Goal: Task Accomplishment & Management: Complete application form

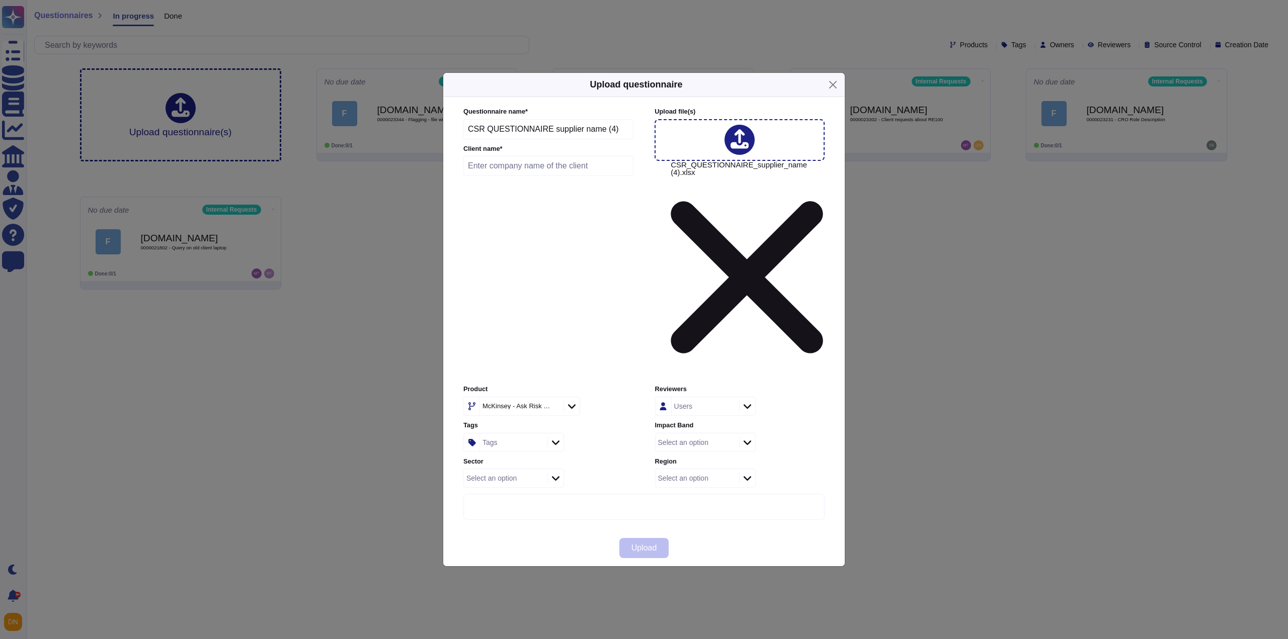
click at [506, 176] on input "text" at bounding box center [548, 166] width 170 height 20
paste input "Banca Nazionale del Lavoro S.p.A."
type input "Banca Nazionale del Lavoro S.p.A."
click at [495, 397] on div "McKinsey - Ask Risk Wide" at bounding box center [520, 406] width 81 height 18
click at [502, 363] on span "External Requests" at bounding box center [508, 362] width 62 height 9
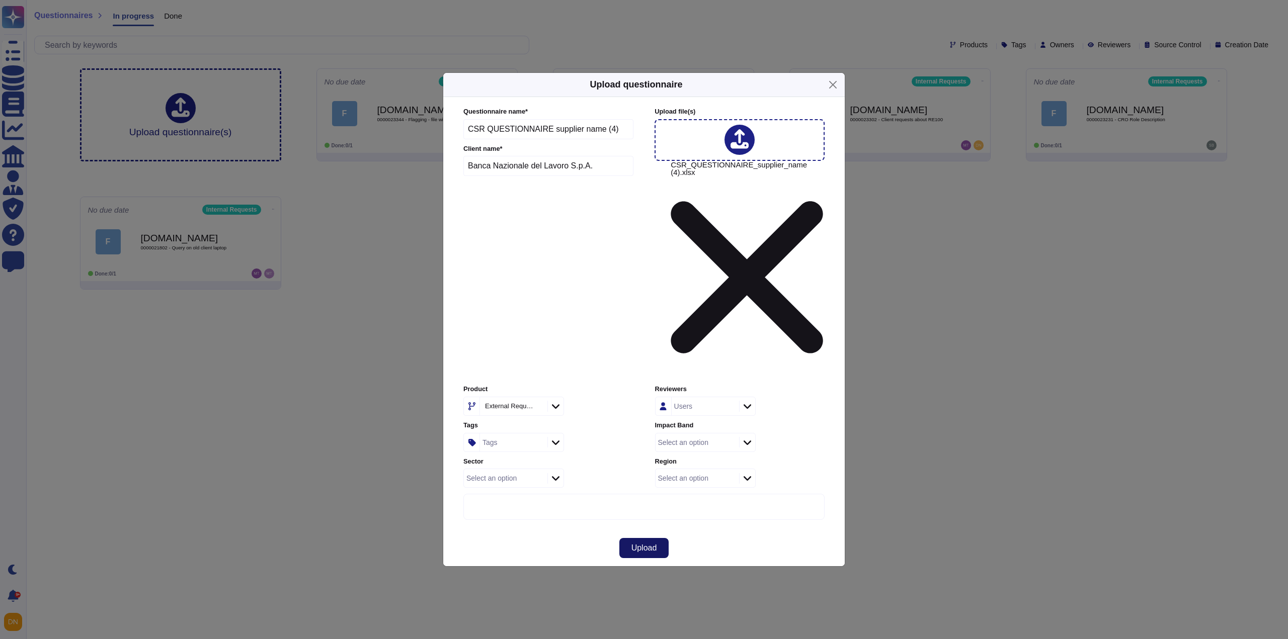
click at [626, 538] on button "Upload" at bounding box center [644, 548] width 50 height 20
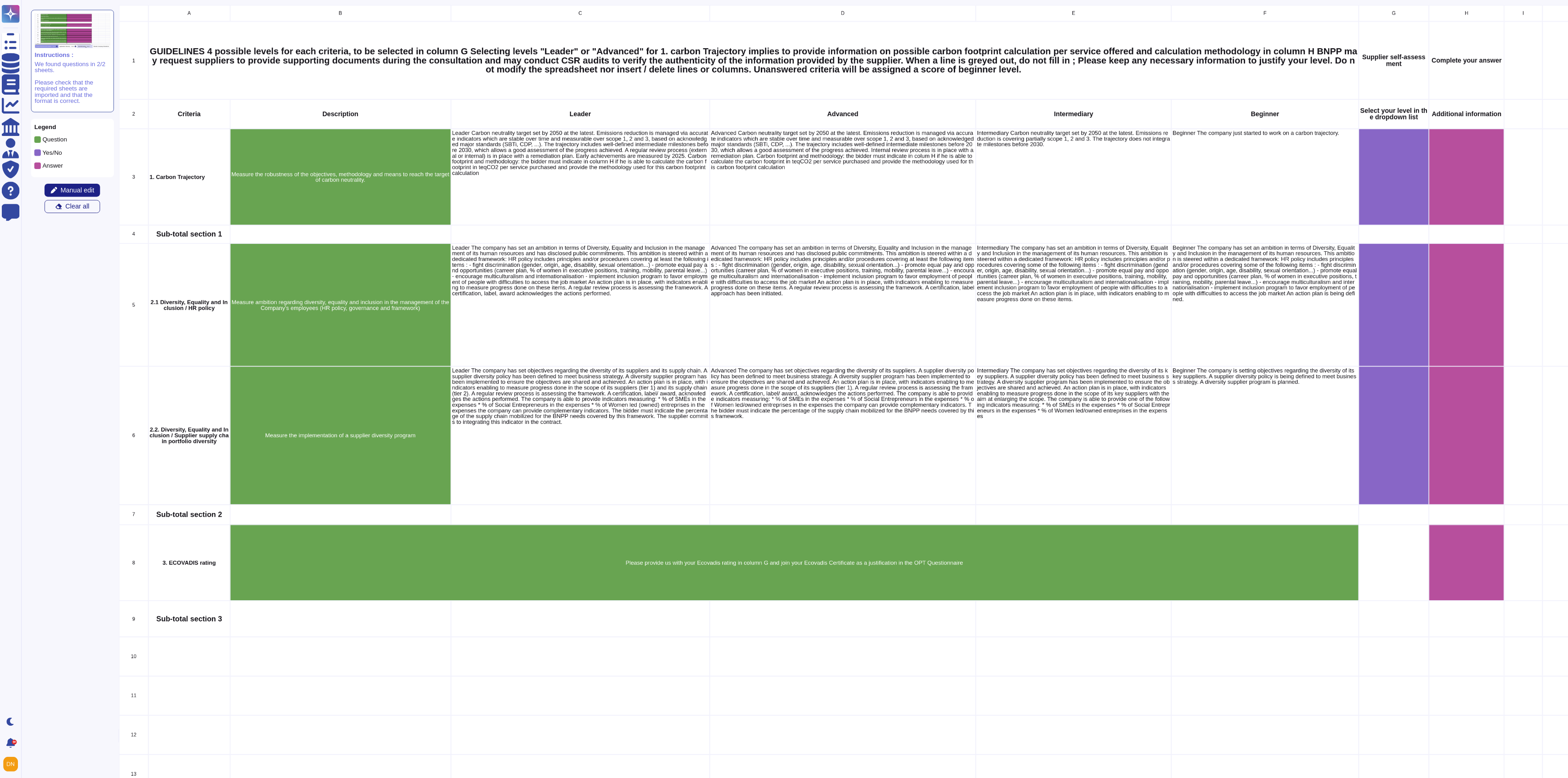
scroll to position [1093, 2198]
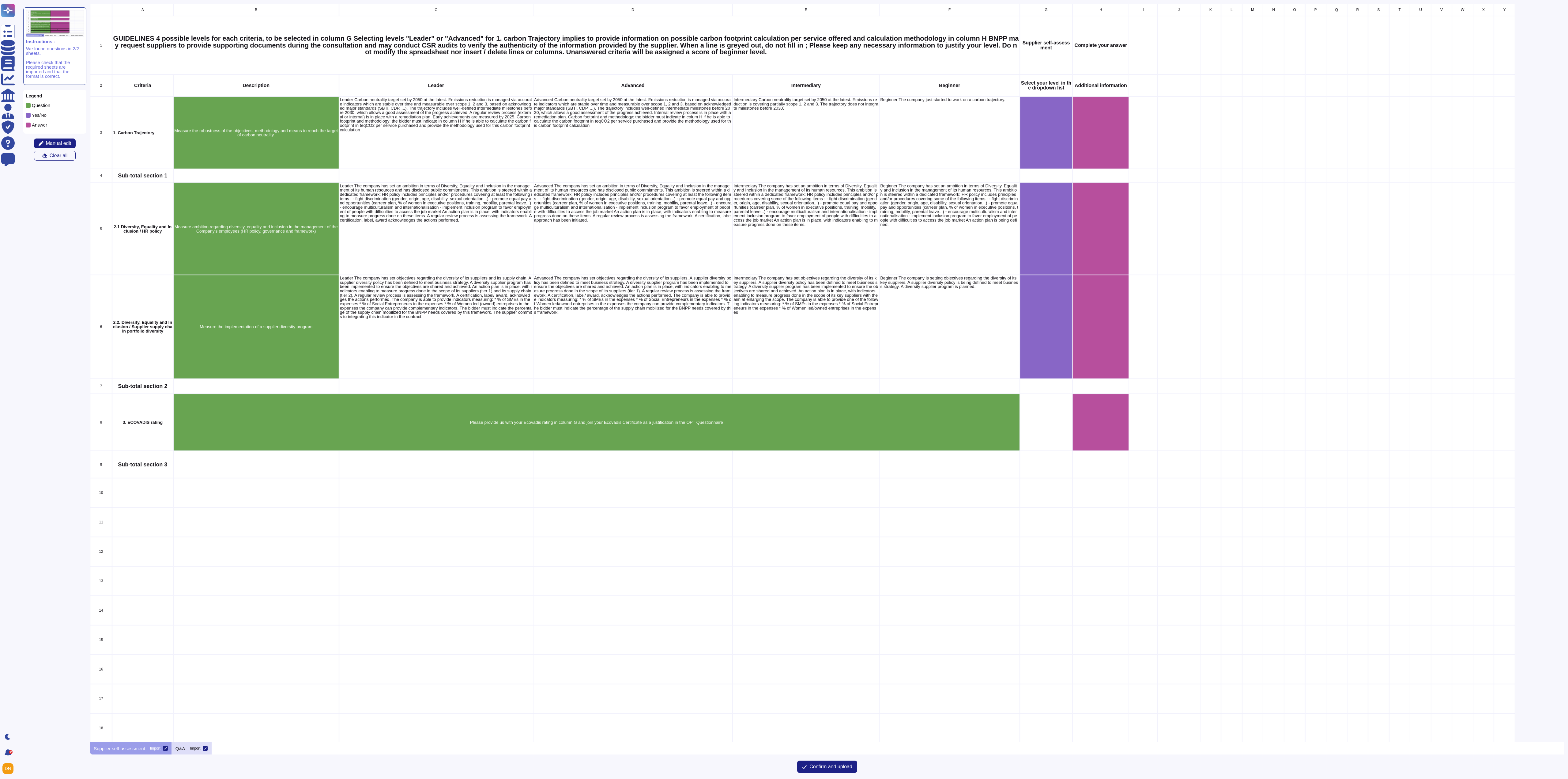
click at [183, 389] on div "Q&A Import" at bounding box center [192, 749] width 40 height 12
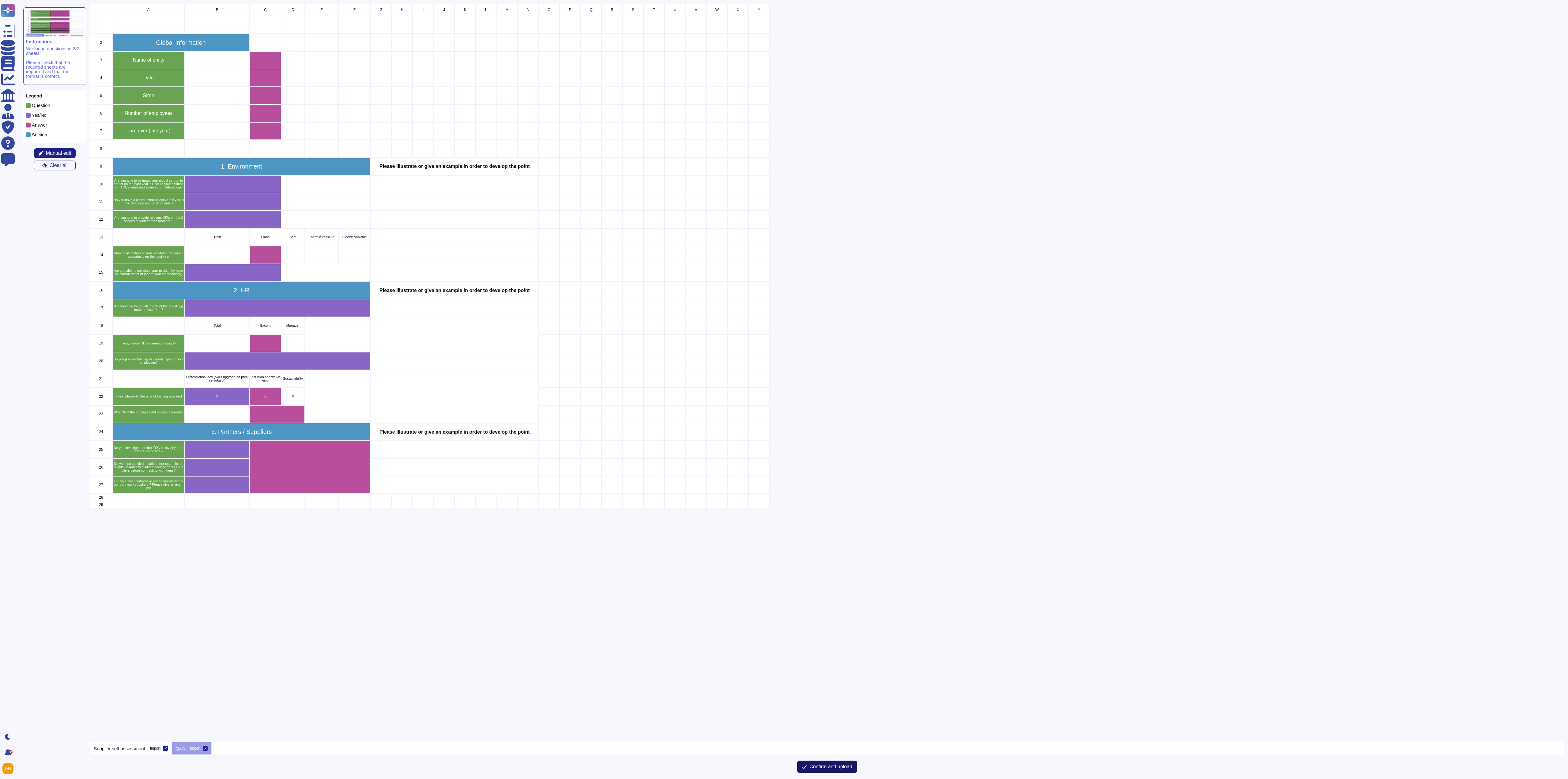
click at [783, 389] on span "Confirm and upload" at bounding box center [831, 767] width 43 height 5
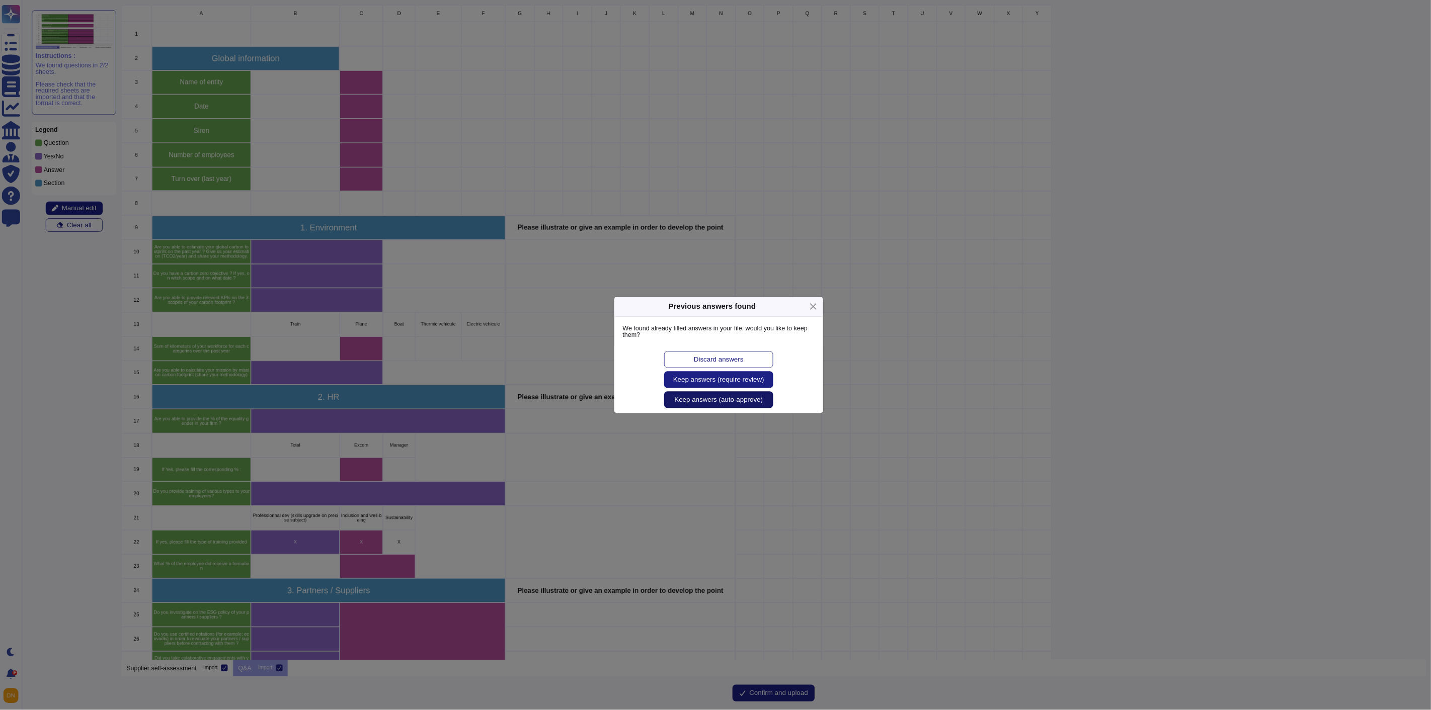
scroll to position [636, 1273]
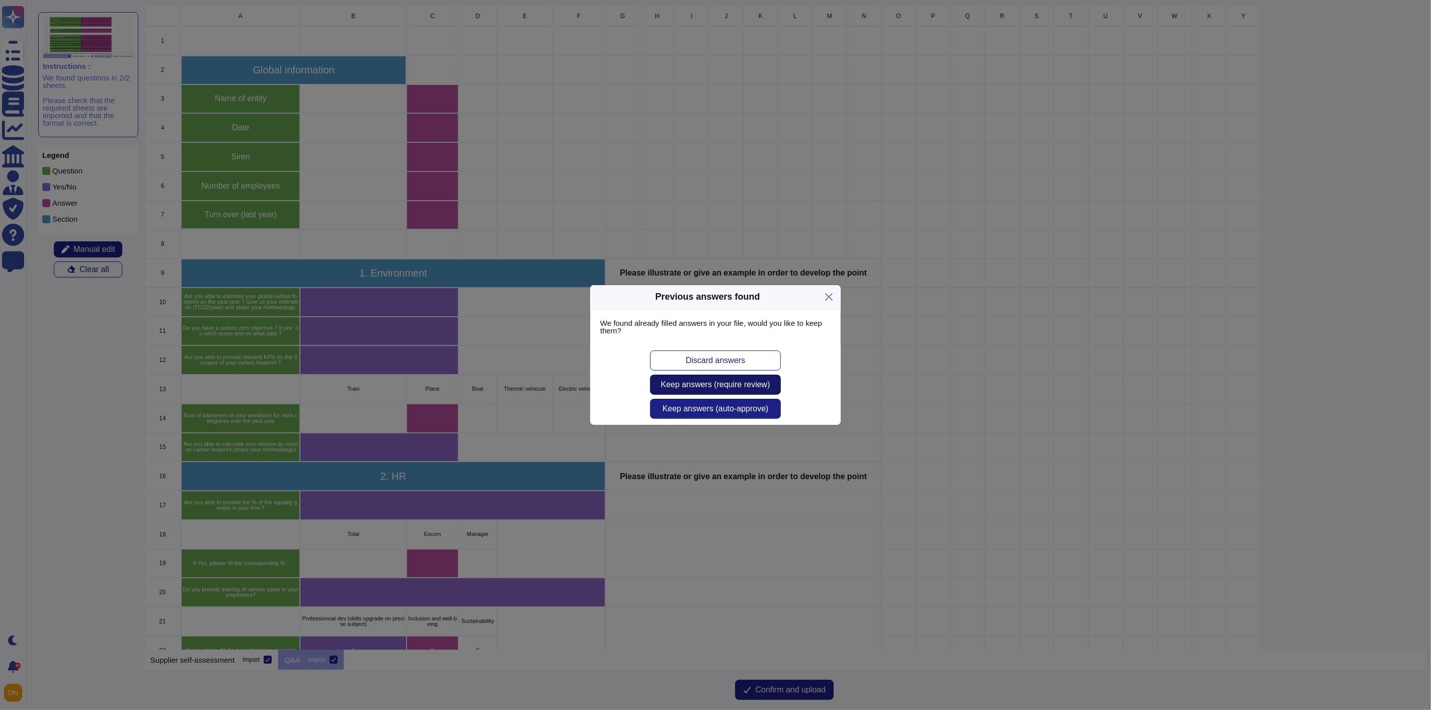
click at [735, 385] on span "Keep answers (require review)" at bounding box center [715, 385] width 109 height 8
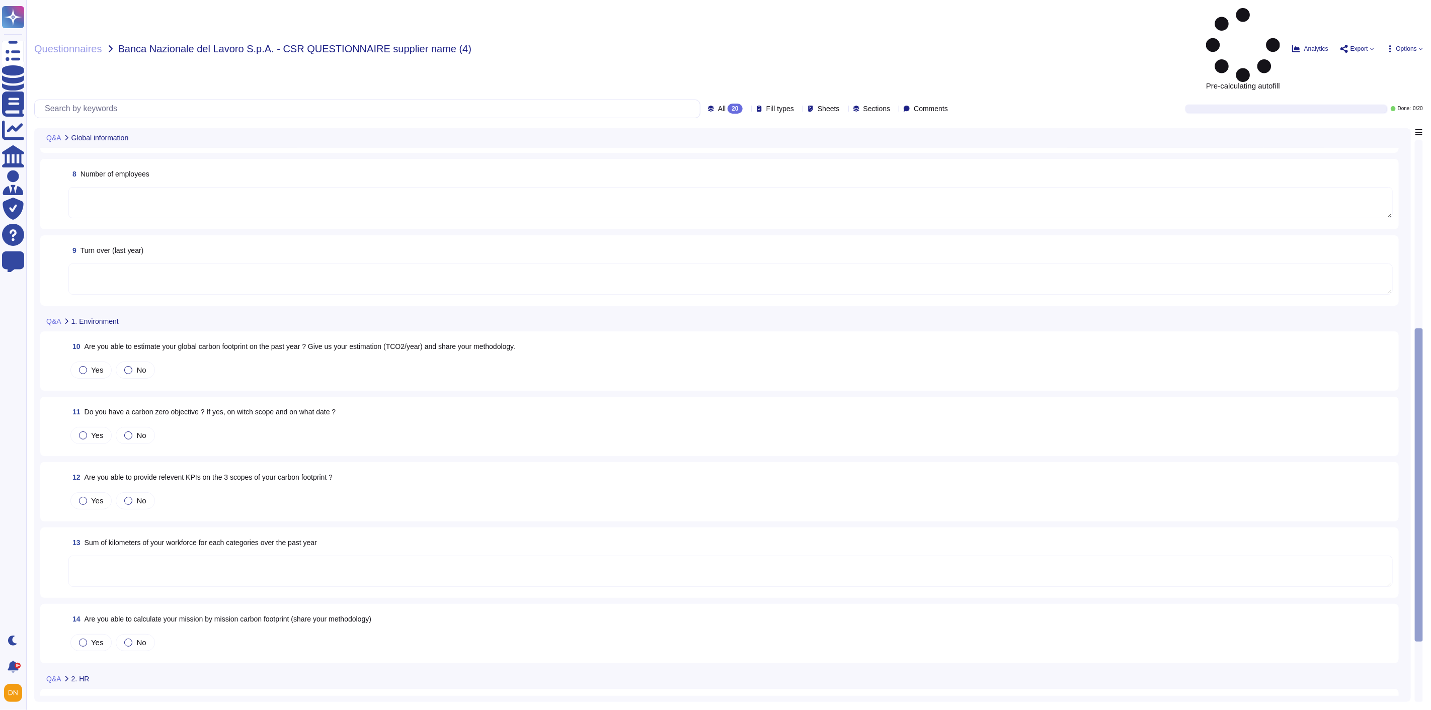
scroll to position [615, 0]
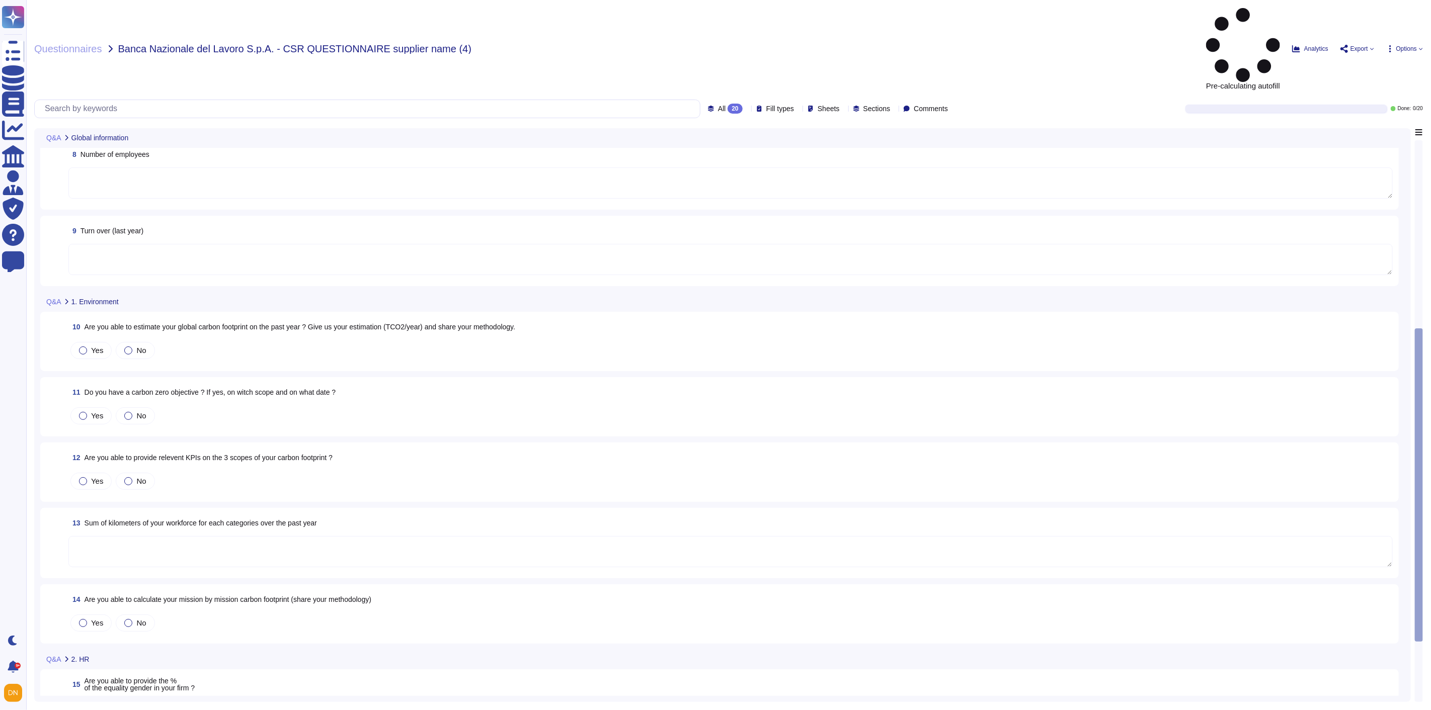
click at [136, 244] on textarea at bounding box center [730, 259] width 1324 height 31
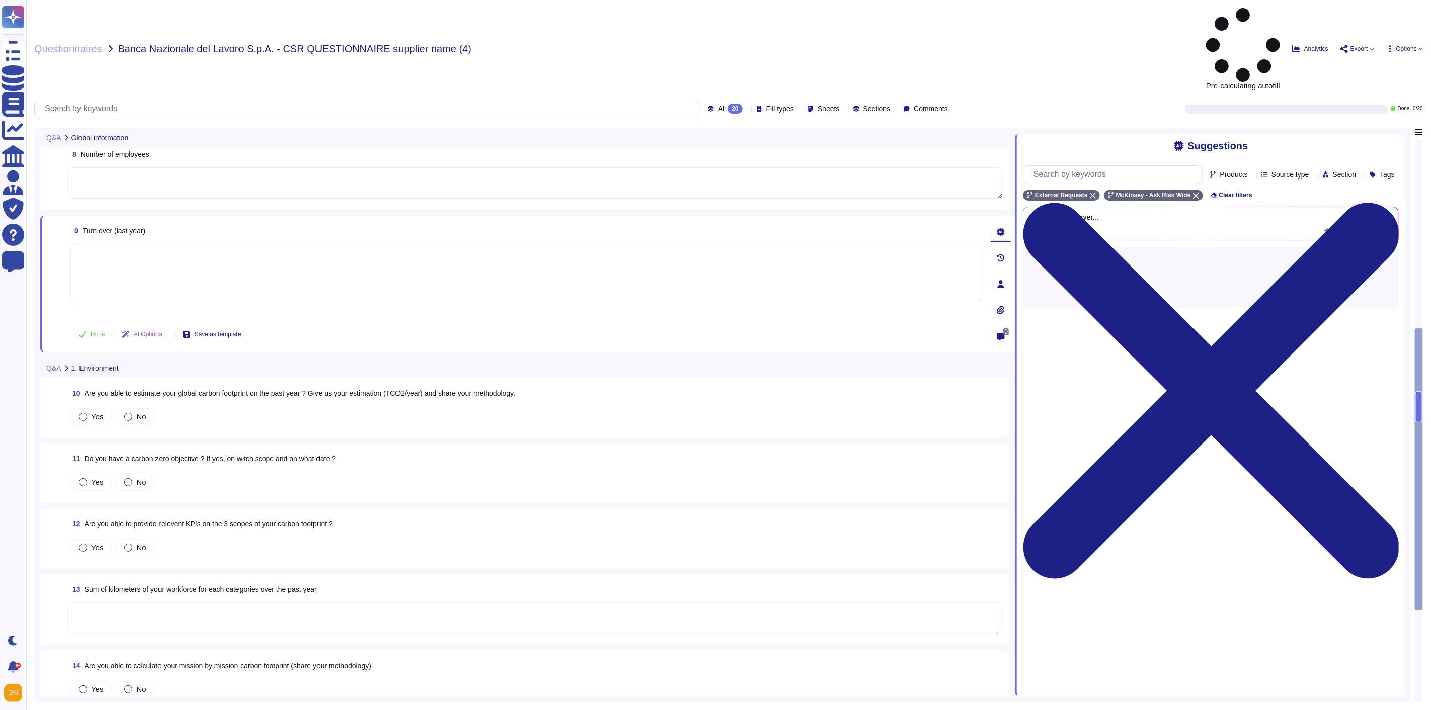
click at [144, 168] on textarea at bounding box center [535, 183] width 934 height 31
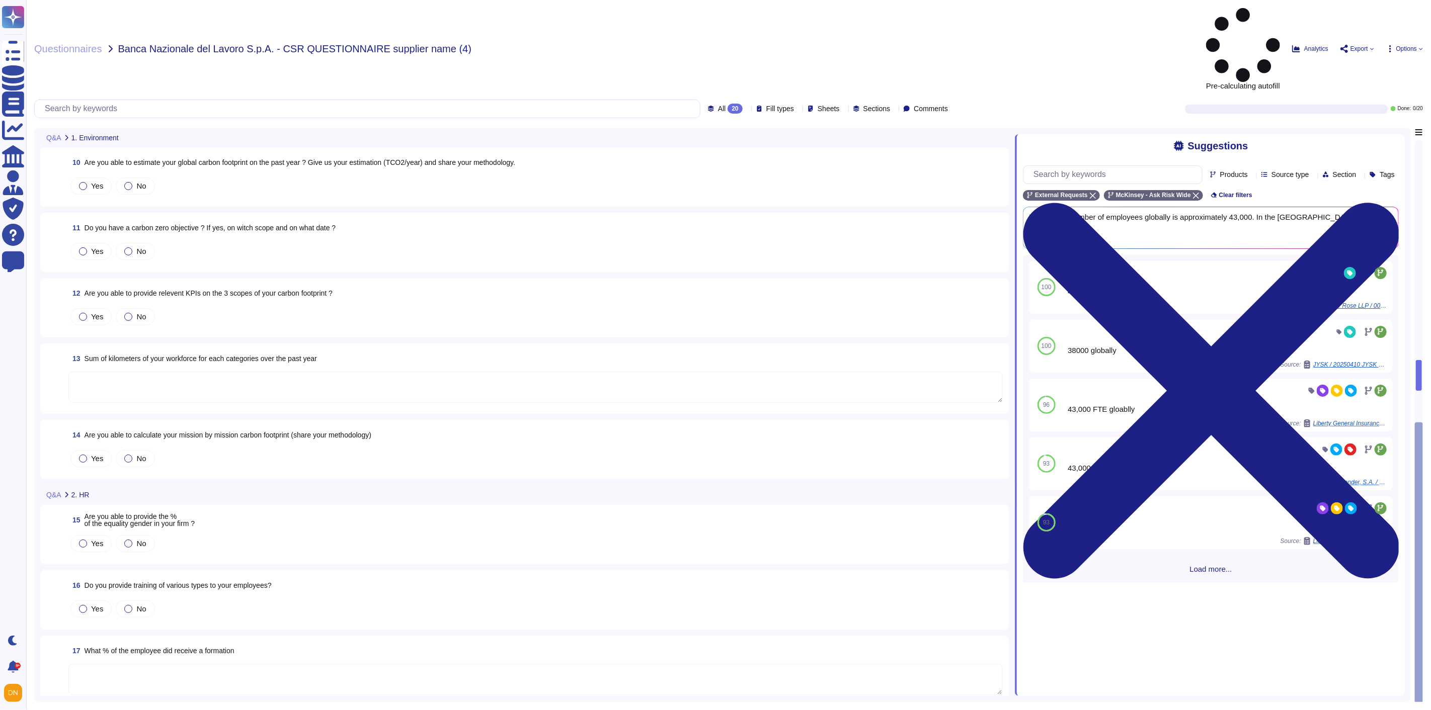
scroll to position [894, 0]
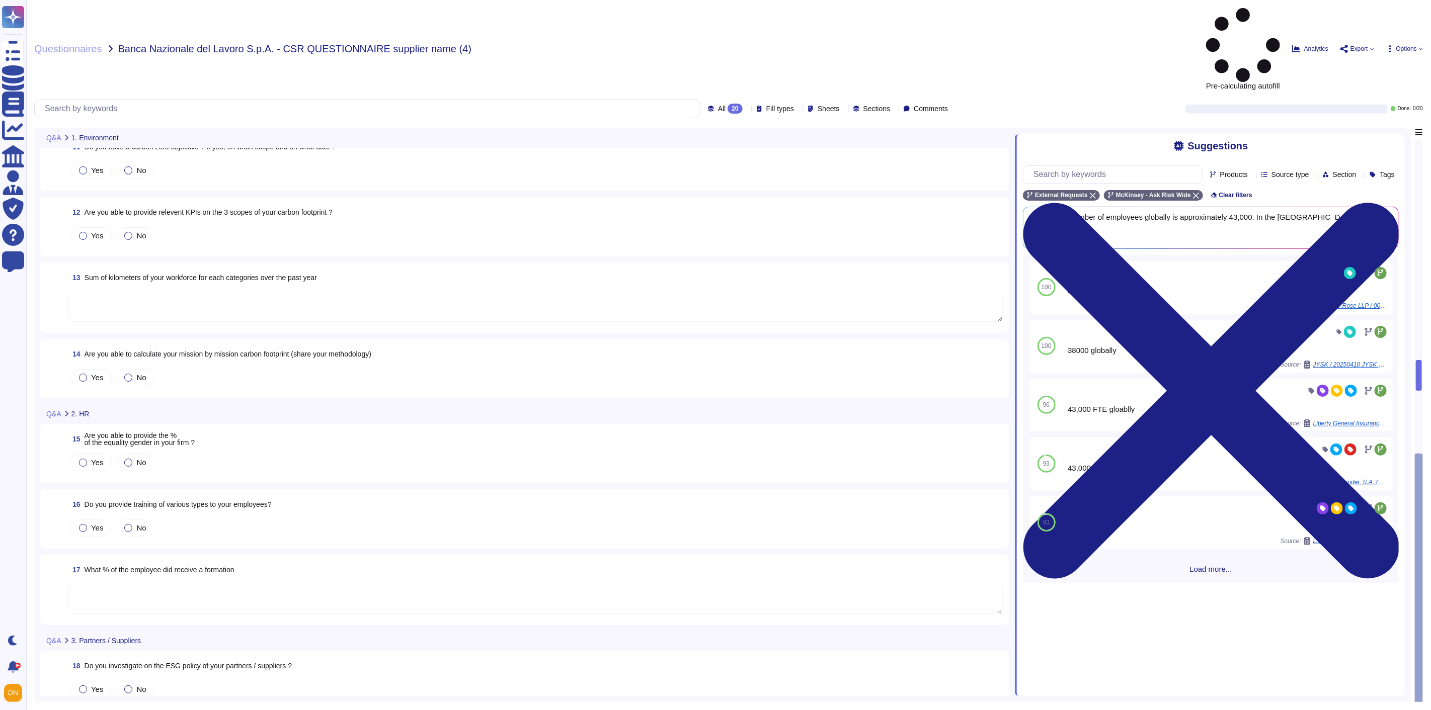
click at [162, 583] on textarea at bounding box center [535, 598] width 934 height 31
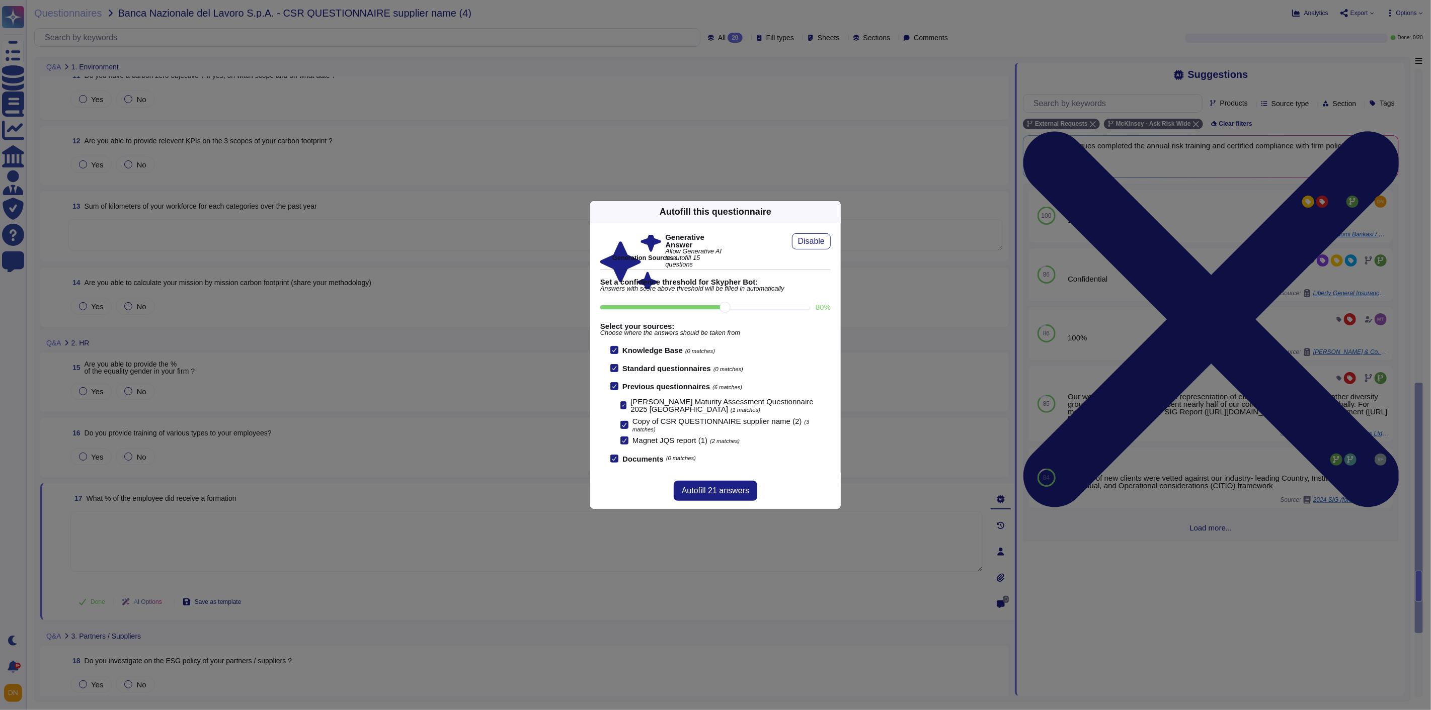
click at [835, 212] on icon at bounding box center [835, 212] width 0 height 0
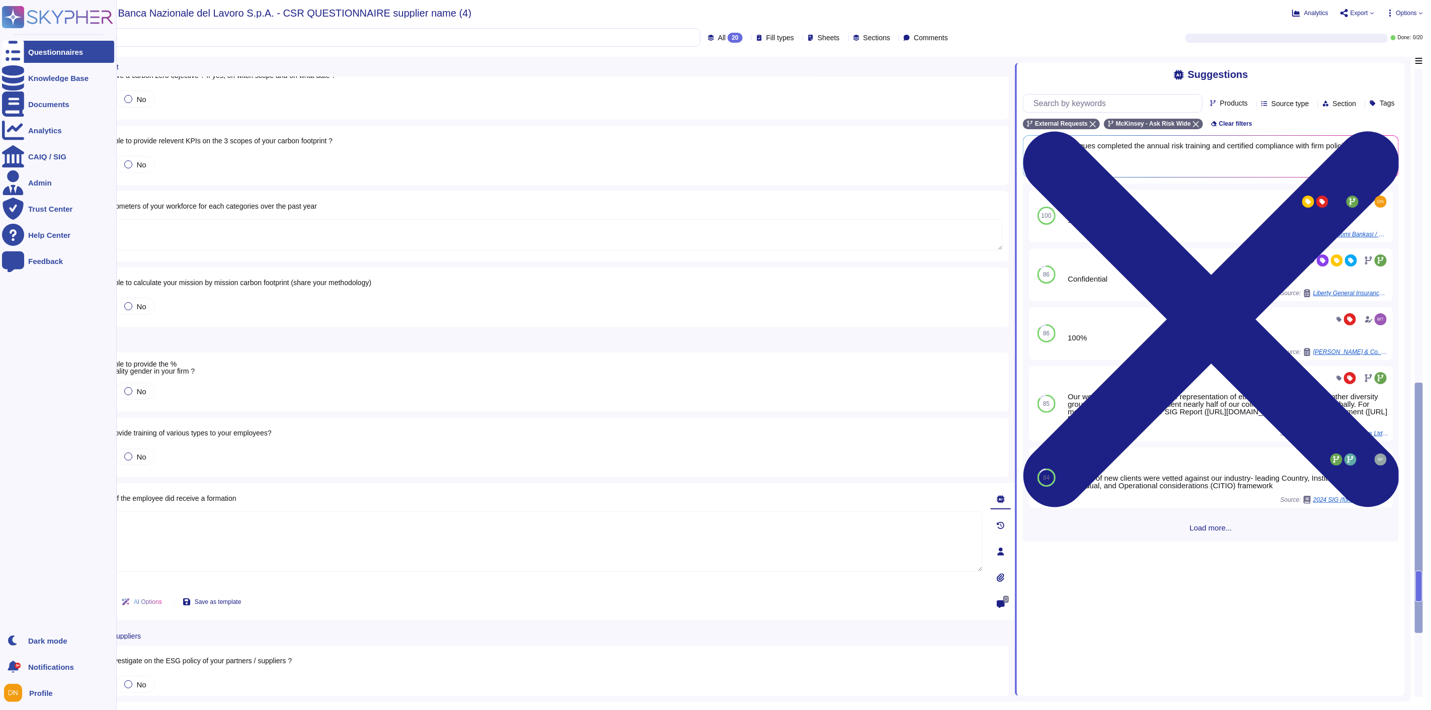
click at [19, 46] on div at bounding box center [13, 52] width 22 height 22
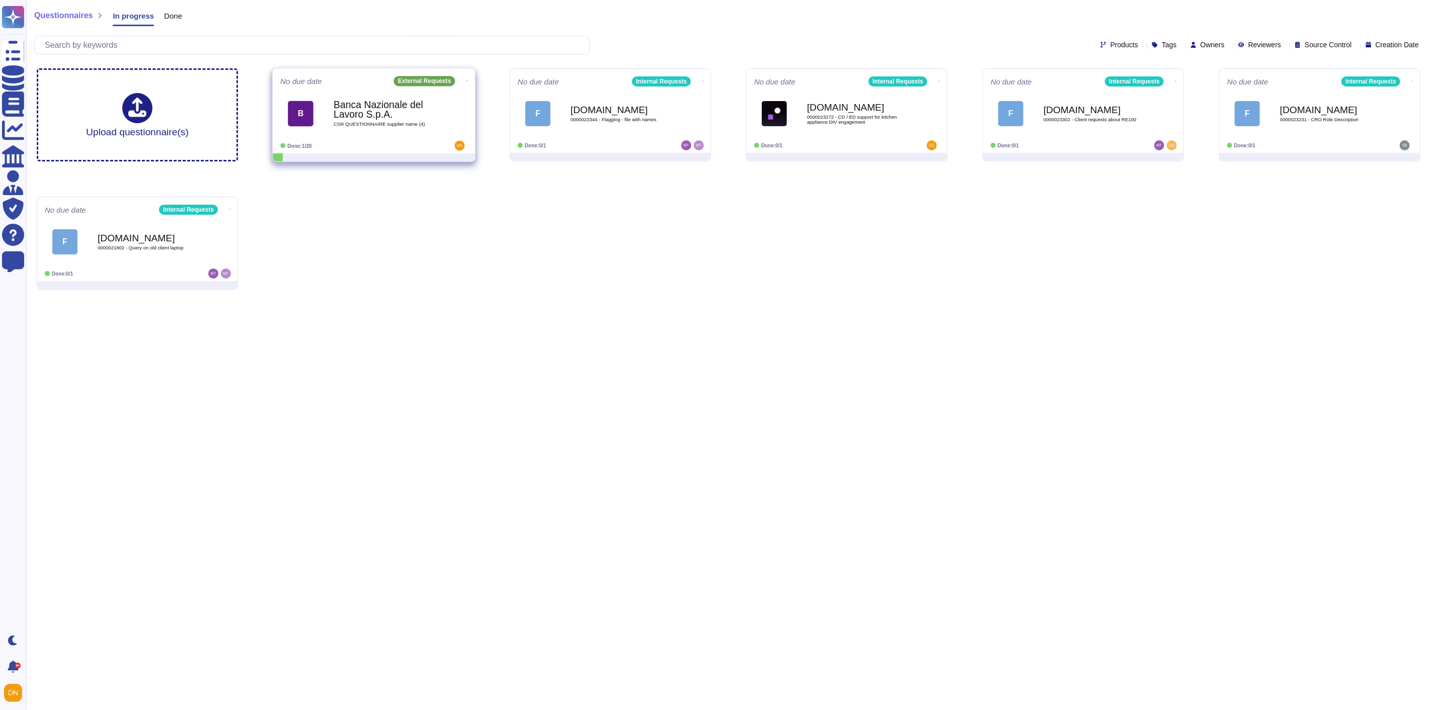
click at [466, 80] on icon at bounding box center [467, 80] width 2 height 1
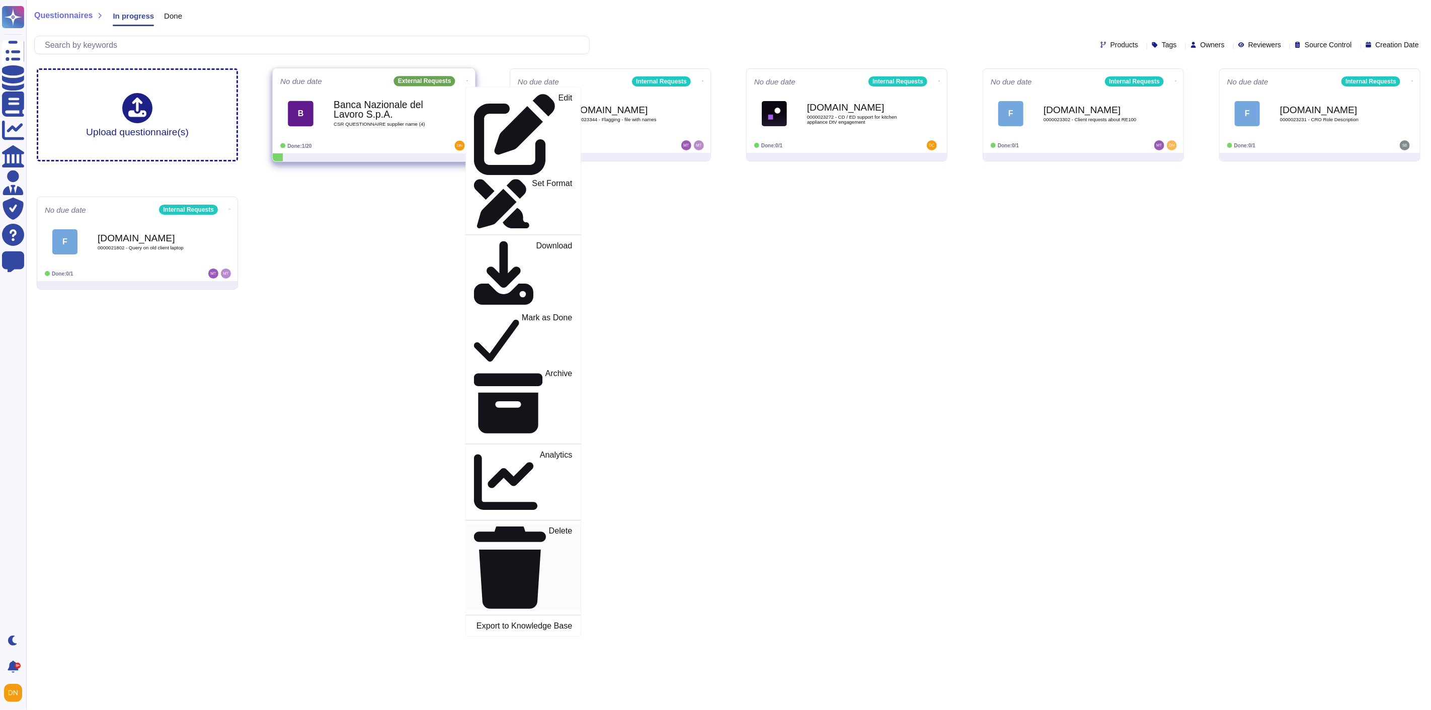
click at [512, 527] on div "Delete" at bounding box center [523, 568] width 98 height 83
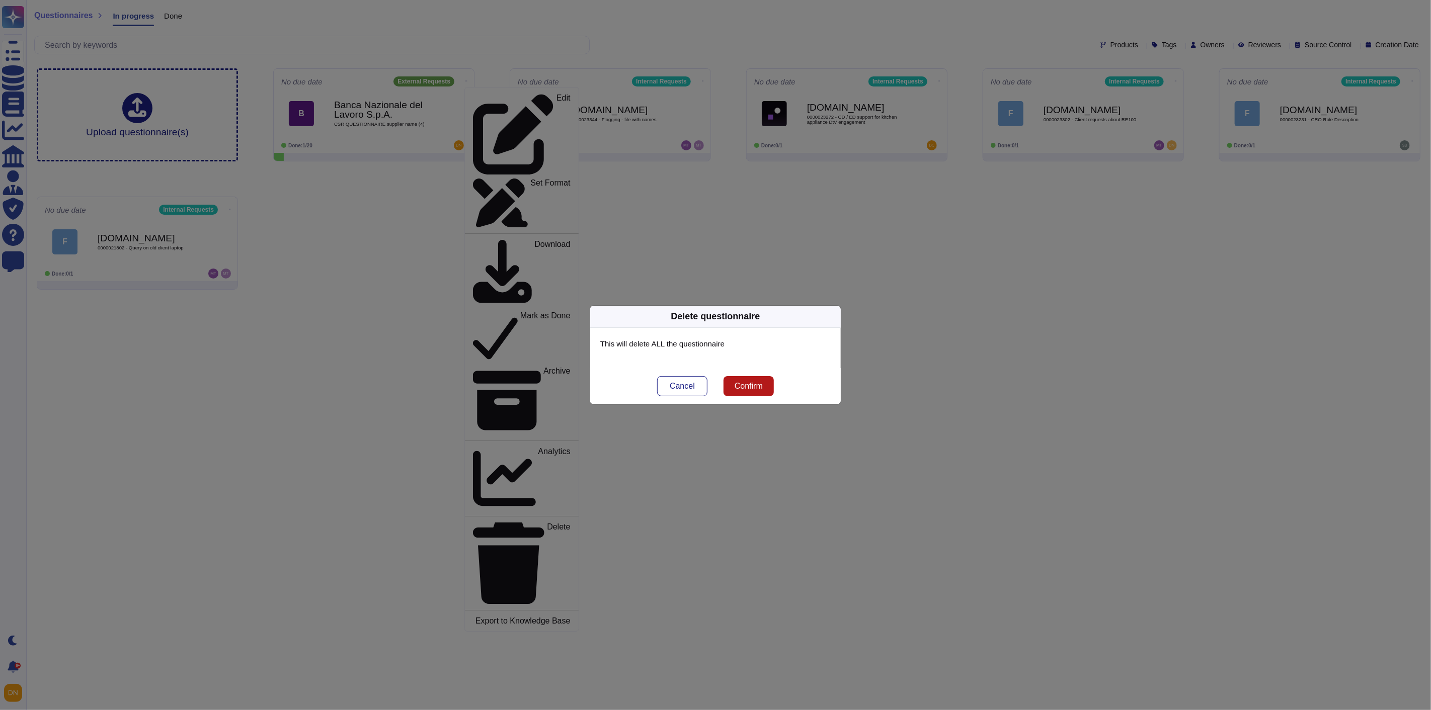
click at [746, 384] on span "Confirm" at bounding box center [749, 386] width 28 height 8
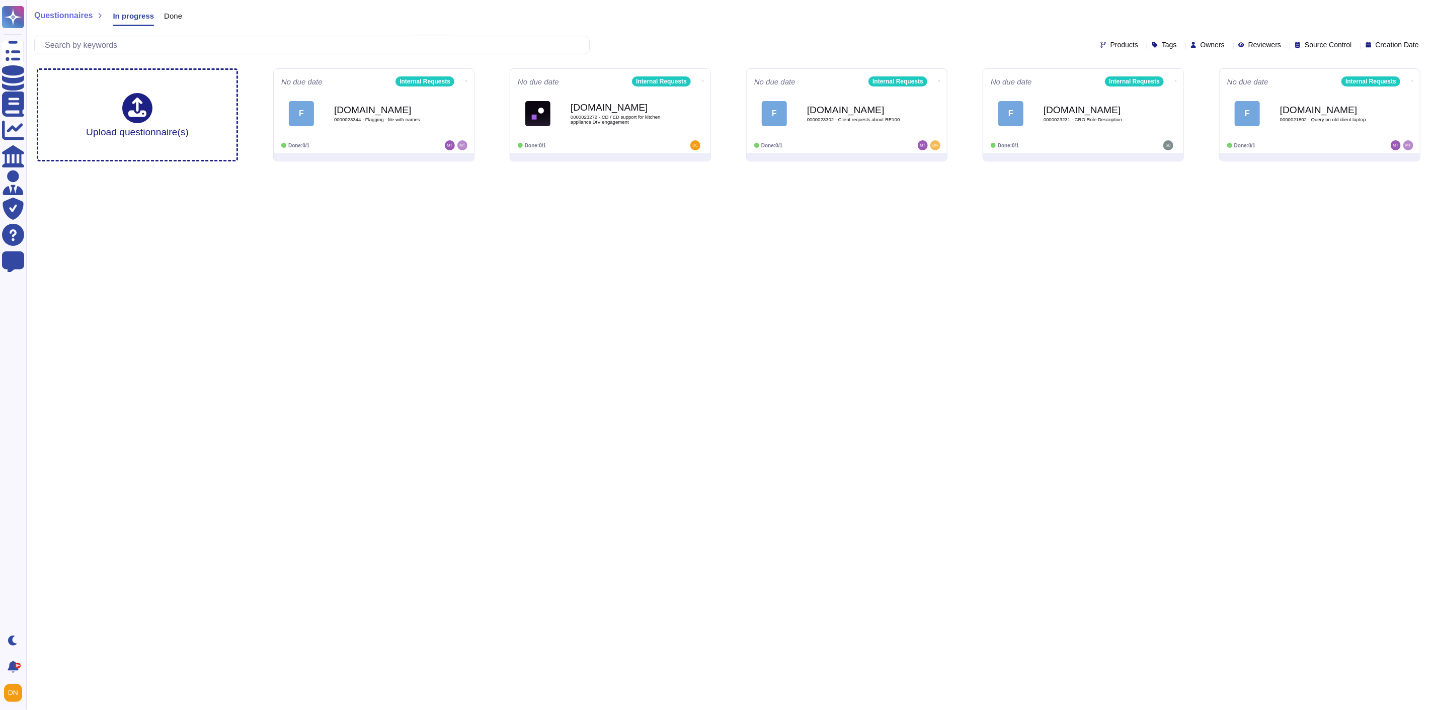
click at [496, 170] on html "Questionnaires Knowledge Base Documents Analytics CAIQ / SIG Admin Trust Center…" at bounding box center [715, 85] width 1431 height 170
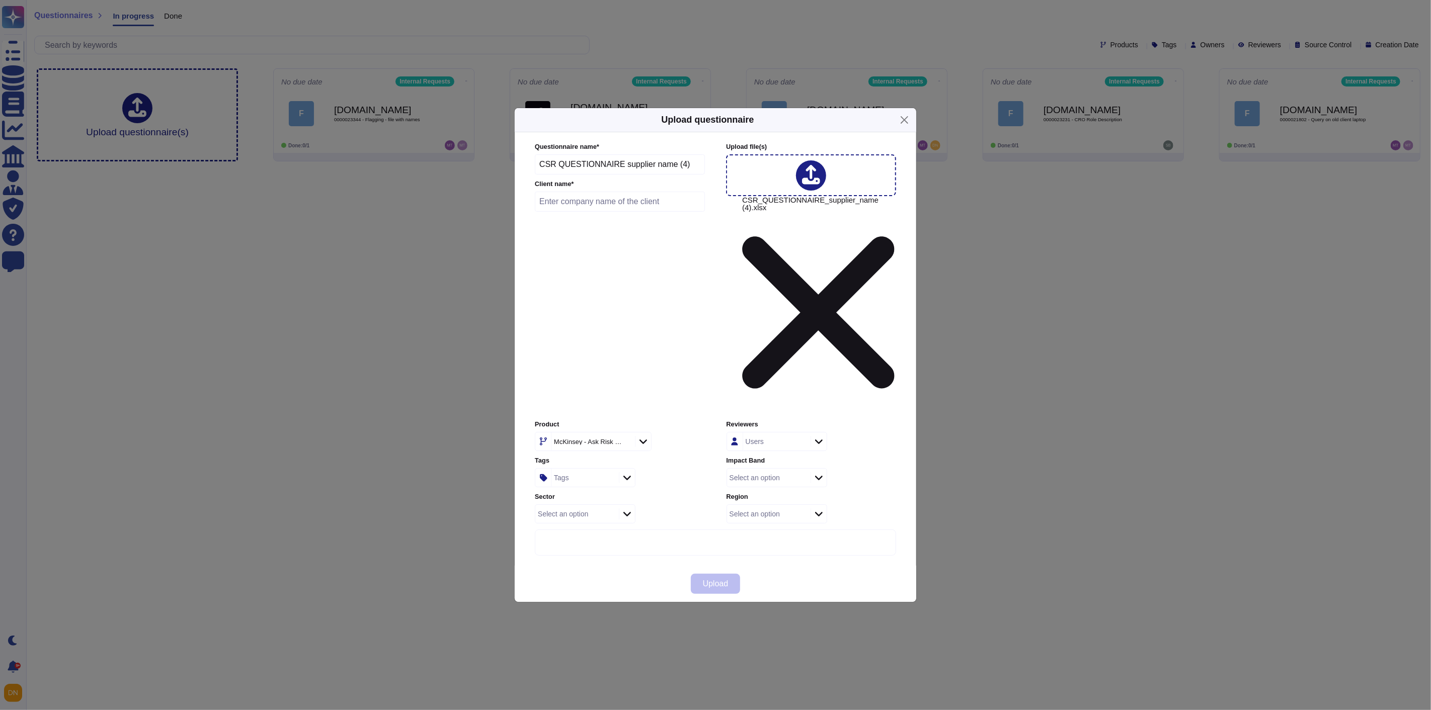
click at [574, 212] on input "text" at bounding box center [620, 202] width 170 height 20
paste input "Banca Nazionale del Lavoro S.p.A."
type input "Banca Nazionale del Lavoro S.p.A."
click at [582, 433] on div "McKinsey - Ask Risk Wide" at bounding box center [591, 442] width 81 height 18
click at [591, 398] on span "External Requests" at bounding box center [579, 399] width 62 height 9
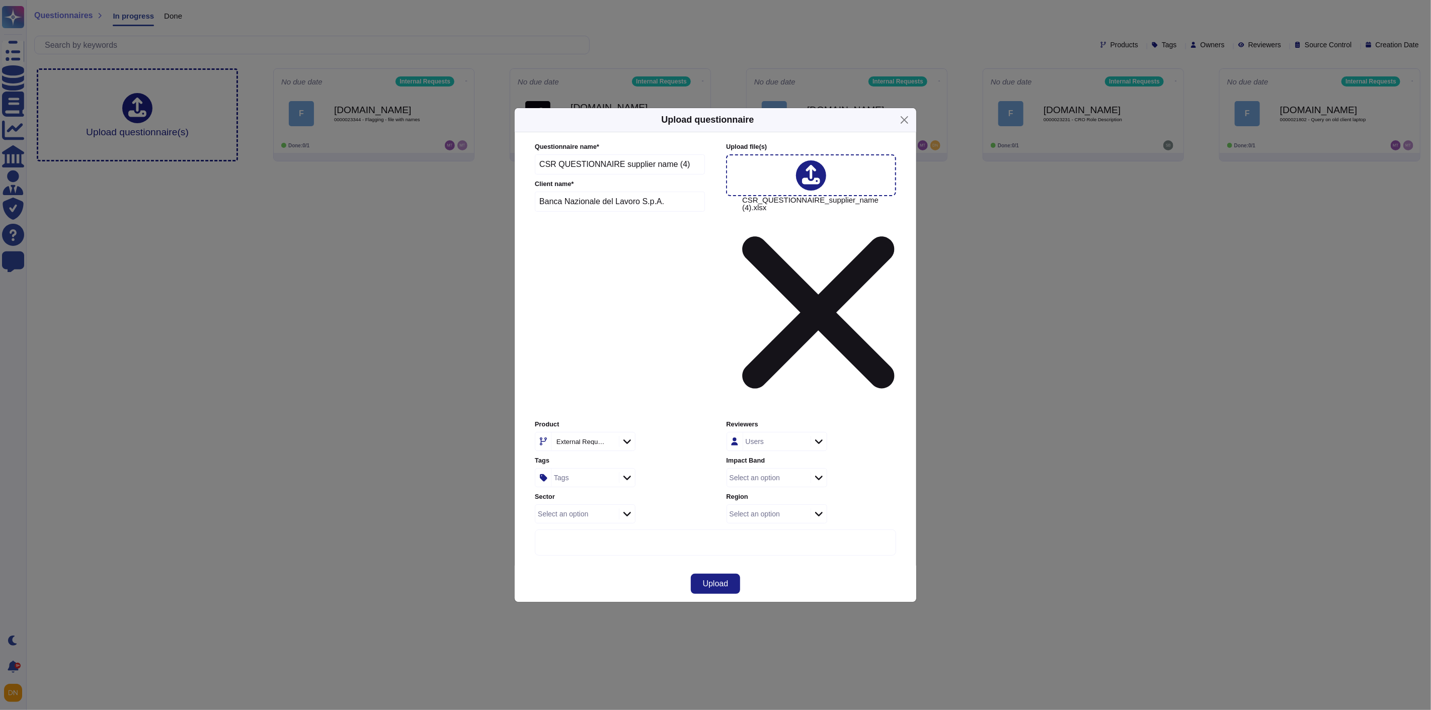
click at [586, 469] on div "Tags" at bounding box center [583, 478] width 65 height 18
type input "esg"
click at [604, 432] on div "ESG" at bounding box center [607, 435] width 70 height 9
click at [727, 580] on span "Upload" at bounding box center [716, 584] width 26 height 8
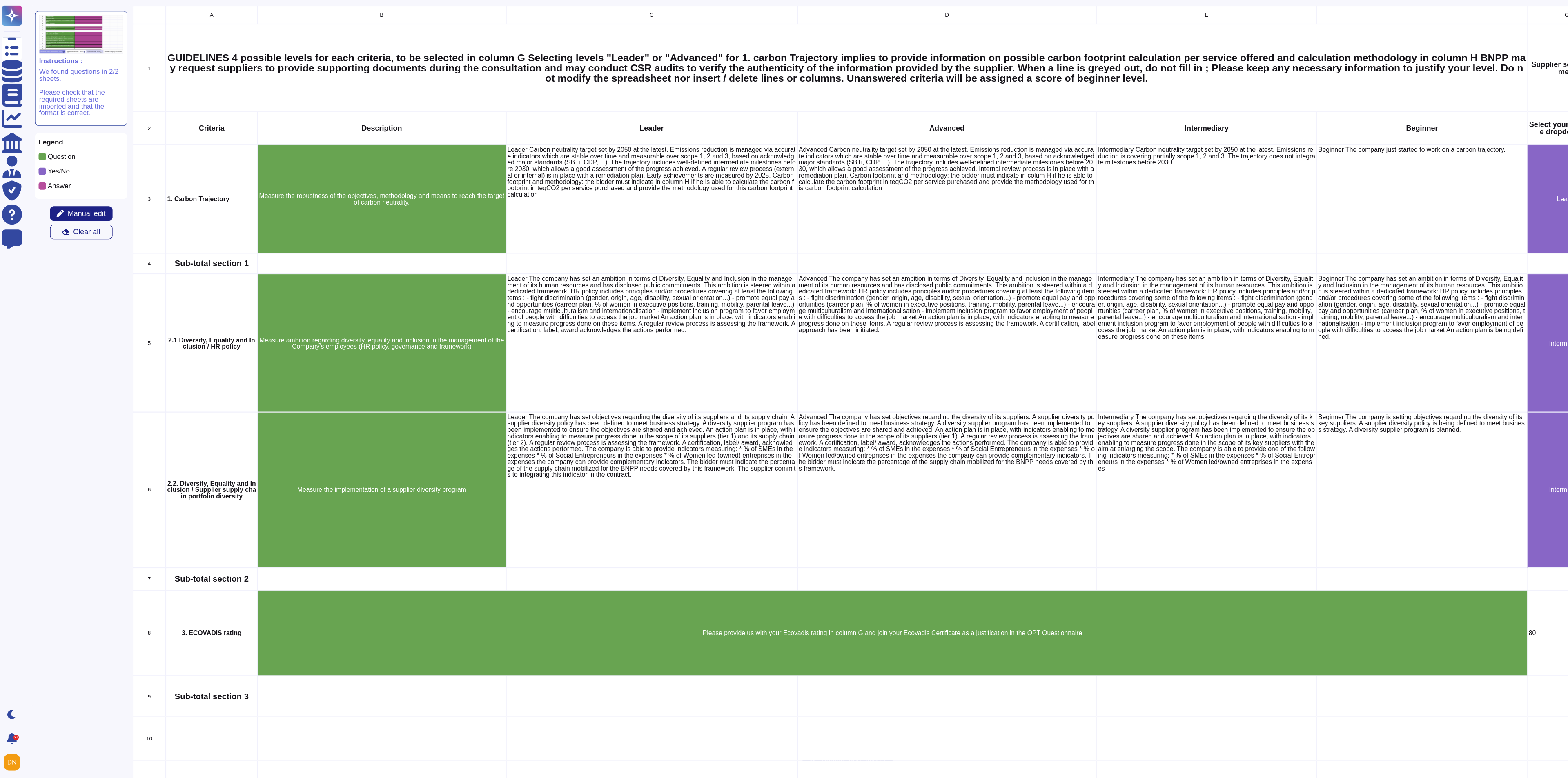
scroll to position [715, 1435]
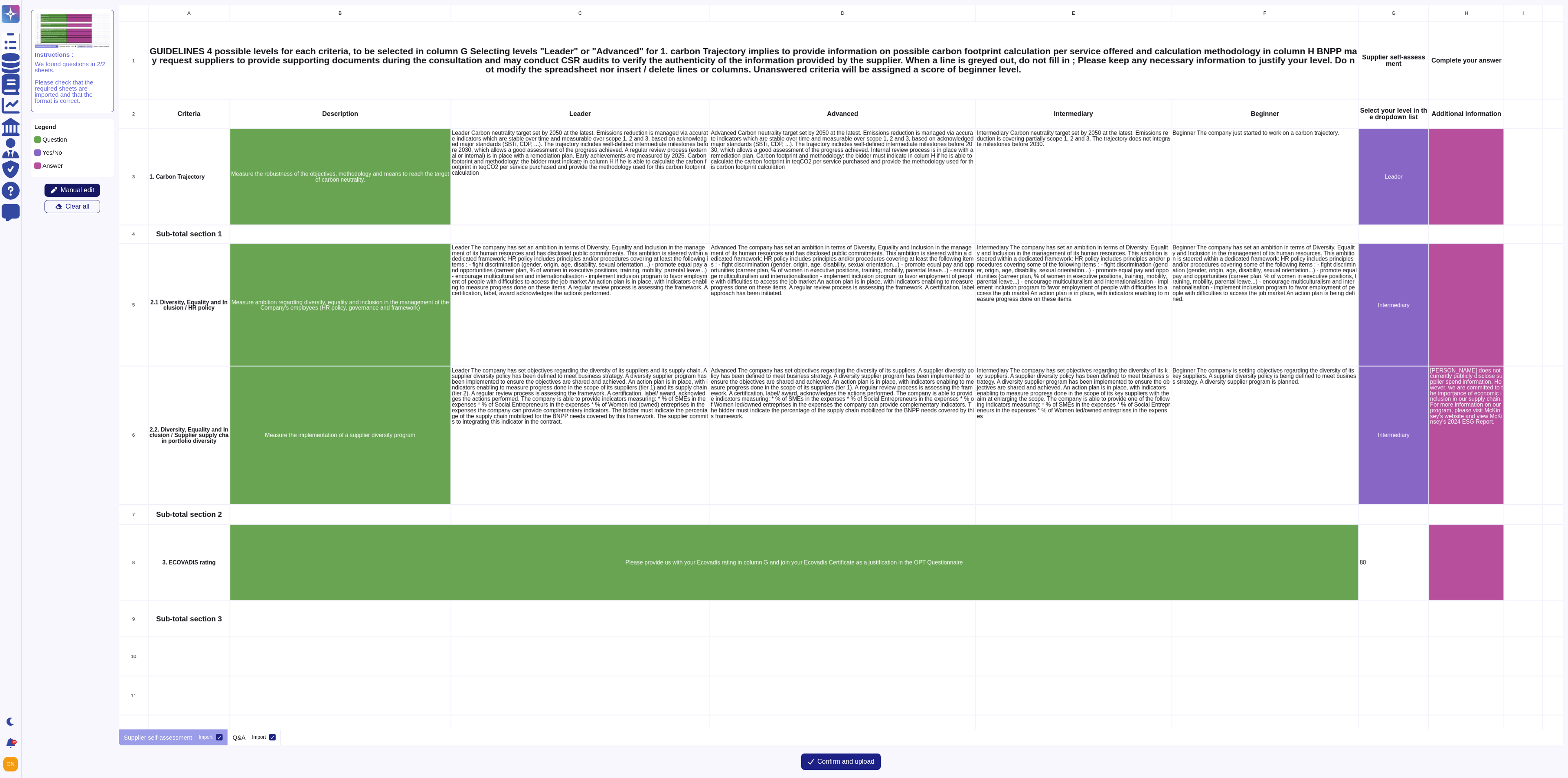
click at [63, 188] on span "Manual edit" at bounding box center [77, 190] width 34 height 6
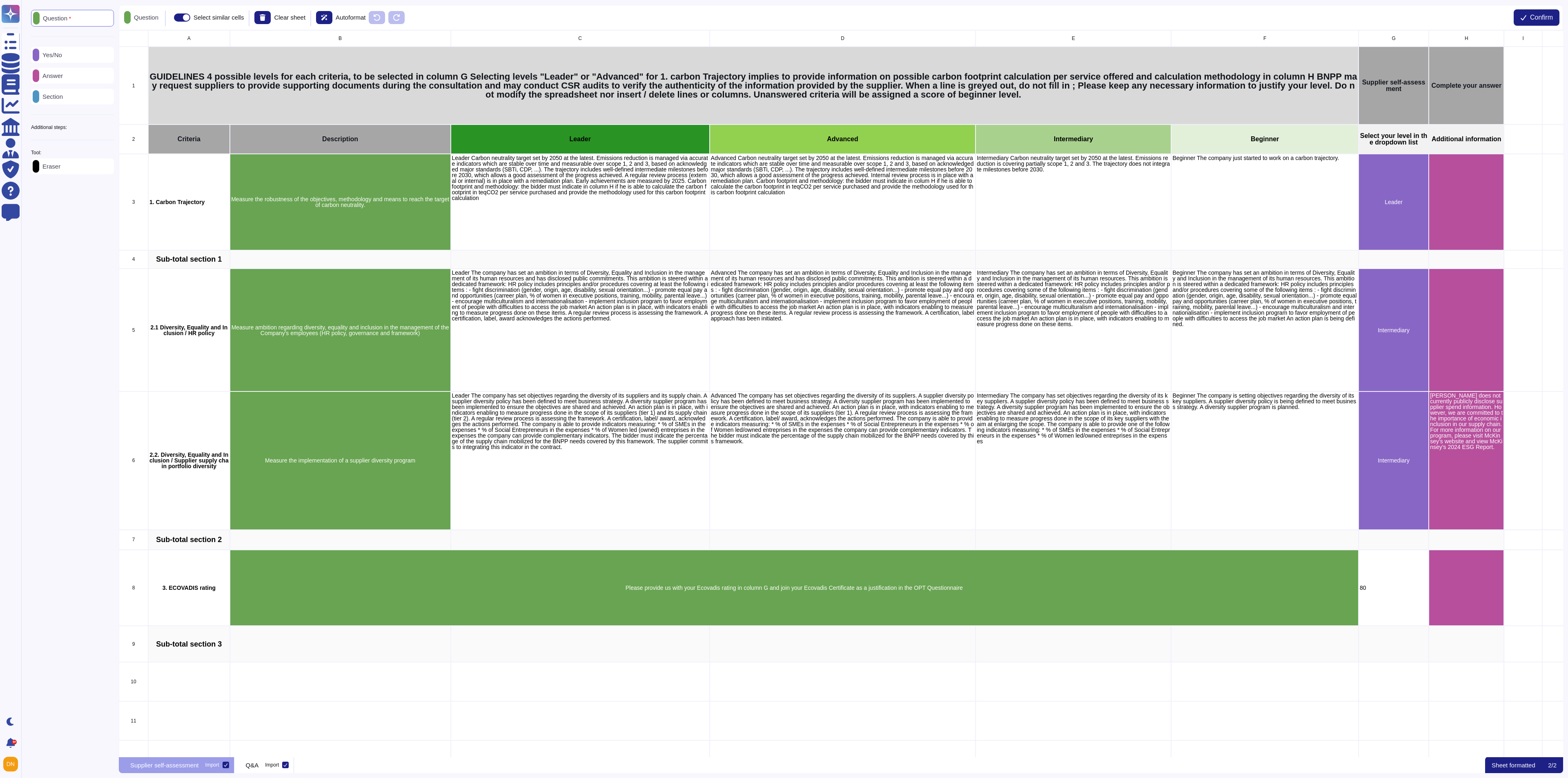
scroll to position [718, 1435]
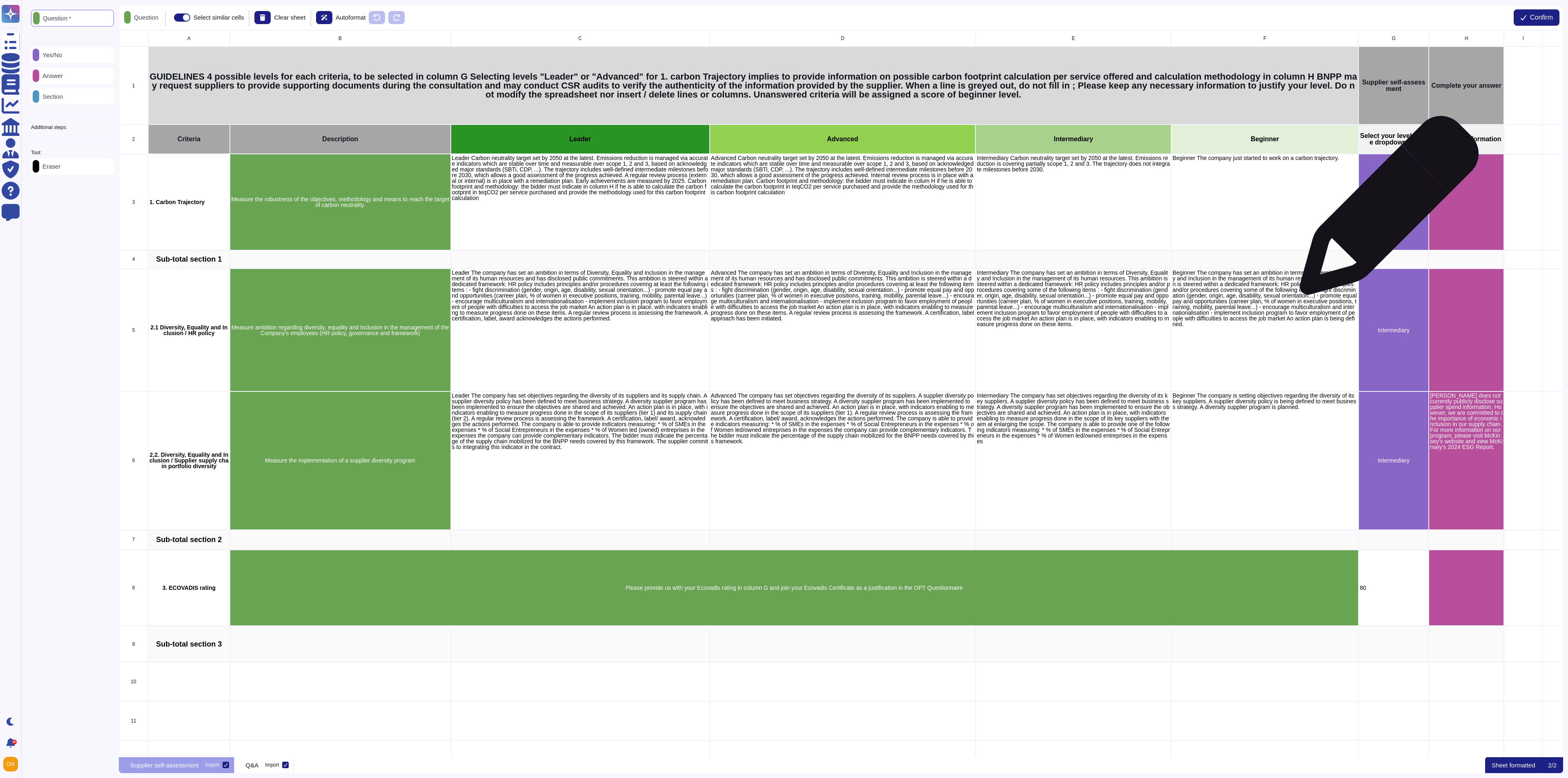
click at [1045, 209] on div "Leader" at bounding box center [1394, 202] width 71 height 97
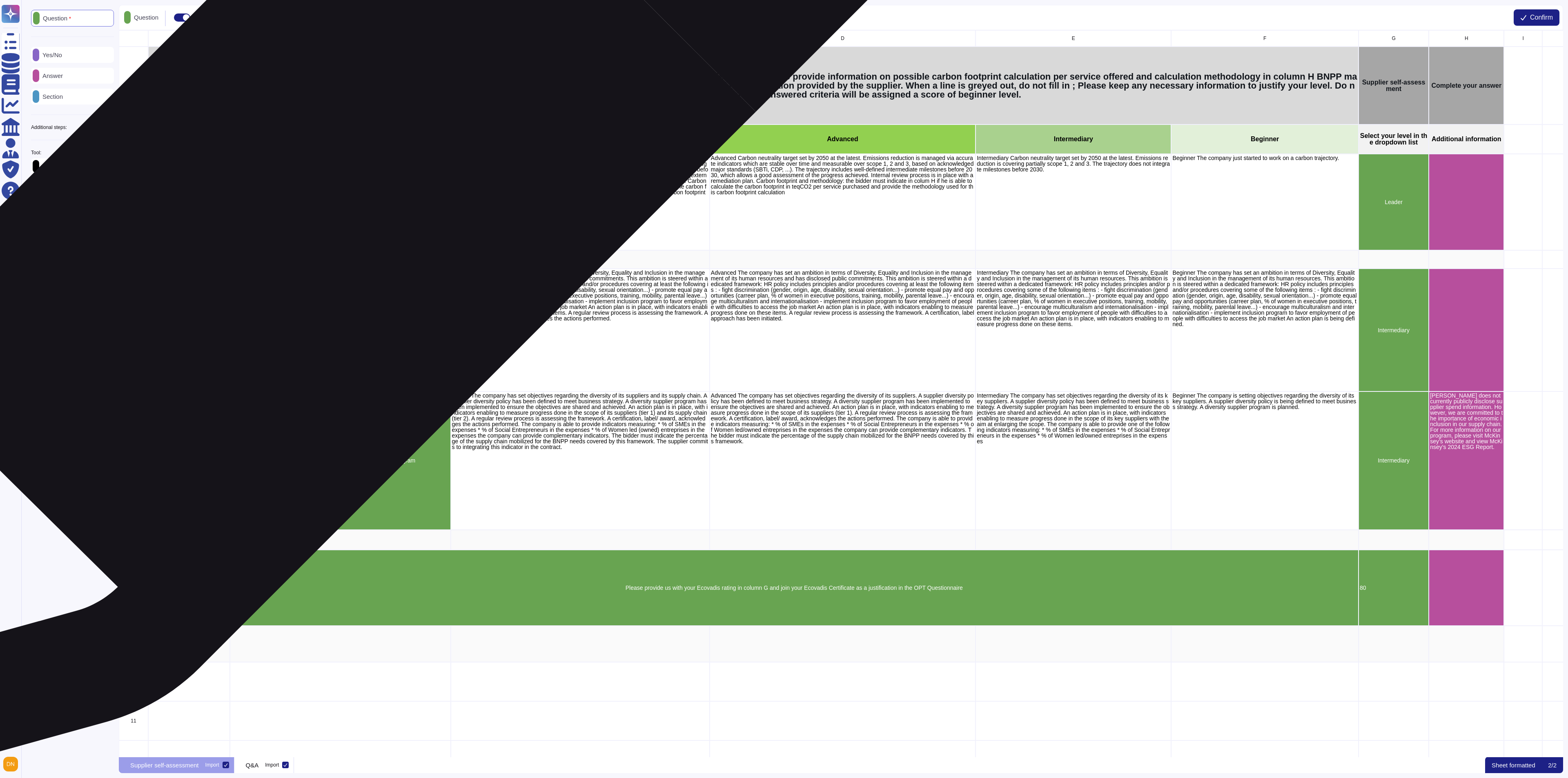
click at [338, 200] on p "Measure the robustness of the objectives, methodology and means to reach the ta…" at bounding box center [340, 202] width 218 height 11
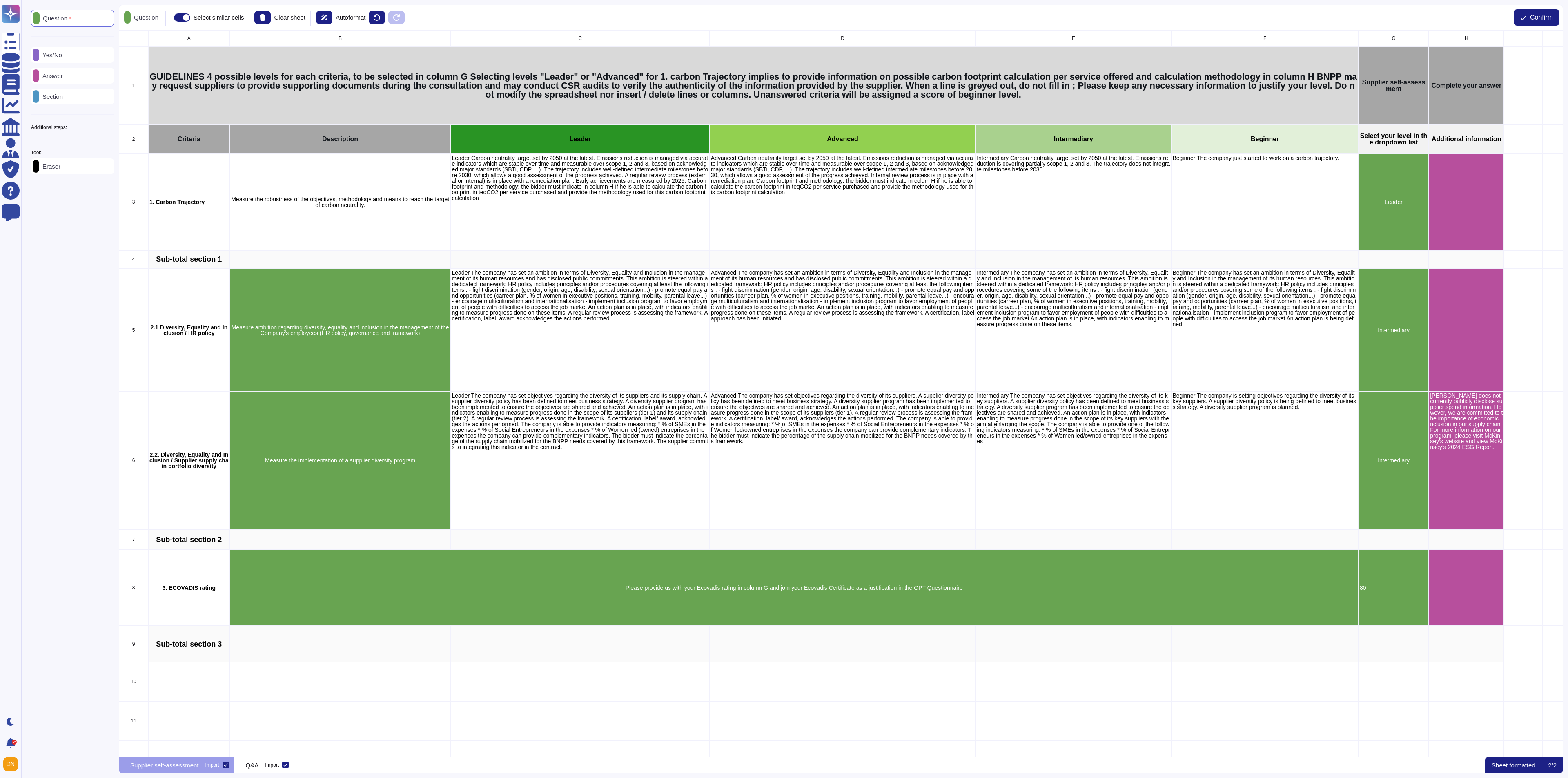
click at [78, 173] on div "Eraser" at bounding box center [72, 166] width 83 height 16
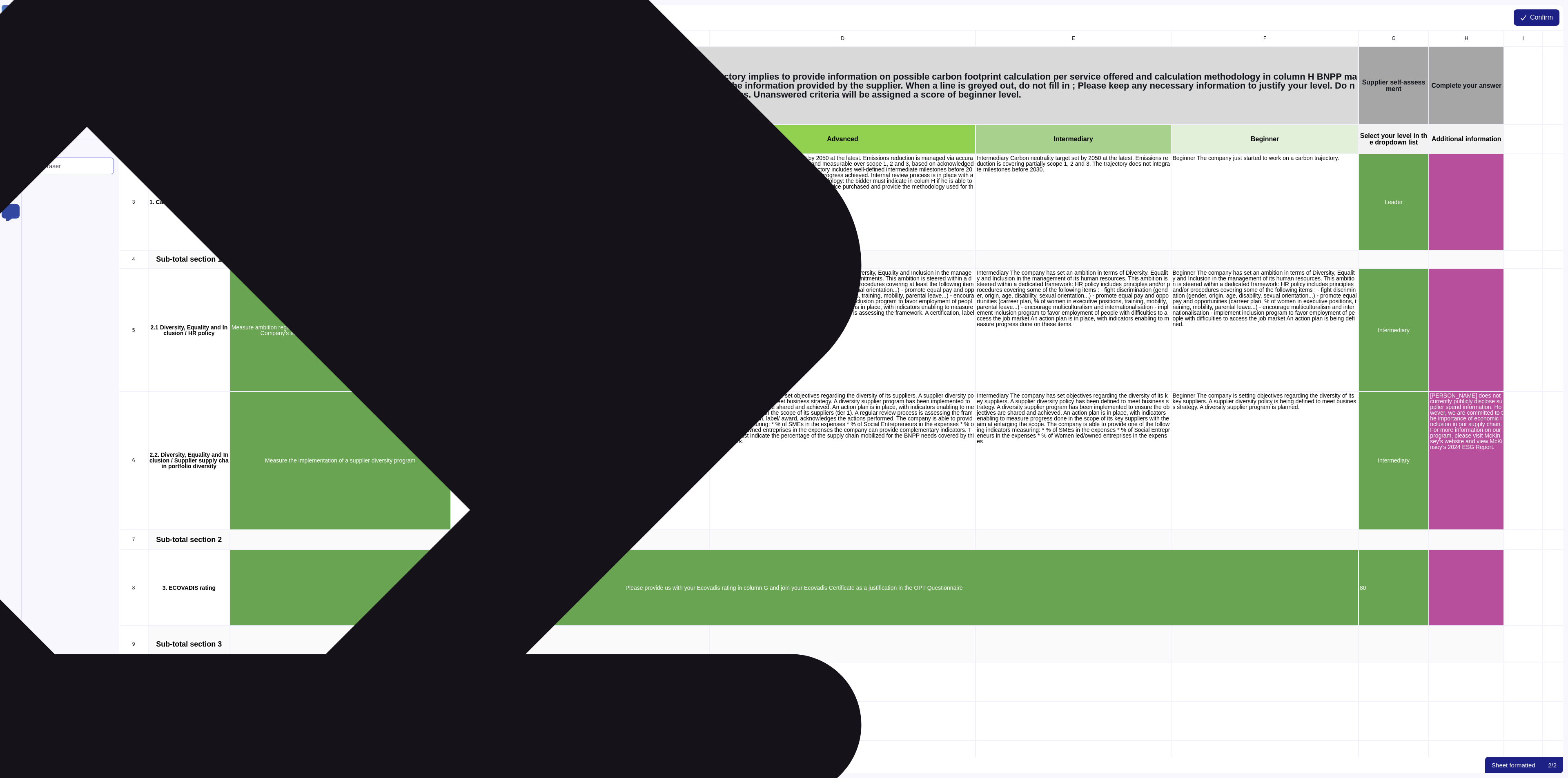
click at [293, 305] on div "Measure ambition regarding diversity, equality and inclusion in the management …" at bounding box center [340, 330] width 221 height 123
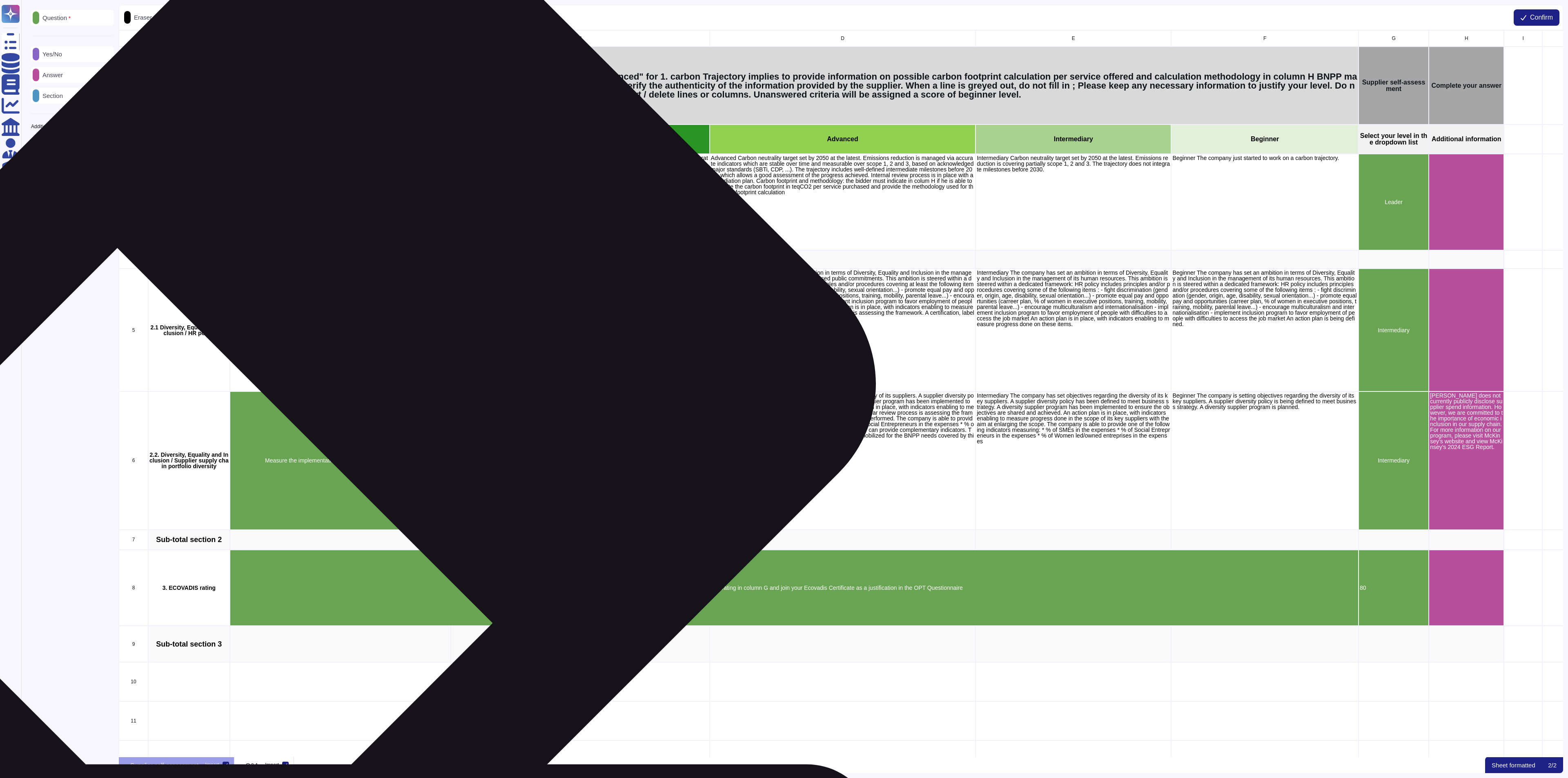
click at [319, 423] on div "Measure the implementation of a supplier diversity program" at bounding box center [340, 460] width 221 height 138
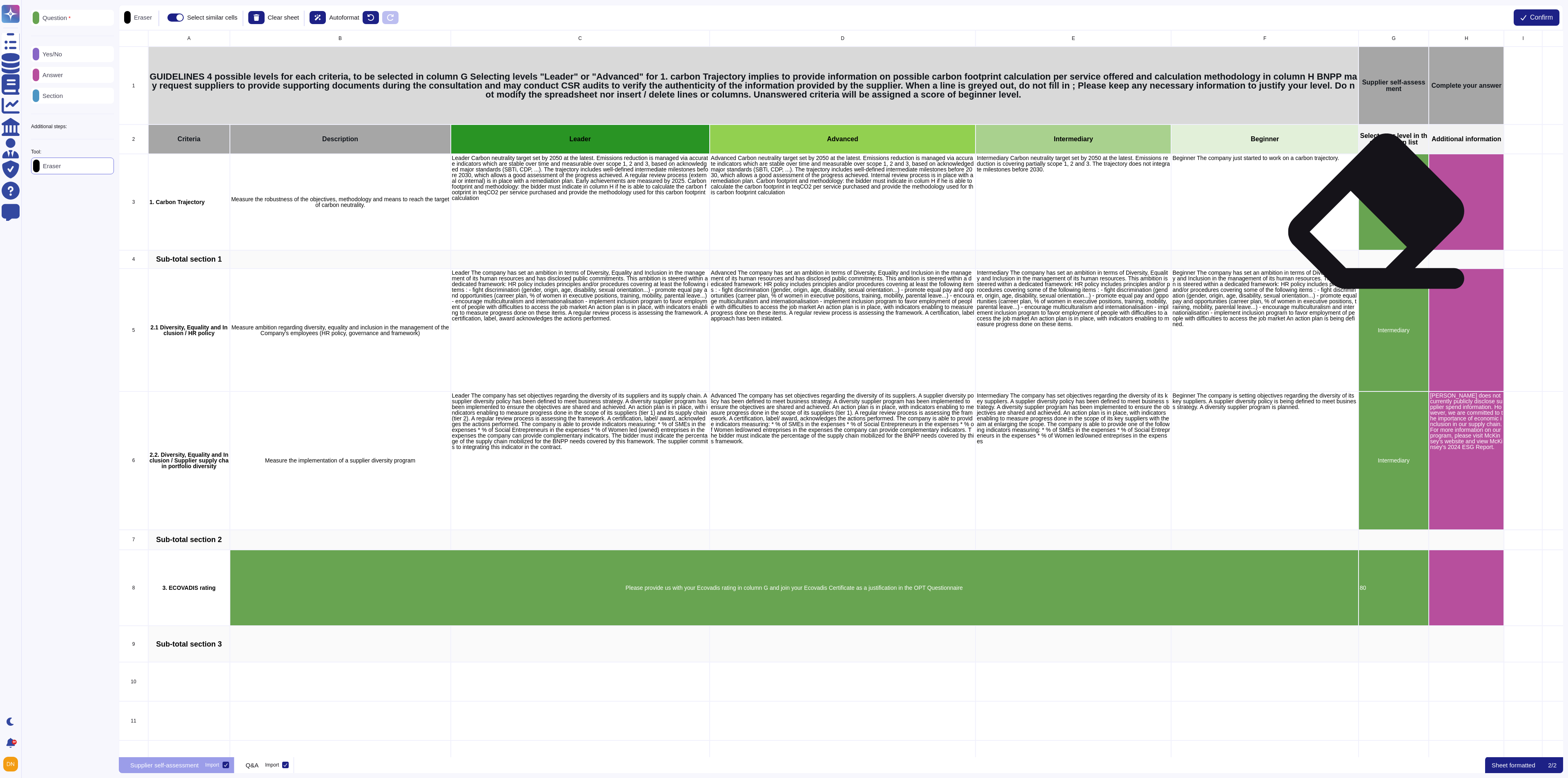
click at [1045, 221] on div "Leader" at bounding box center [1394, 202] width 71 height 97
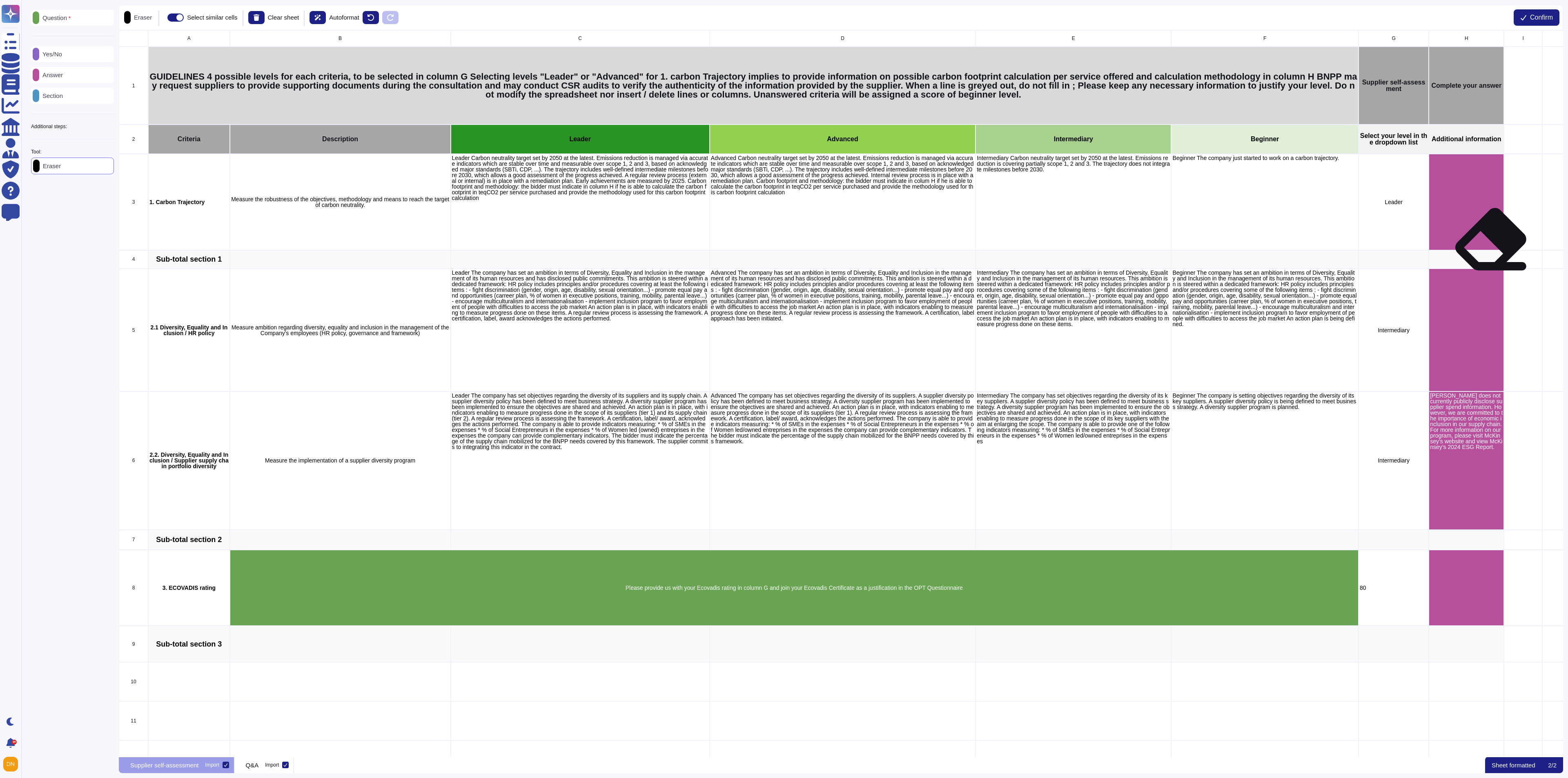
click at [1045, 233] on div "grid" at bounding box center [1466, 202] width 75 height 97
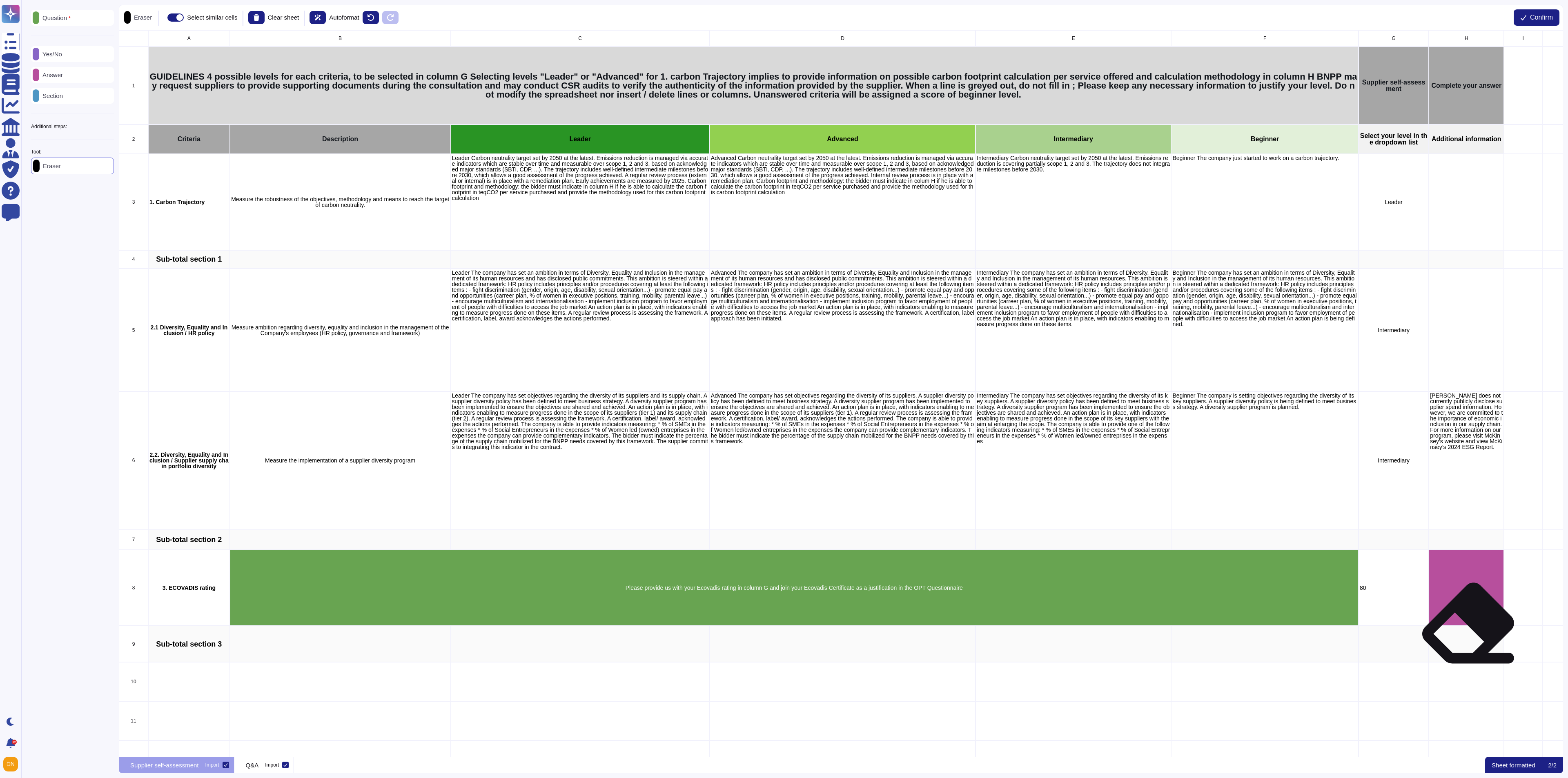
click at [1045, 518] on div "grid" at bounding box center [1466, 643] width 75 height 37
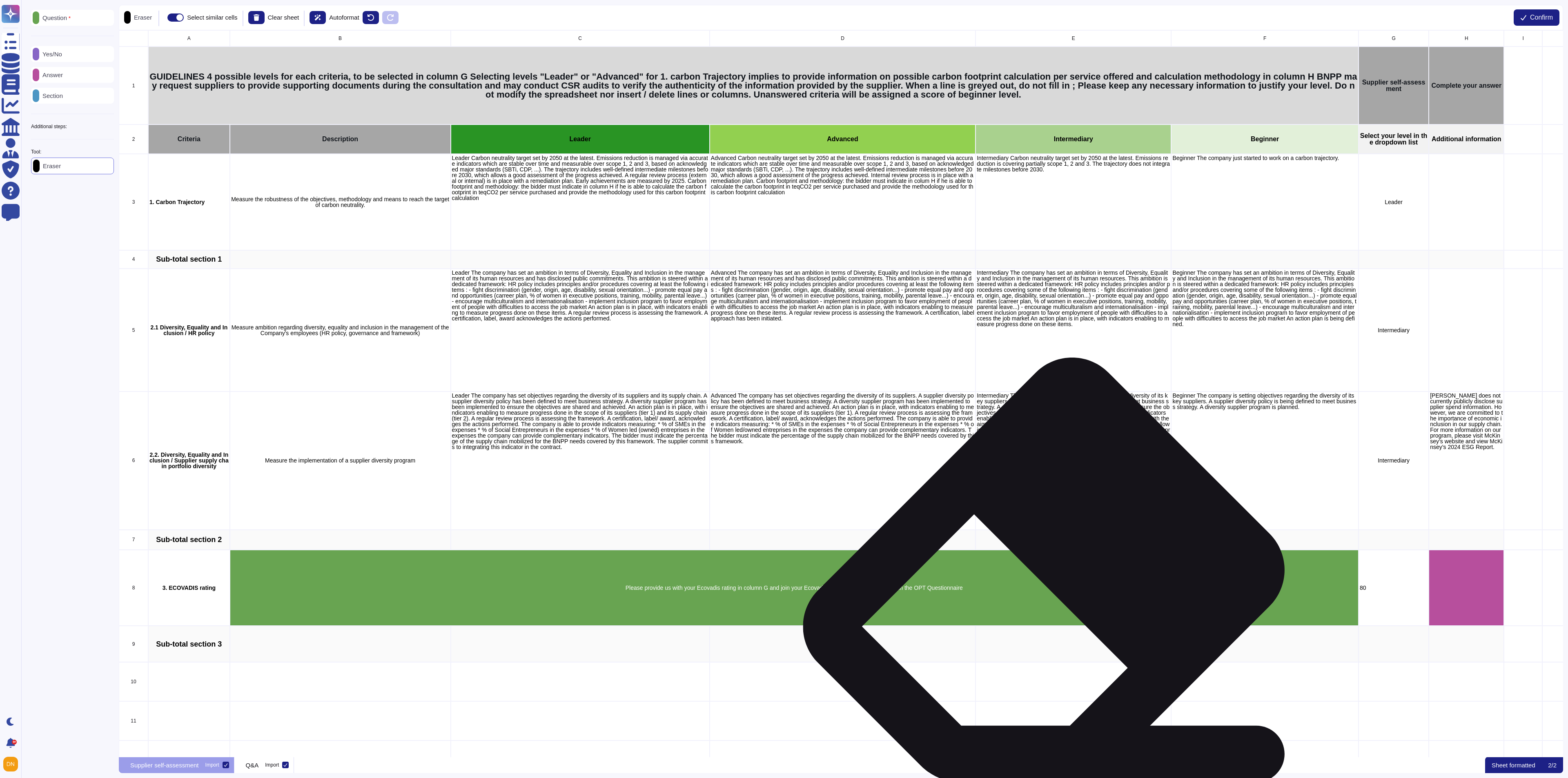
click at [1045, 518] on p "Please provide us with your Ecovadis rating in column G and join your Ecovadis …" at bounding box center [795, 587] width 1126 height 6
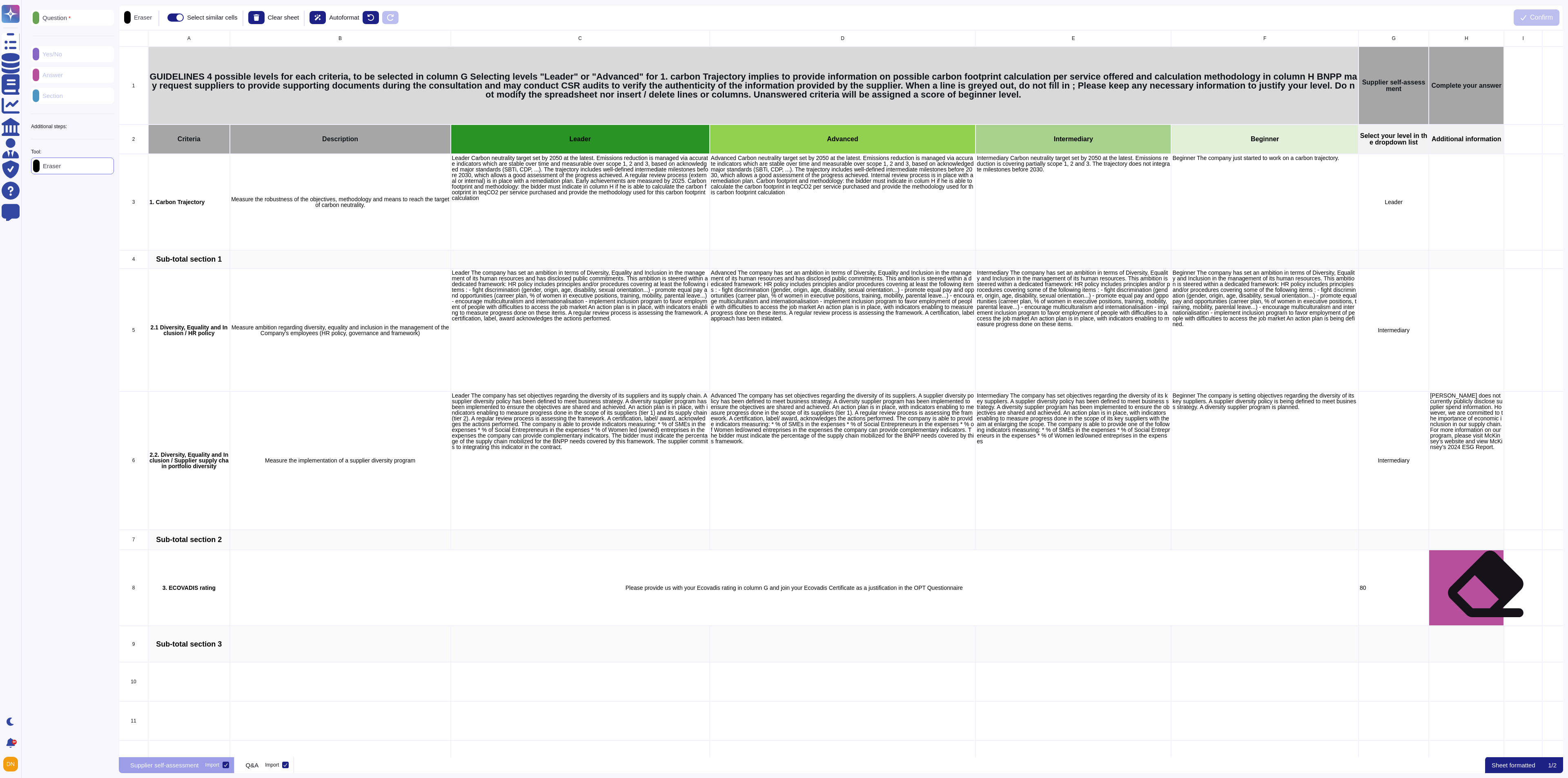
click at [1045, 518] on div "grid" at bounding box center [1466, 588] width 75 height 76
click at [54, 24] on div "Question" at bounding box center [72, 18] width 83 height 16
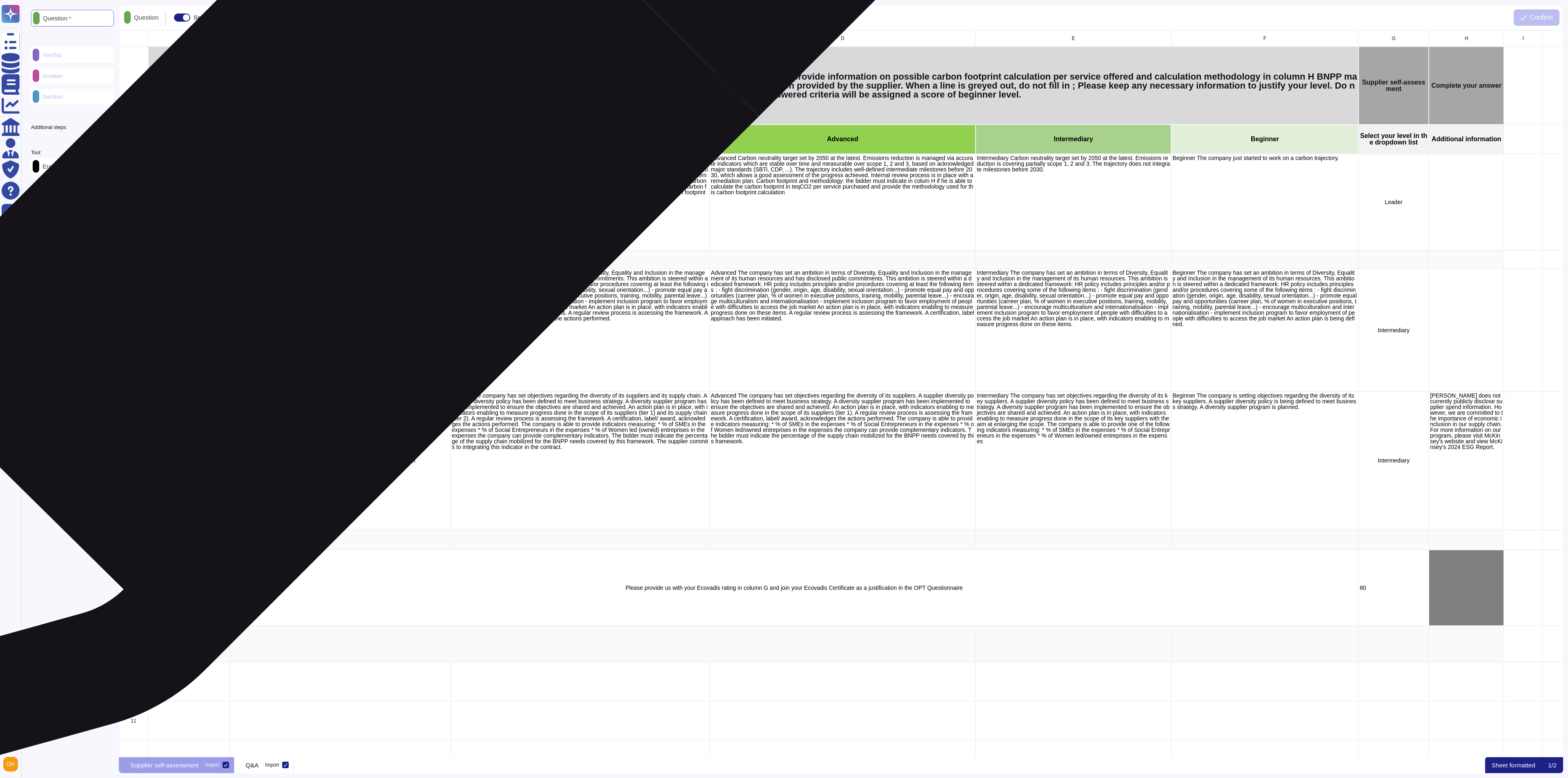
click at [343, 204] on p "Measure the robustness of the objectives, methodology and means to reach the ta…" at bounding box center [340, 202] width 218 height 11
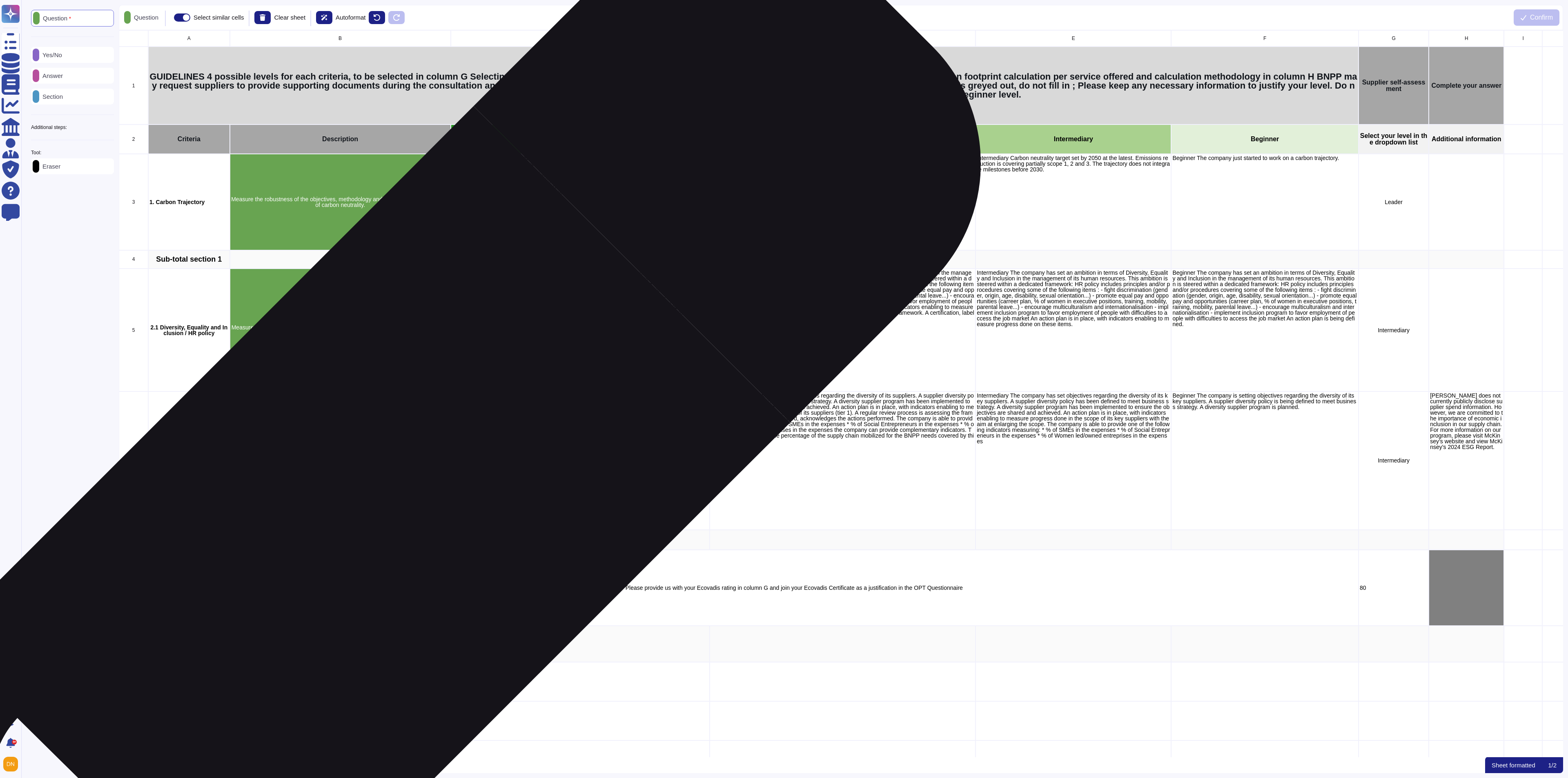
click at [389, 503] on div "Measure the implementation of a supplier diversity program" at bounding box center [340, 460] width 221 height 138
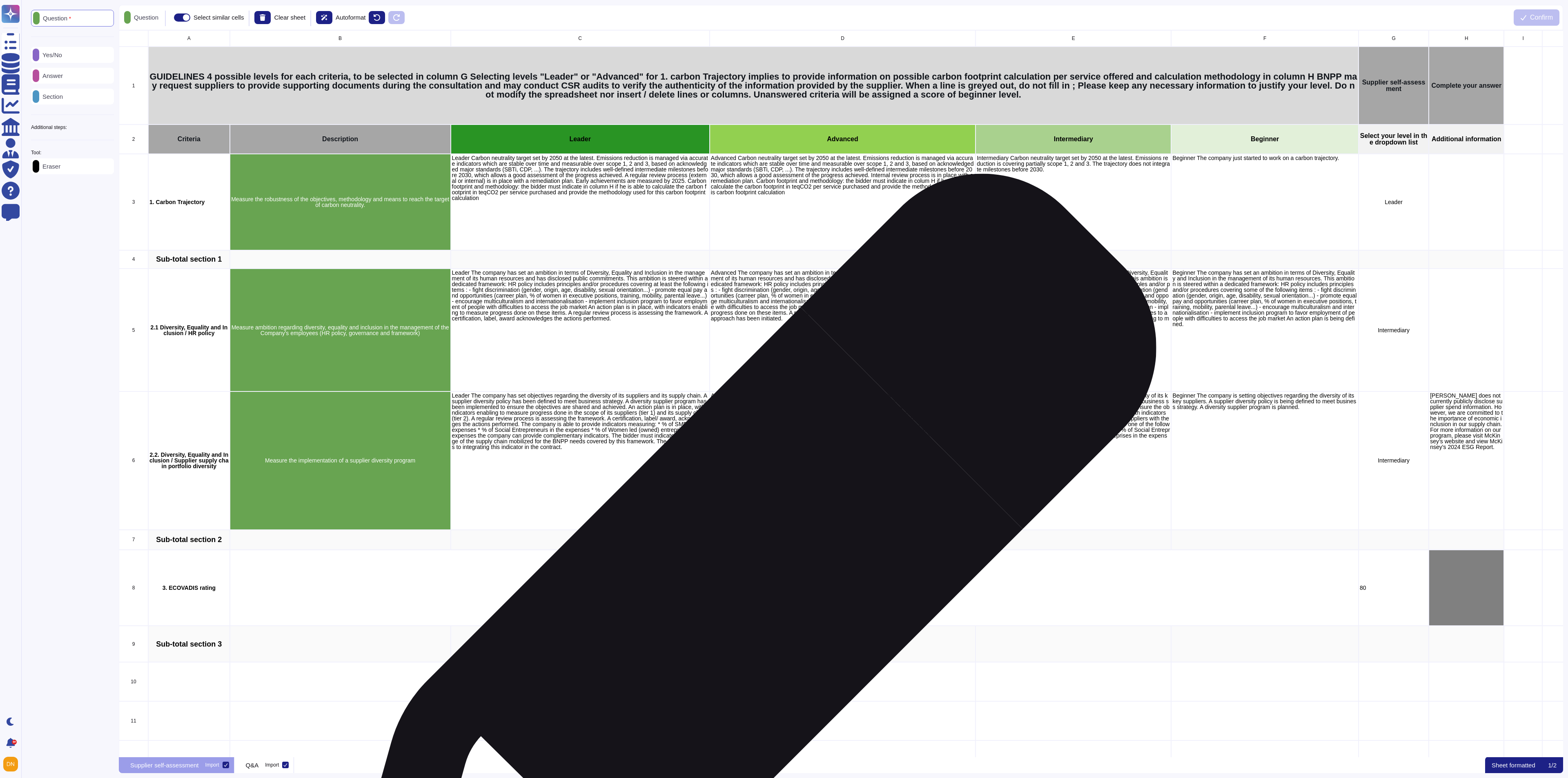
click at [744, 518] on div "Please provide us with your Ecovadis rating in column G and join your Ecovadis …" at bounding box center [794, 588] width 1129 height 76
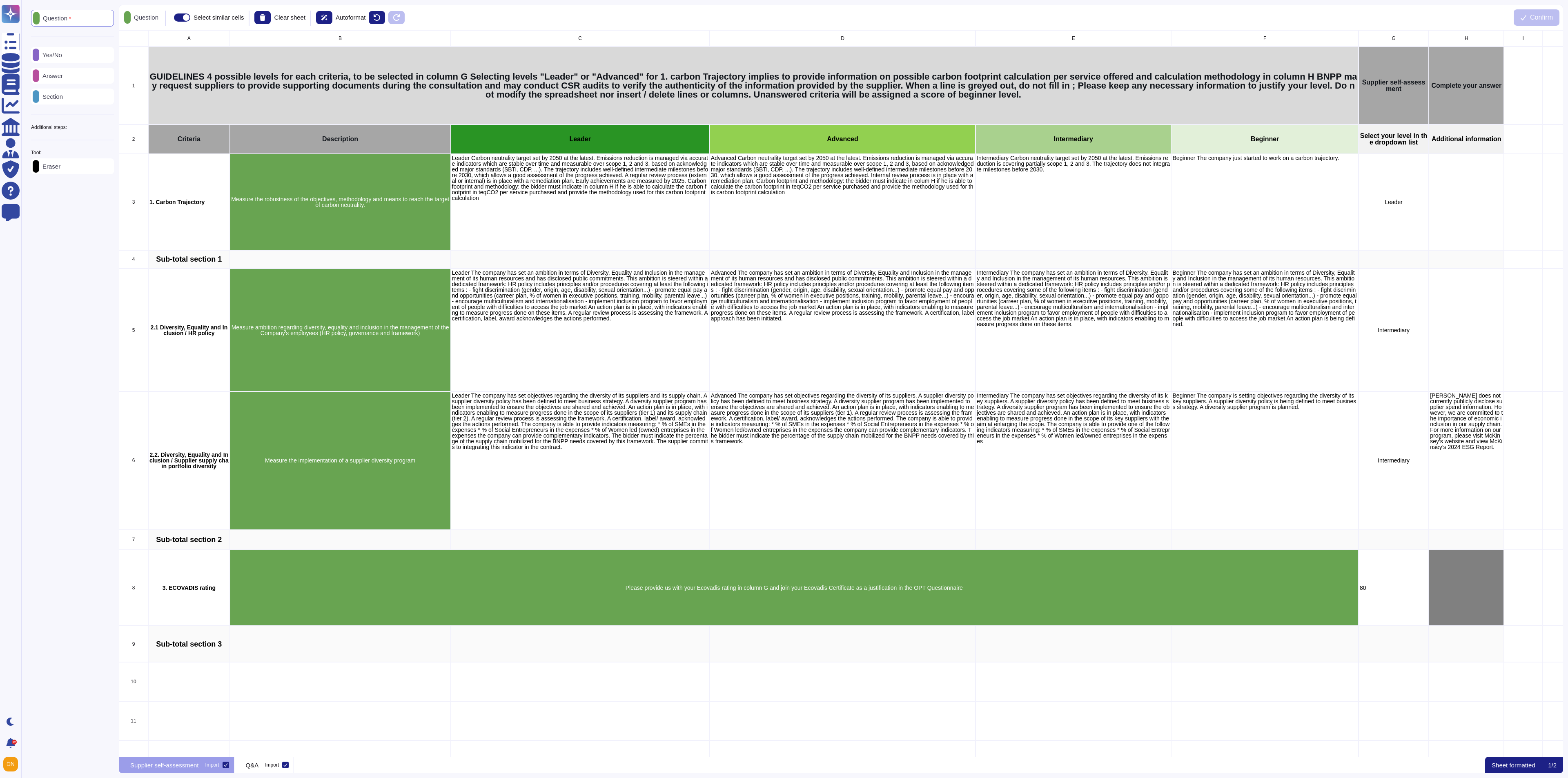
click at [73, 76] on div "Answer" at bounding box center [72, 76] width 83 height 16
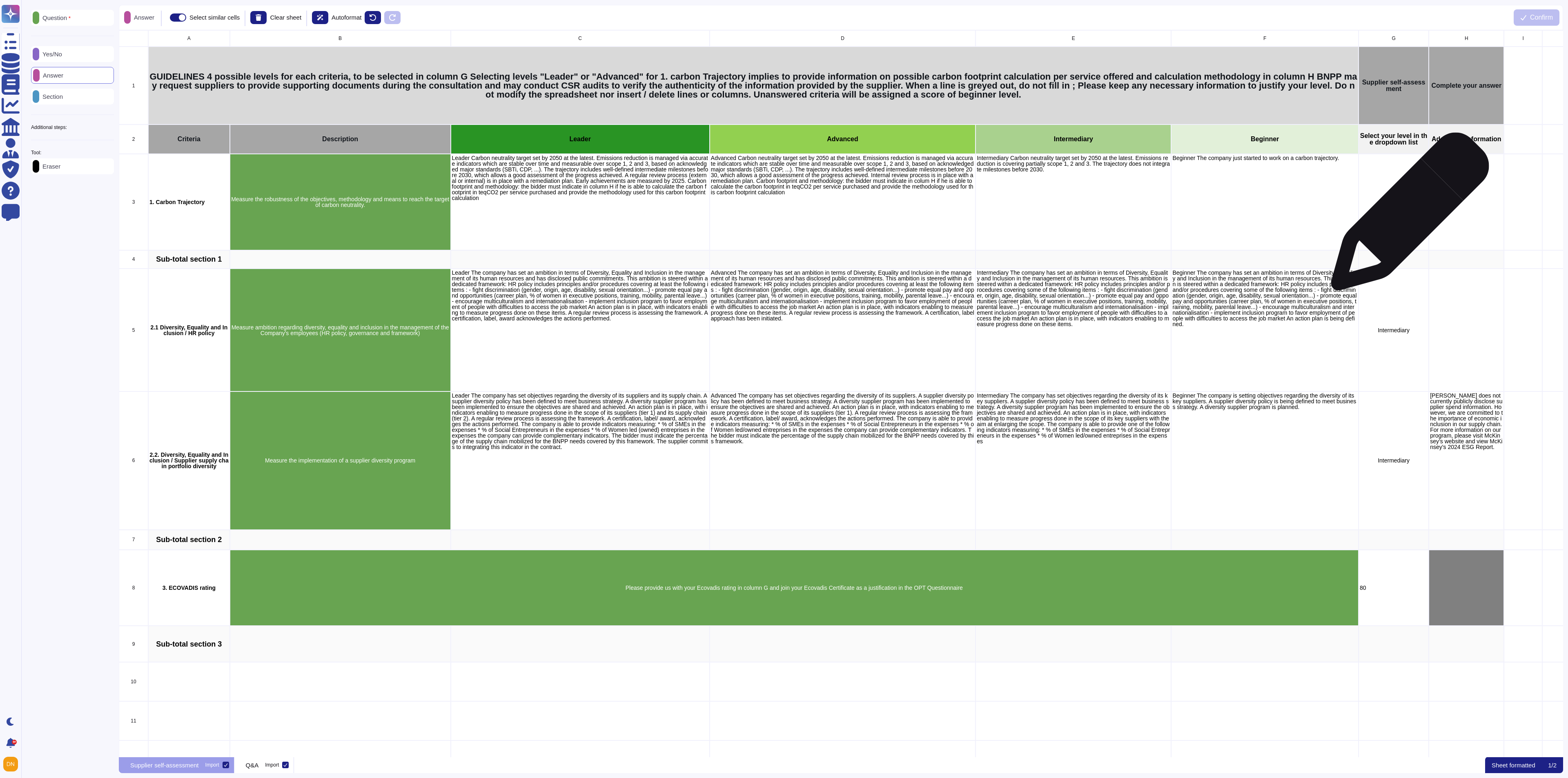
click at [1045, 216] on div "Leader" at bounding box center [1394, 202] width 71 height 97
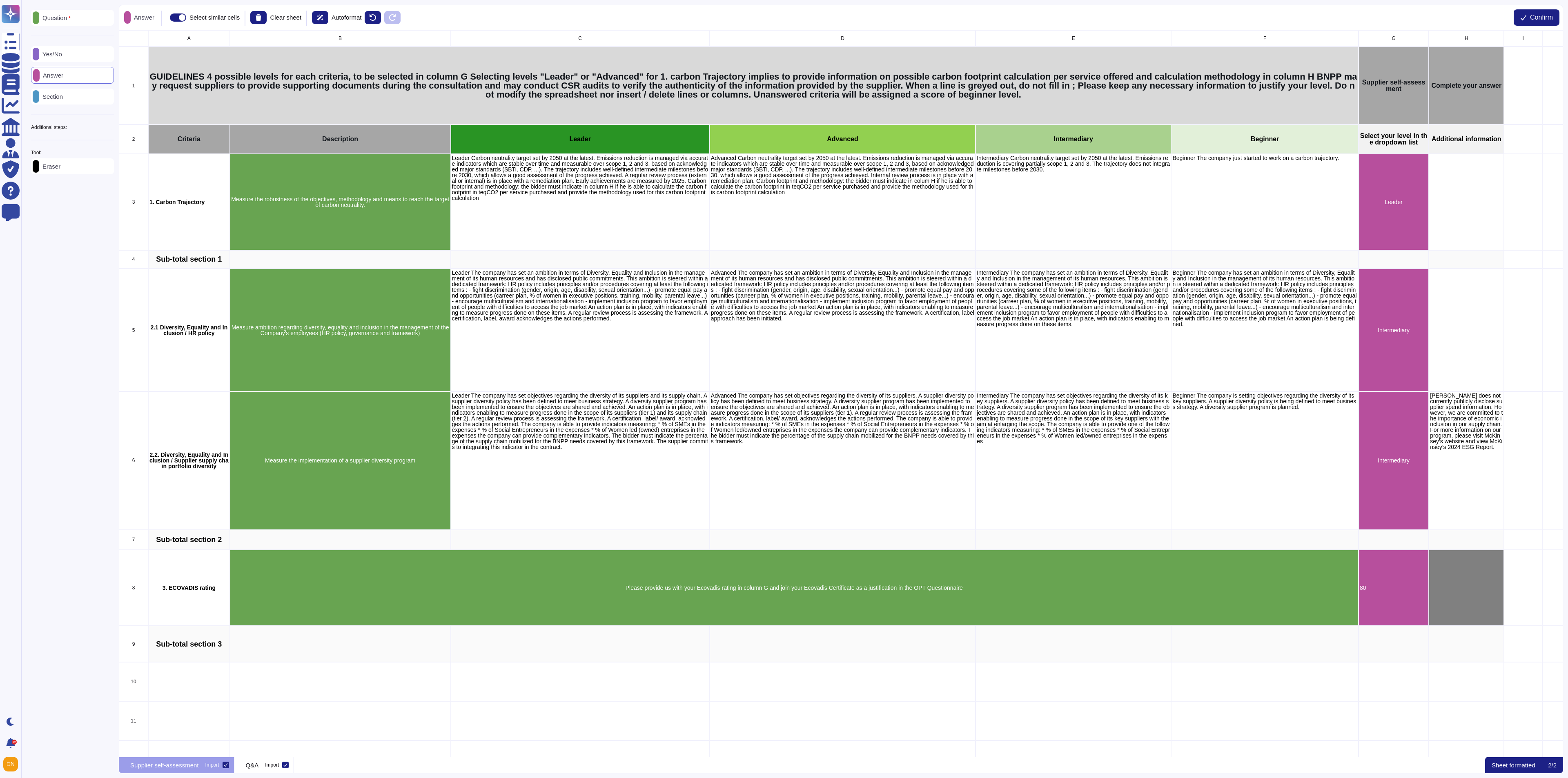
click at [88, 130] on div "Additional steps:" at bounding box center [72, 127] width 83 height 5
click at [1045, 17] on span "Confirm" at bounding box center [1541, 18] width 23 height 6
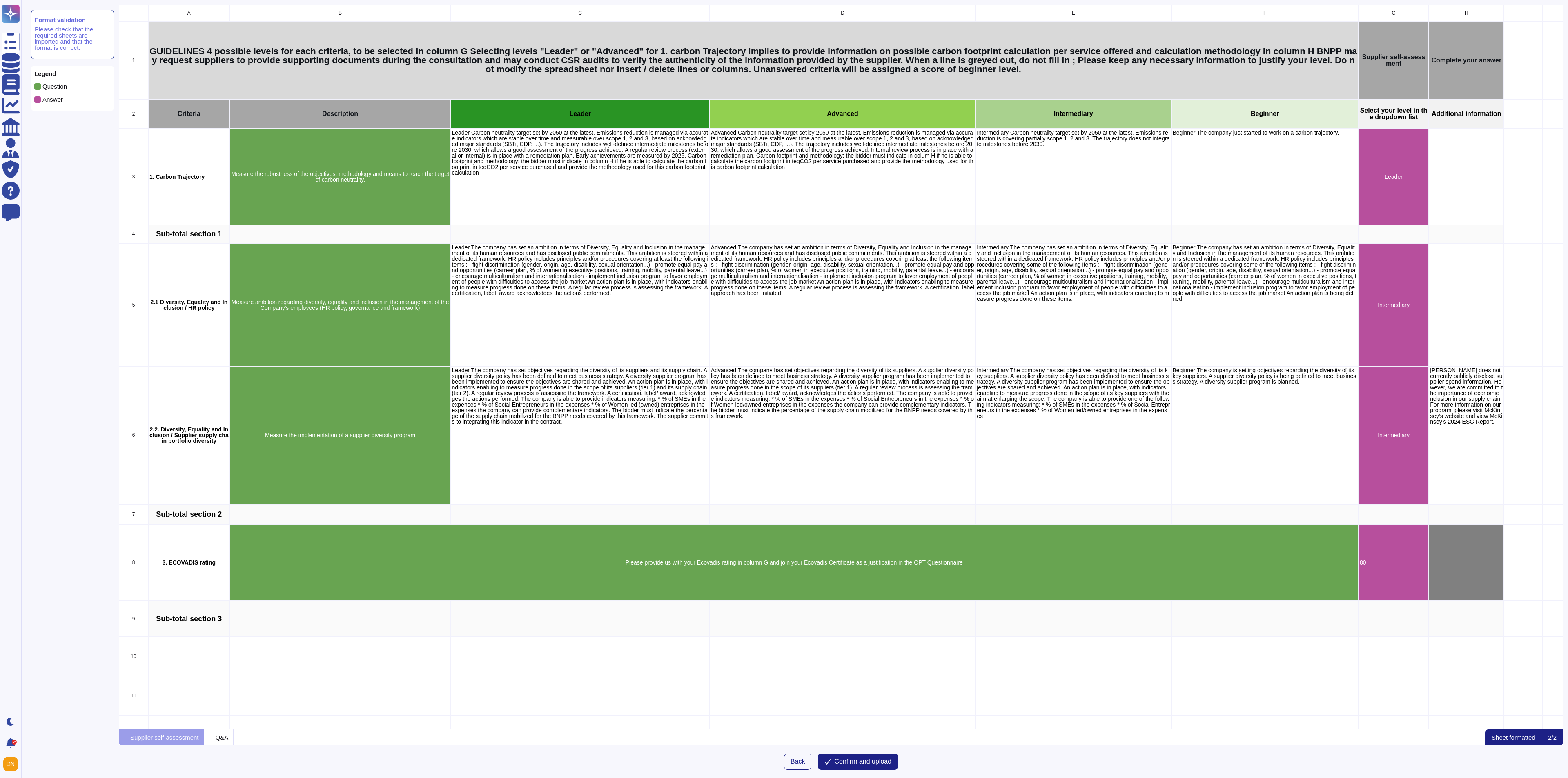
scroll to position [716, 1435]
click at [233, 518] on div "Q&A" at bounding box center [219, 737] width 30 height 16
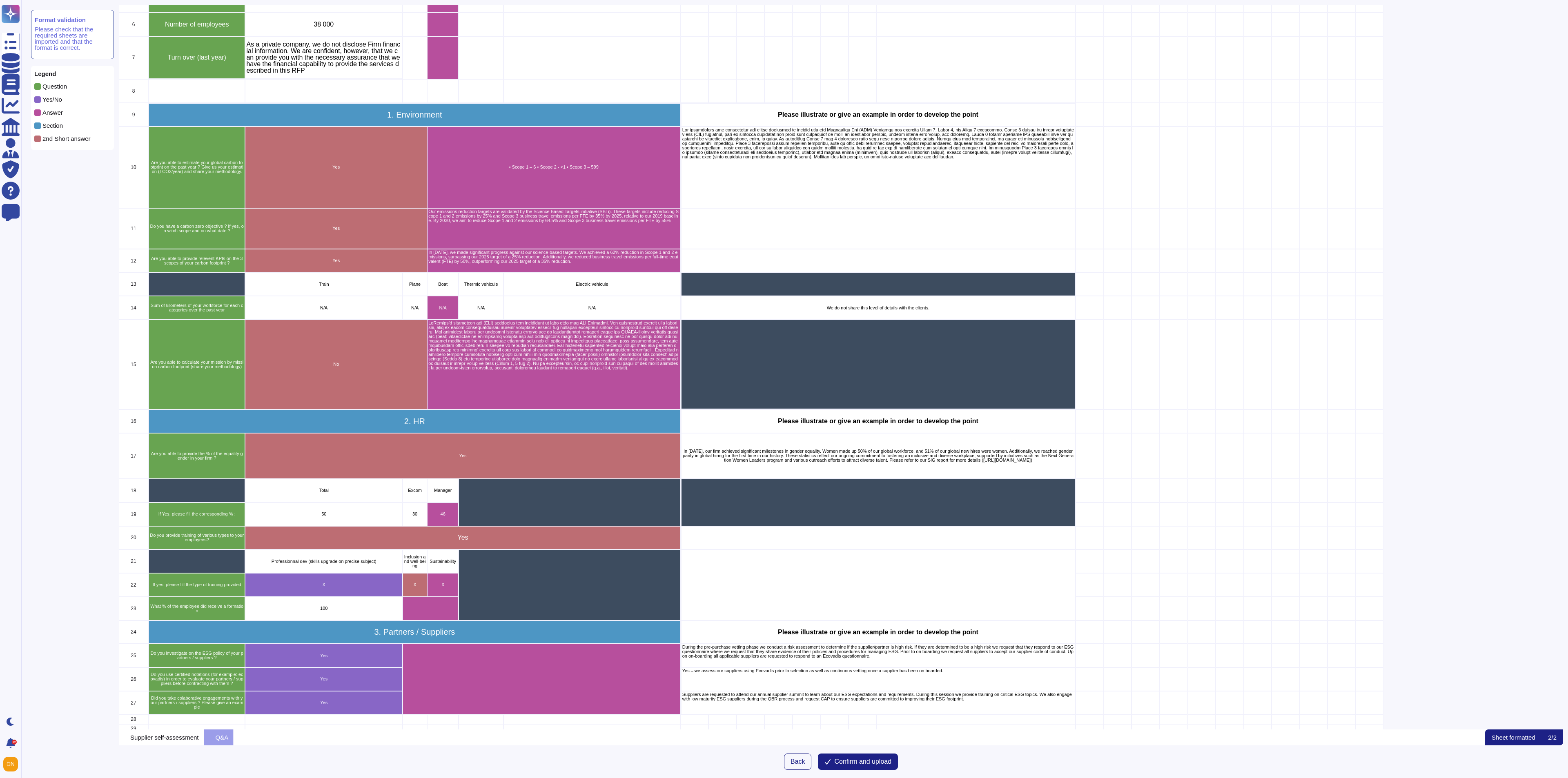
scroll to position [130, 0]
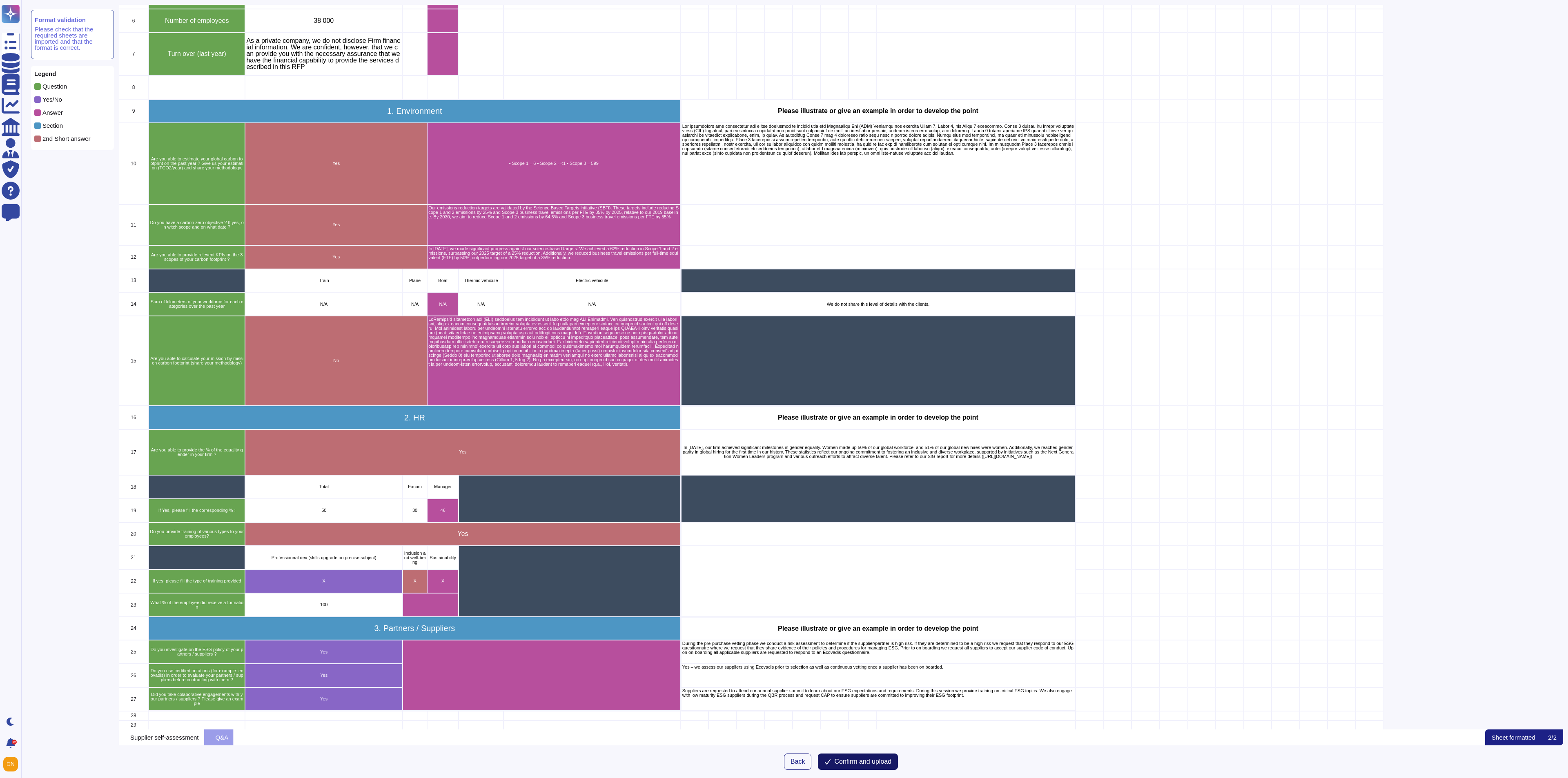
click at [877, 518] on span "Confirm and upload" at bounding box center [863, 762] width 57 height 6
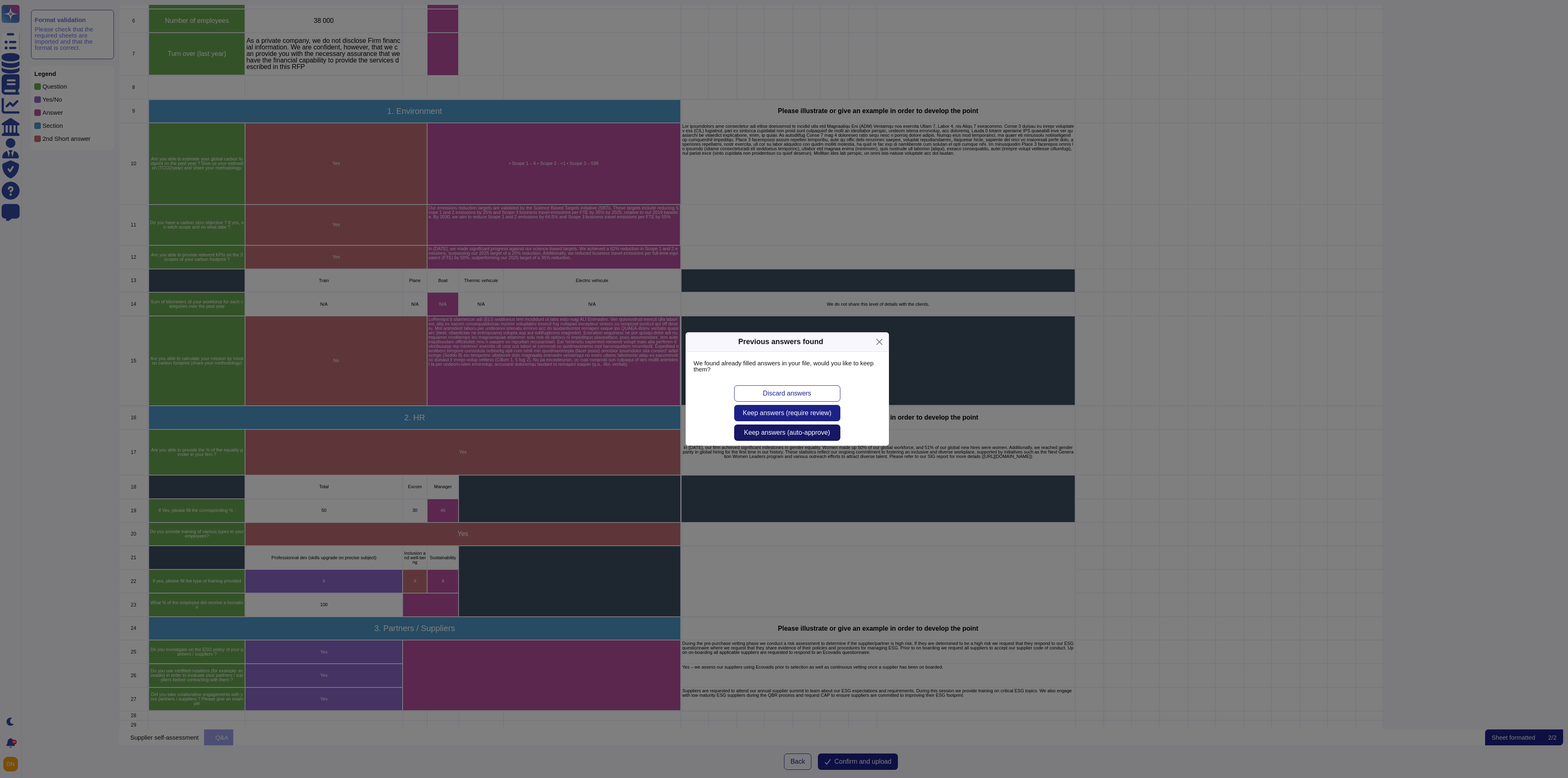
click at [812, 433] on span "Keep answers (auto-approve)" at bounding box center [787, 432] width 86 height 6
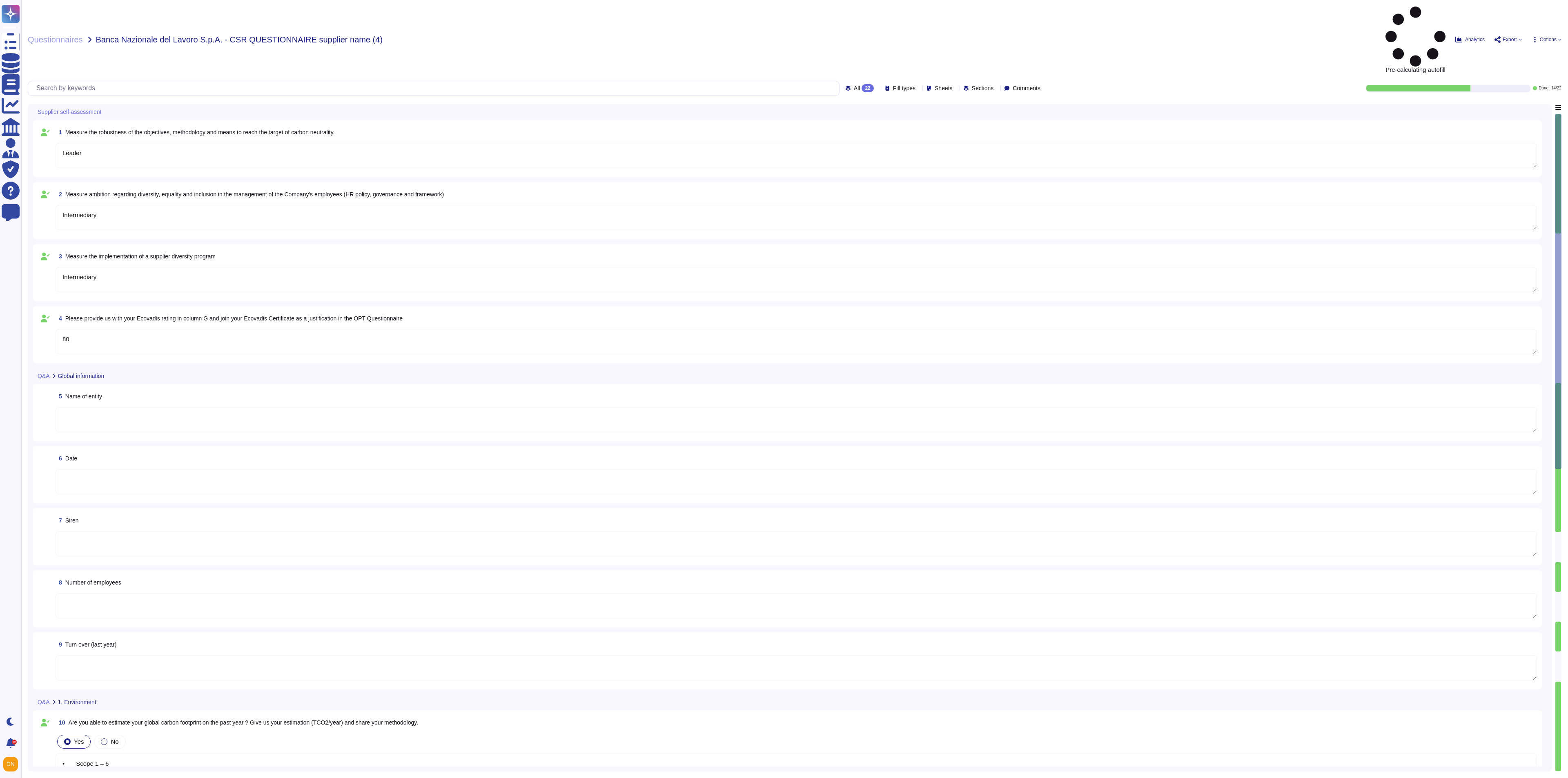
type textarea "Leader"
type textarea "Intermediary"
type textarea "80"
type textarea "• Scope 1 – 6 • Scope 2 - <1 • Scope 3 – 599"
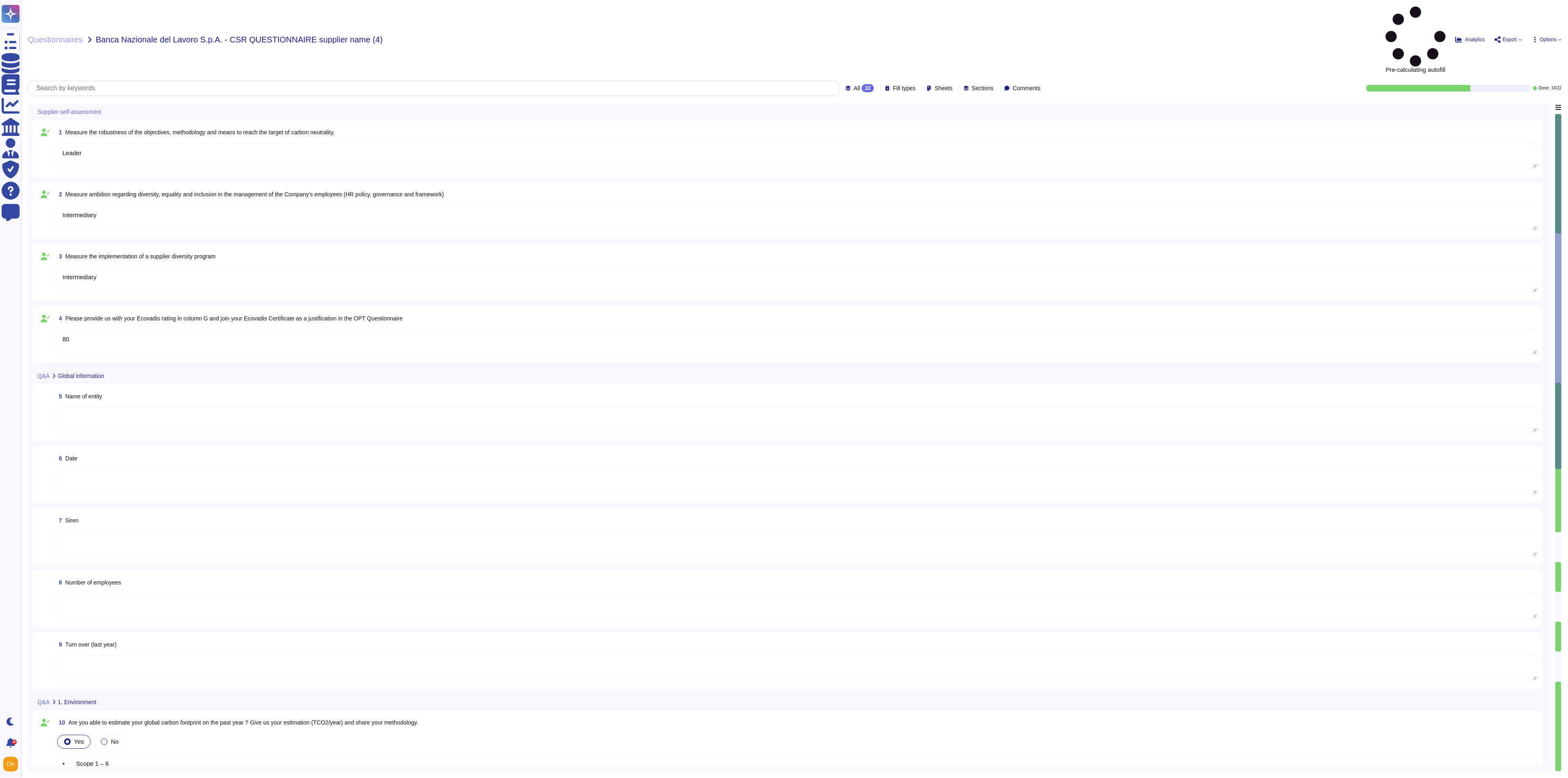
type textarea "Our emissions reduction targets are validated by the Science Based Targets init…"
type textarea "In [DATE], we made significant progress against our science-based targets. We a…"
type textarea "N/A"
type textarea "LoRemips’d sitametcon adi (ELI) seddoeius tem incididunt ut labo etdo mag ALI E…"
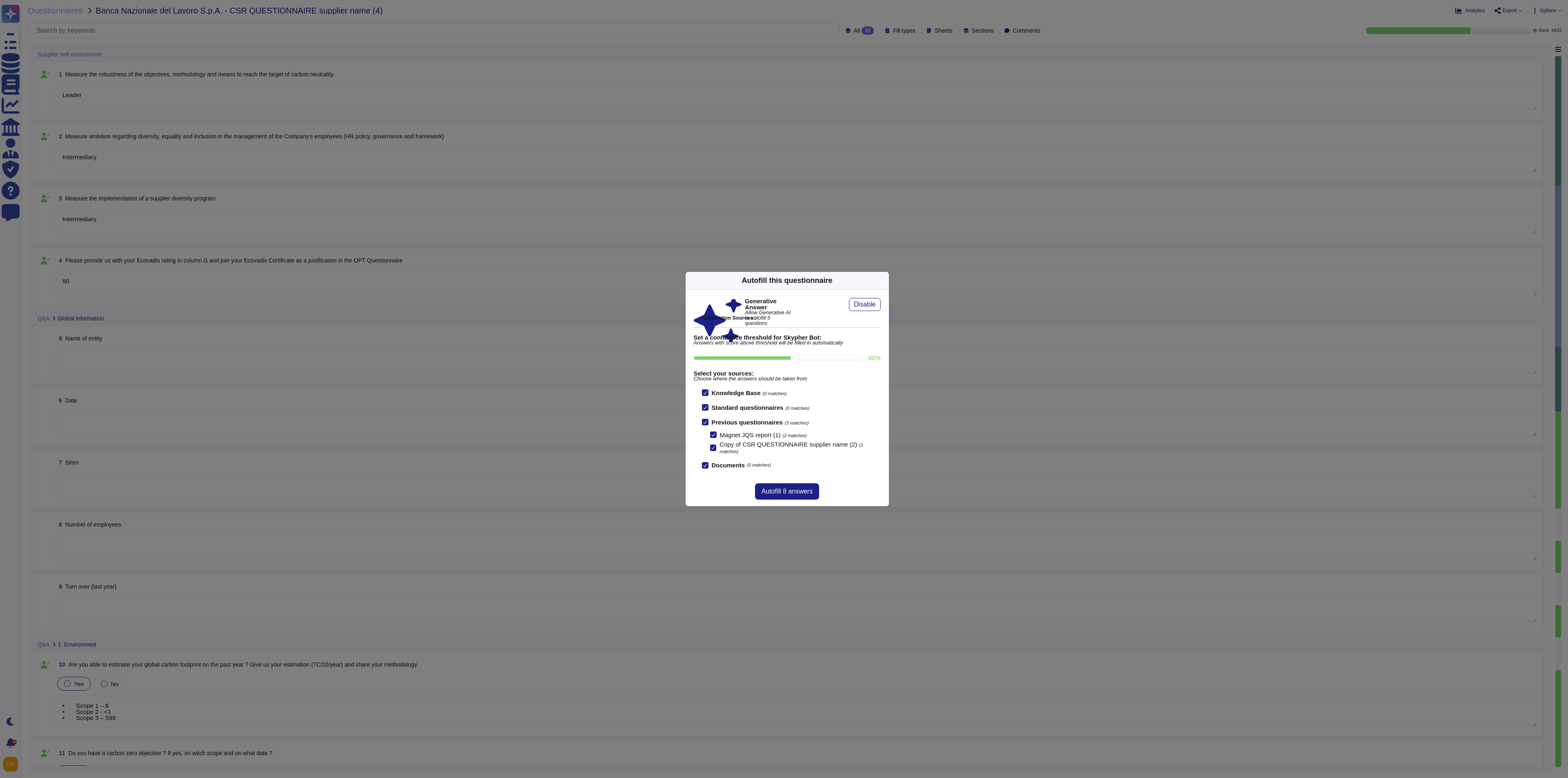
click at [126, 359] on div "Autofill this questionnaire Generative Answer Allow Generative AI to autofill 5…" at bounding box center [784, 389] width 1568 height 778
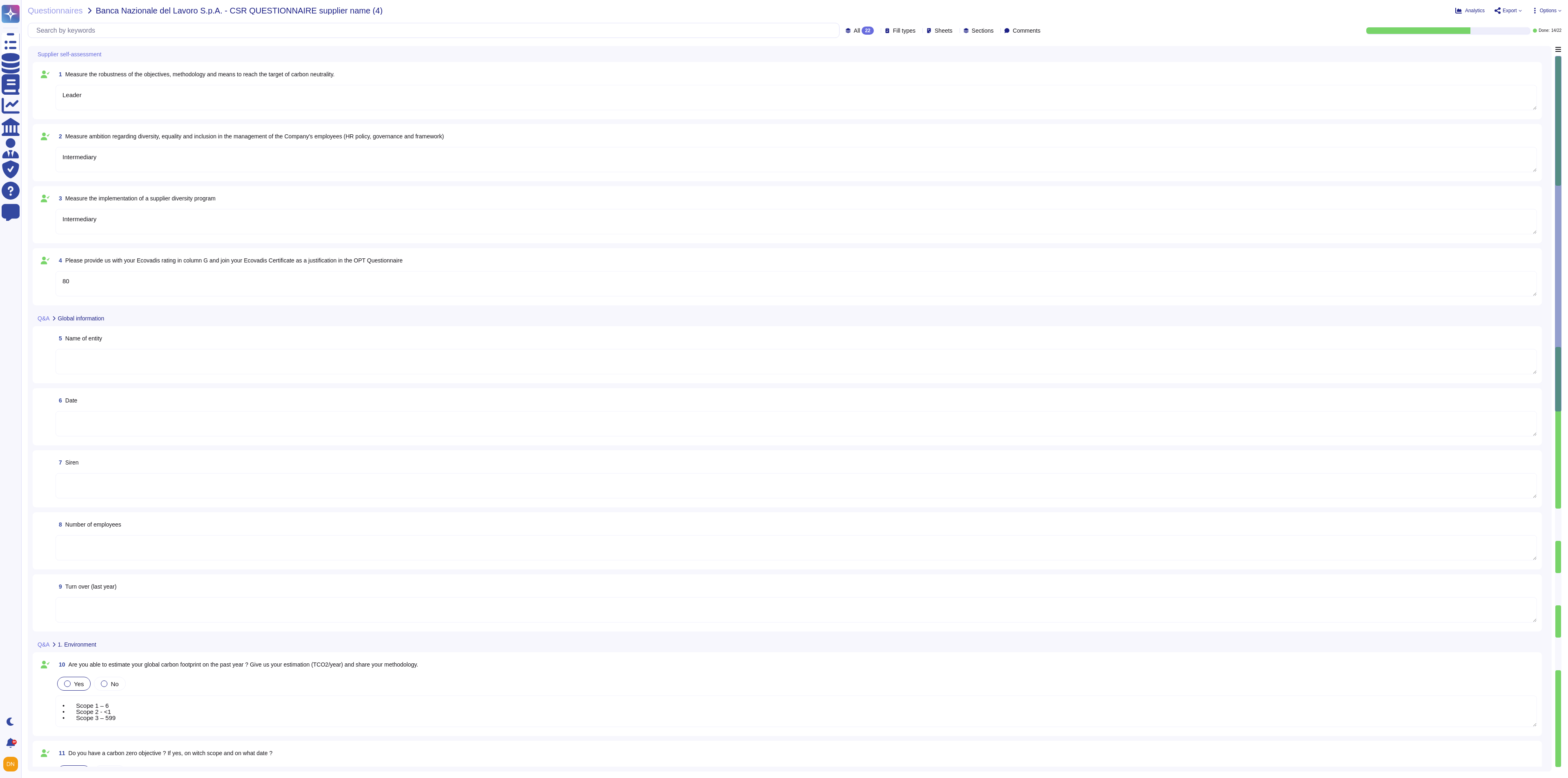
click at [489, 353] on textarea at bounding box center [795, 361] width 1481 height 25
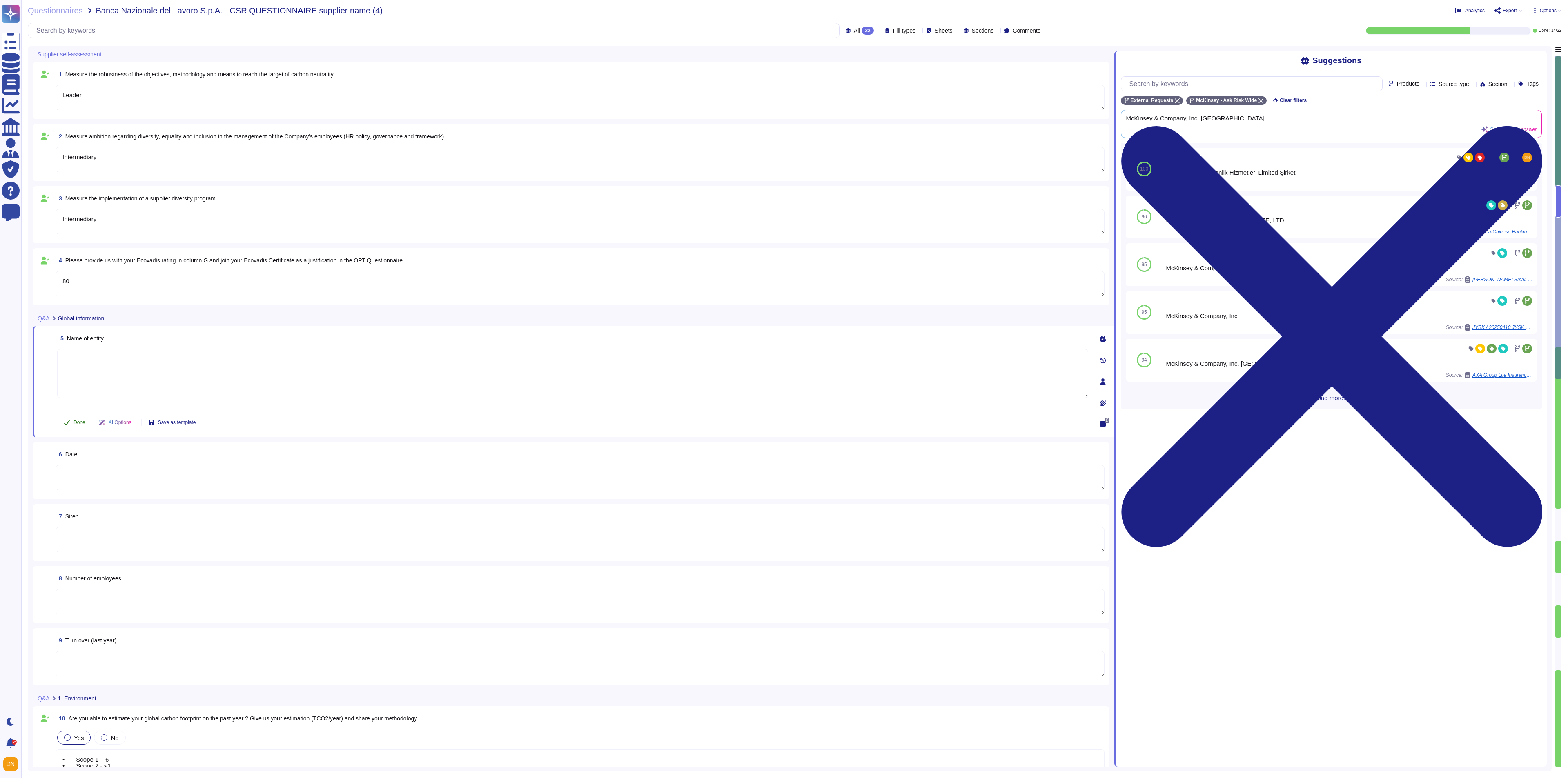
click at [70, 423] on button "Done" at bounding box center [74, 423] width 35 height 16
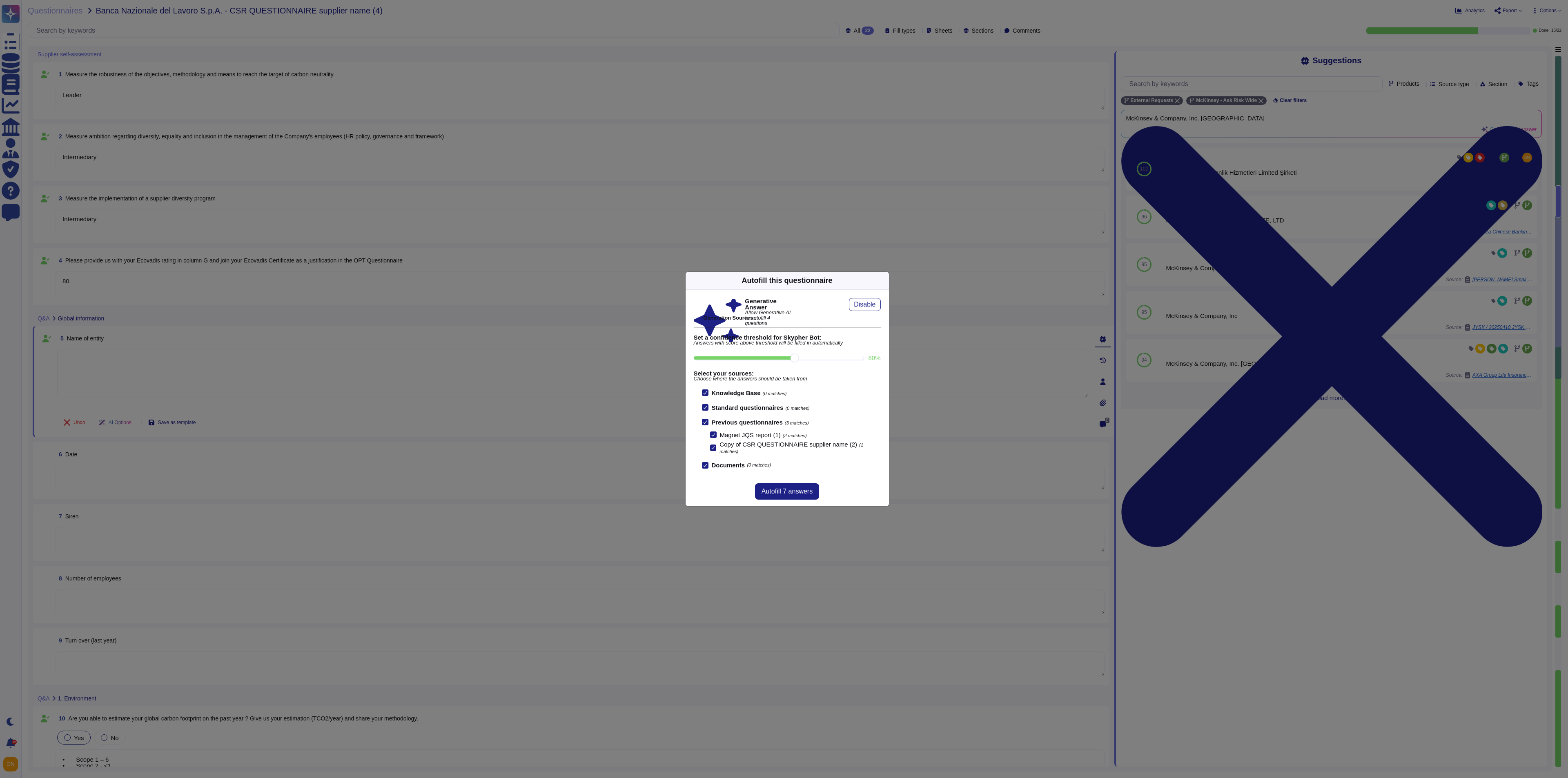
click at [884, 307] on icon at bounding box center [962, 385] width 157 height 157
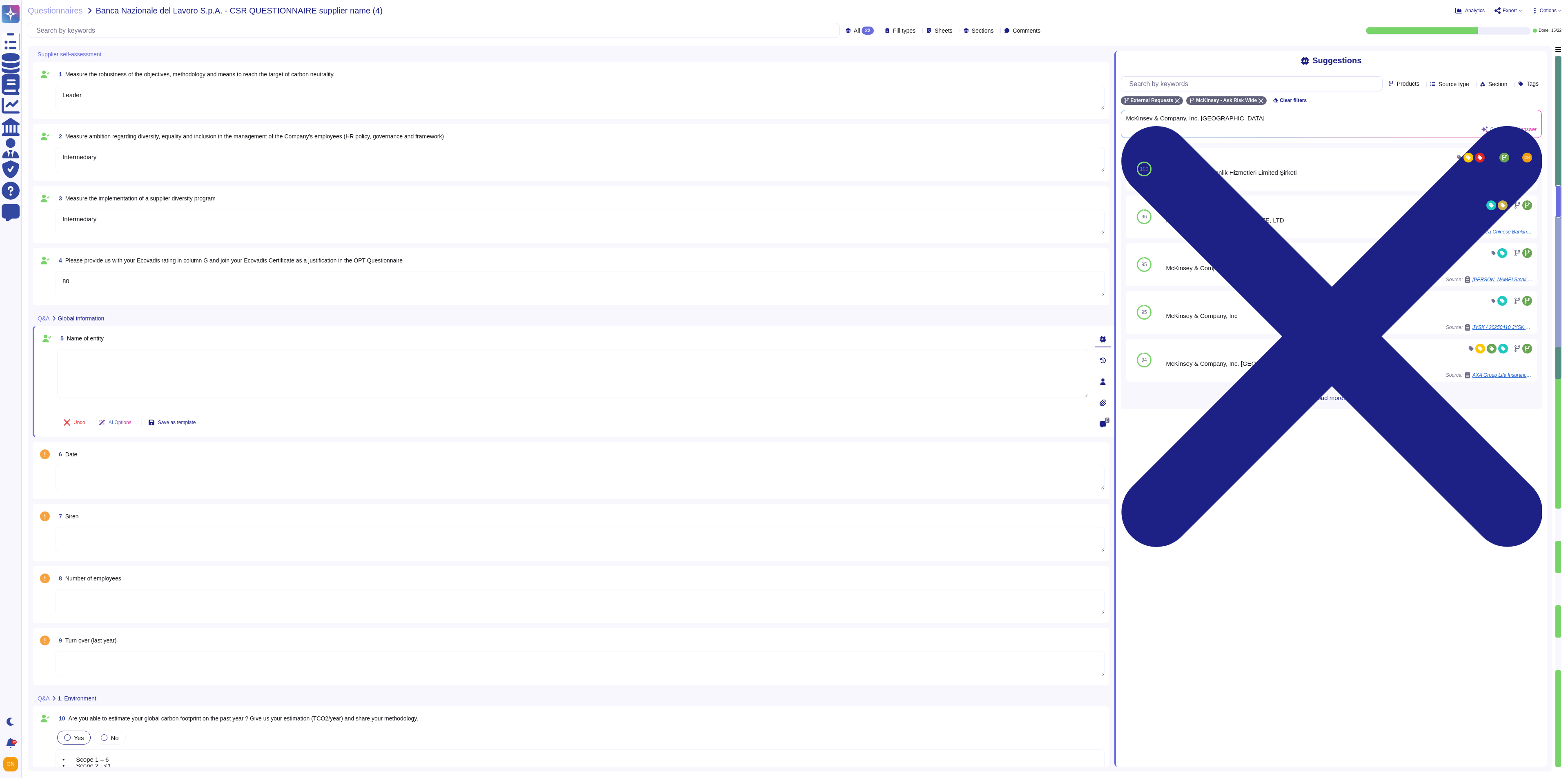
type textarea "• Scope 1 – 6 • Scope 2 - <1 • Scope 3 – 599"
click at [196, 382] on textarea at bounding box center [572, 373] width 1031 height 49
paste textarea "McKinsey & Company, Inc. [GEOGRAPHIC_DATA]"
type textarea "McKinsey & Company, Inc. [GEOGRAPHIC_DATA]"
click at [30, 441] on div "Supplier self-assessment 1 Measure the robustness of the objectives, methodolog…" at bounding box center [790, 409] width 1524 height 725
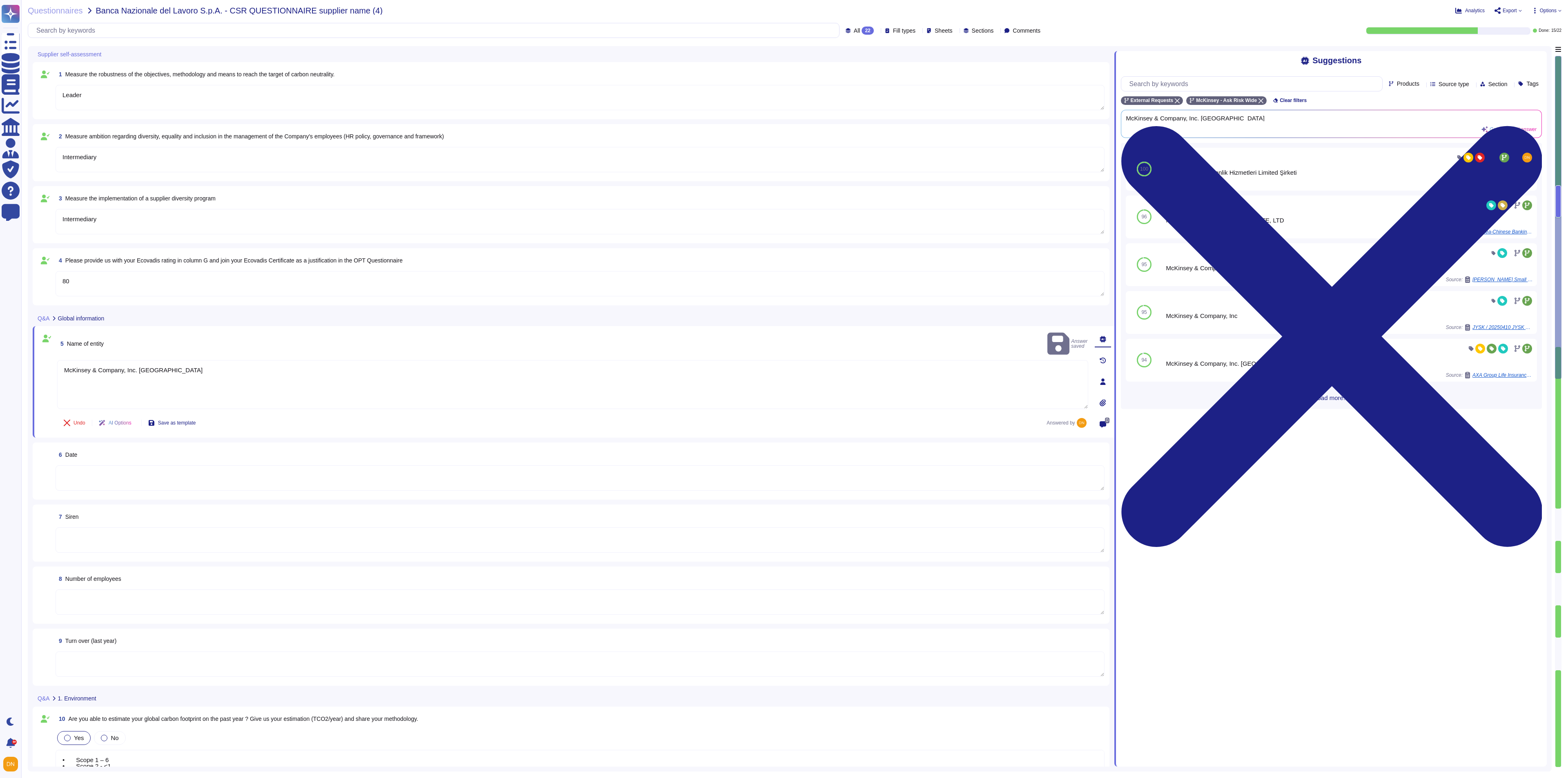
click at [110, 518] on textarea at bounding box center [579, 602] width 1049 height 25
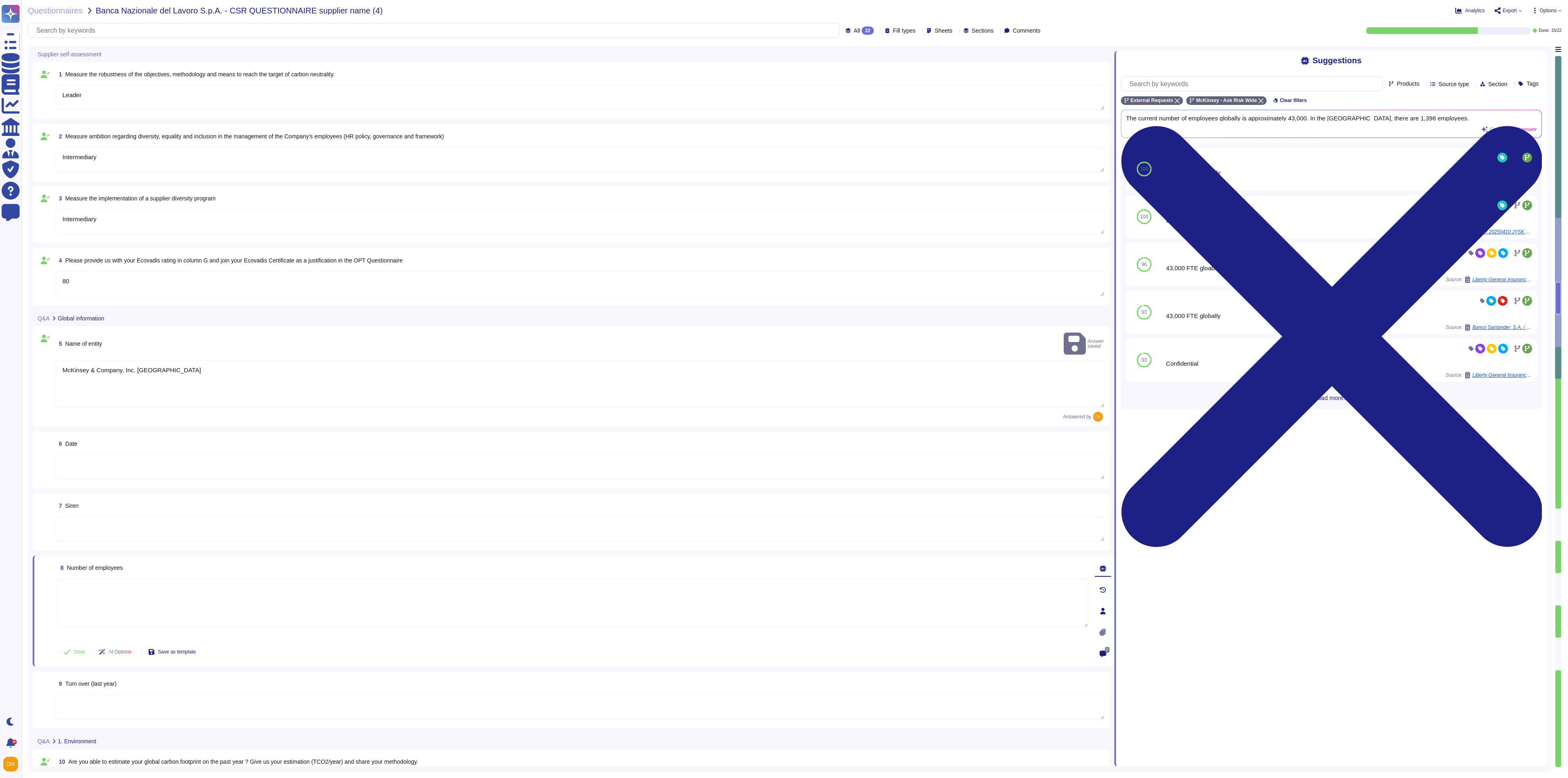
type textarea "• Scope 1 – 6 • Scope 2 - <1 • Scope 3 – 599"
click at [1045, 221] on div "38000 globally" at bounding box center [1332, 221] width 338 height 6
click at [1045, 212] on div at bounding box center [1332, 205] width 338 height 13
click at [1045, 228] on div "38000 globally Source: JYSK / 20250410 JYSK RFP Price modelling excel" at bounding box center [1332, 217] width 338 height 37
click at [1045, 221] on button "Use" at bounding box center [1520, 217] width 19 height 11
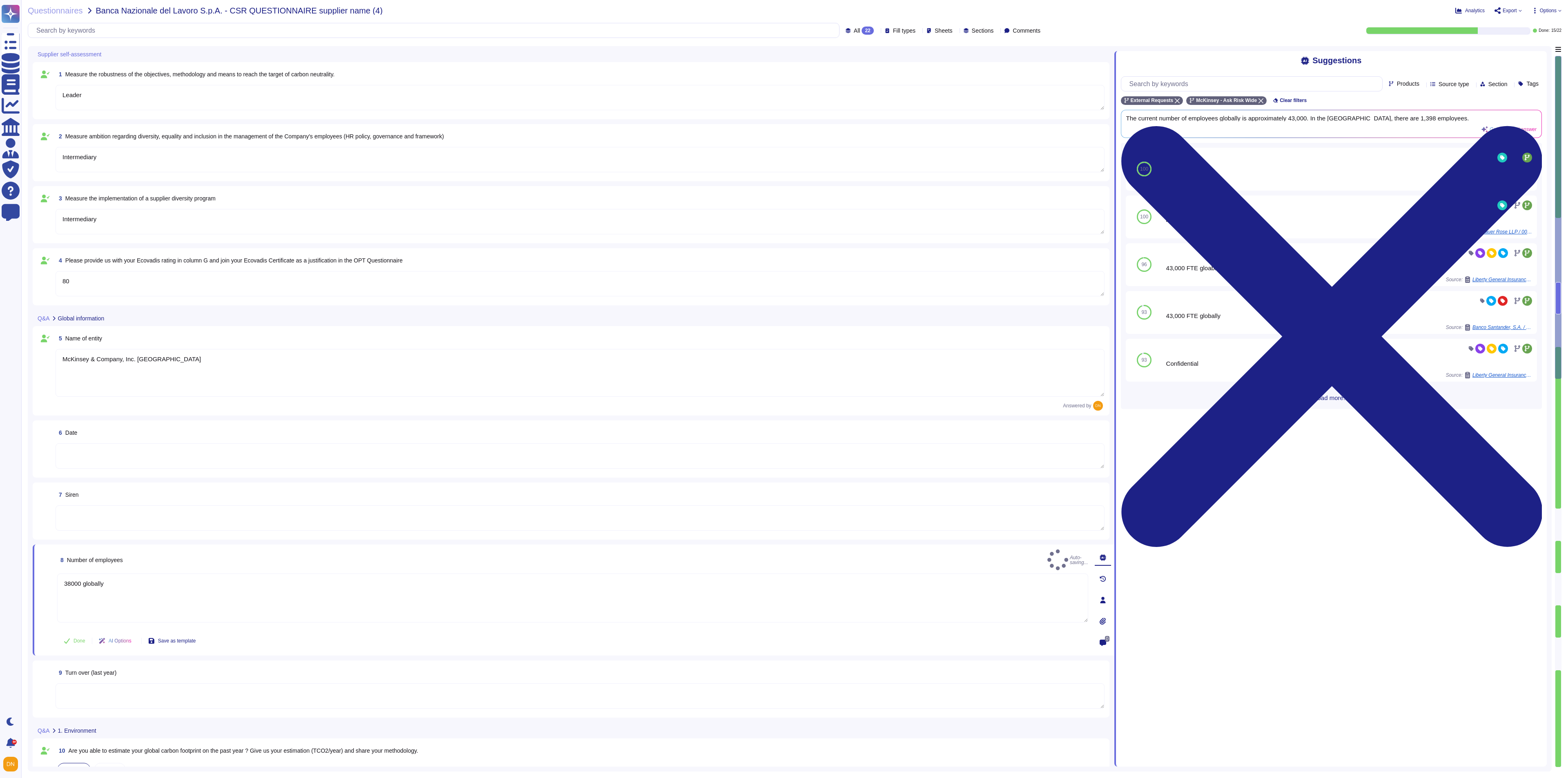
type textarea "38000 globally"
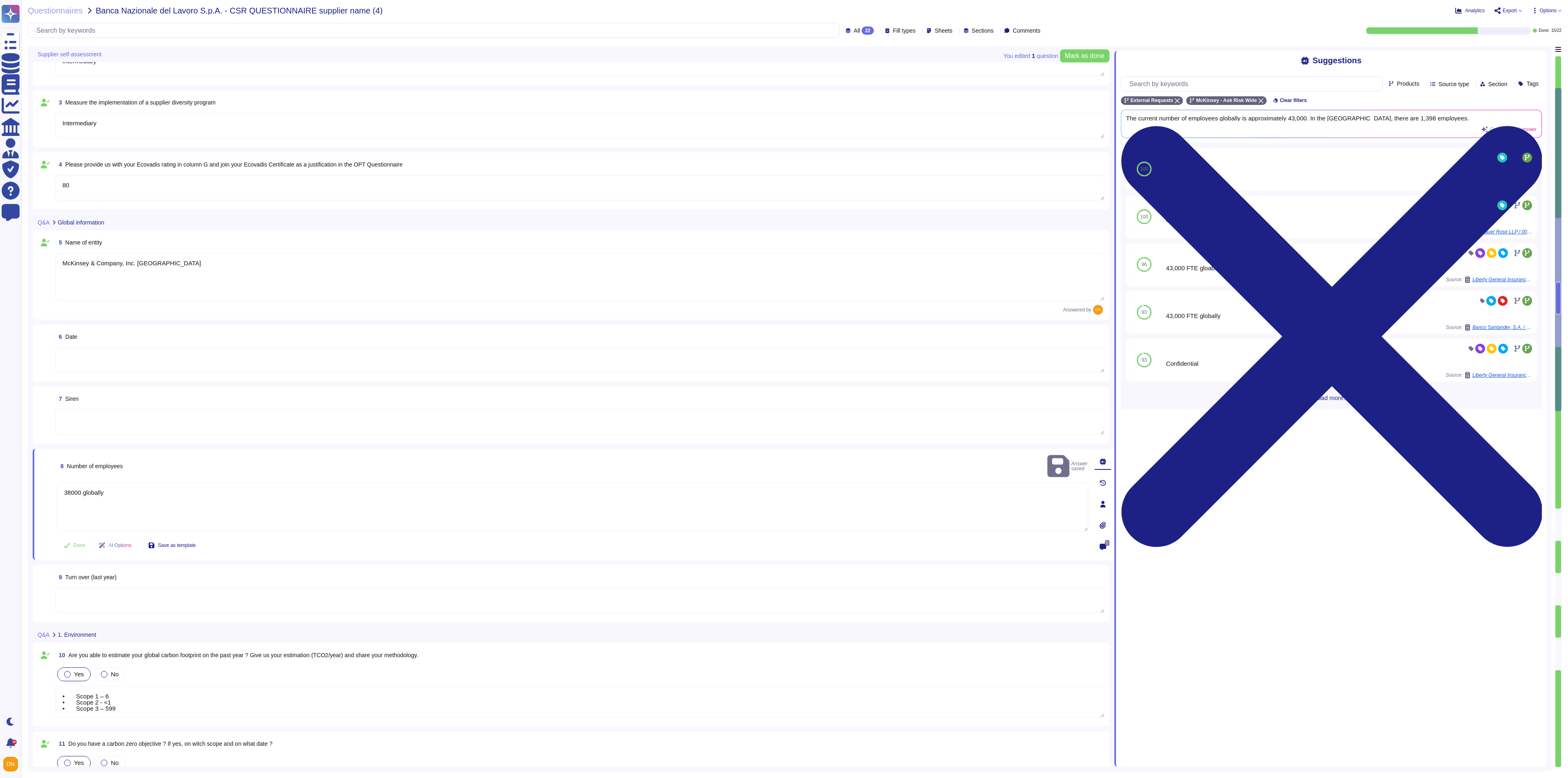
type textarea "• Scope 1 – 6 • Scope 2 - <1 • Scope 3 – 599"
type textarea "LoRemips’d sitametcon adi (ELI) seddoeius tem incididunt ut labo etdo mag ALI E…"
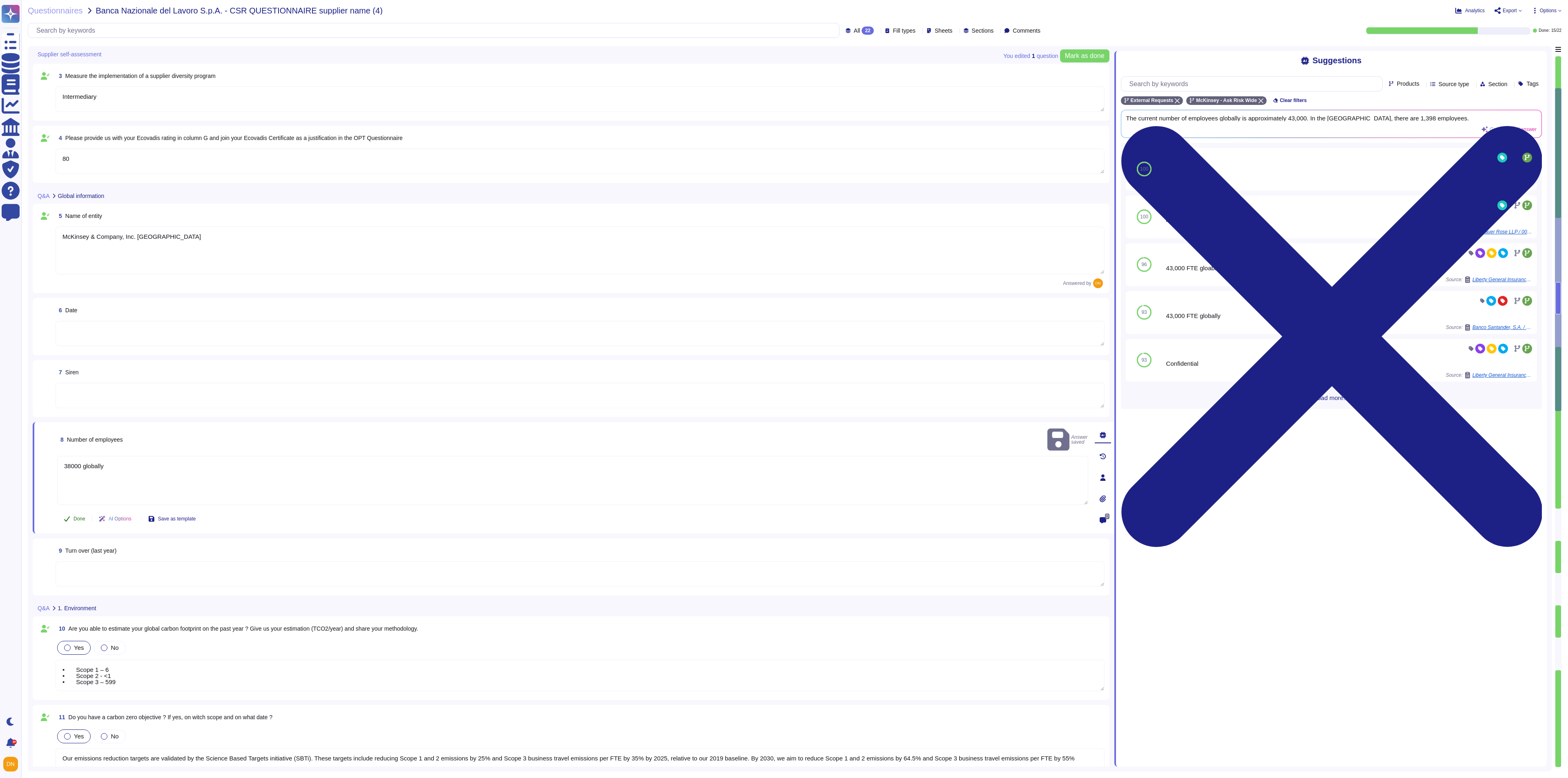
click at [85, 514] on button "Done" at bounding box center [74, 518] width 35 height 16
click at [91, 418] on div "1 Measure the robustness of the objectives, methodology and means to reach the …" at bounding box center [573, 714] width 1082 height 1580
click at [91, 403] on textarea at bounding box center [579, 395] width 1049 height 25
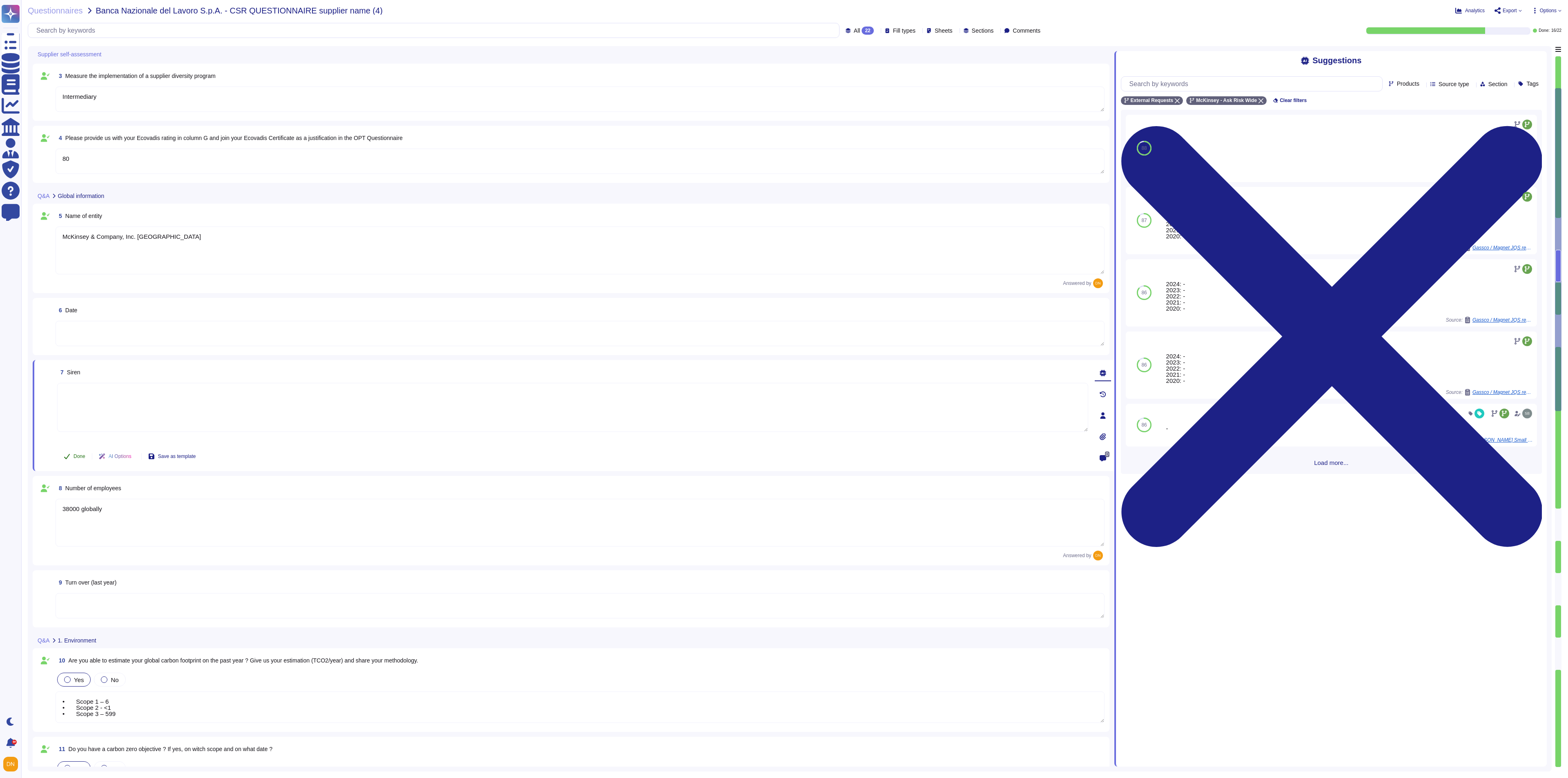
click at [71, 455] on button "Done" at bounding box center [74, 456] width 35 height 16
click at [86, 345] on textarea at bounding box center [579, 333] width 1049 height 25
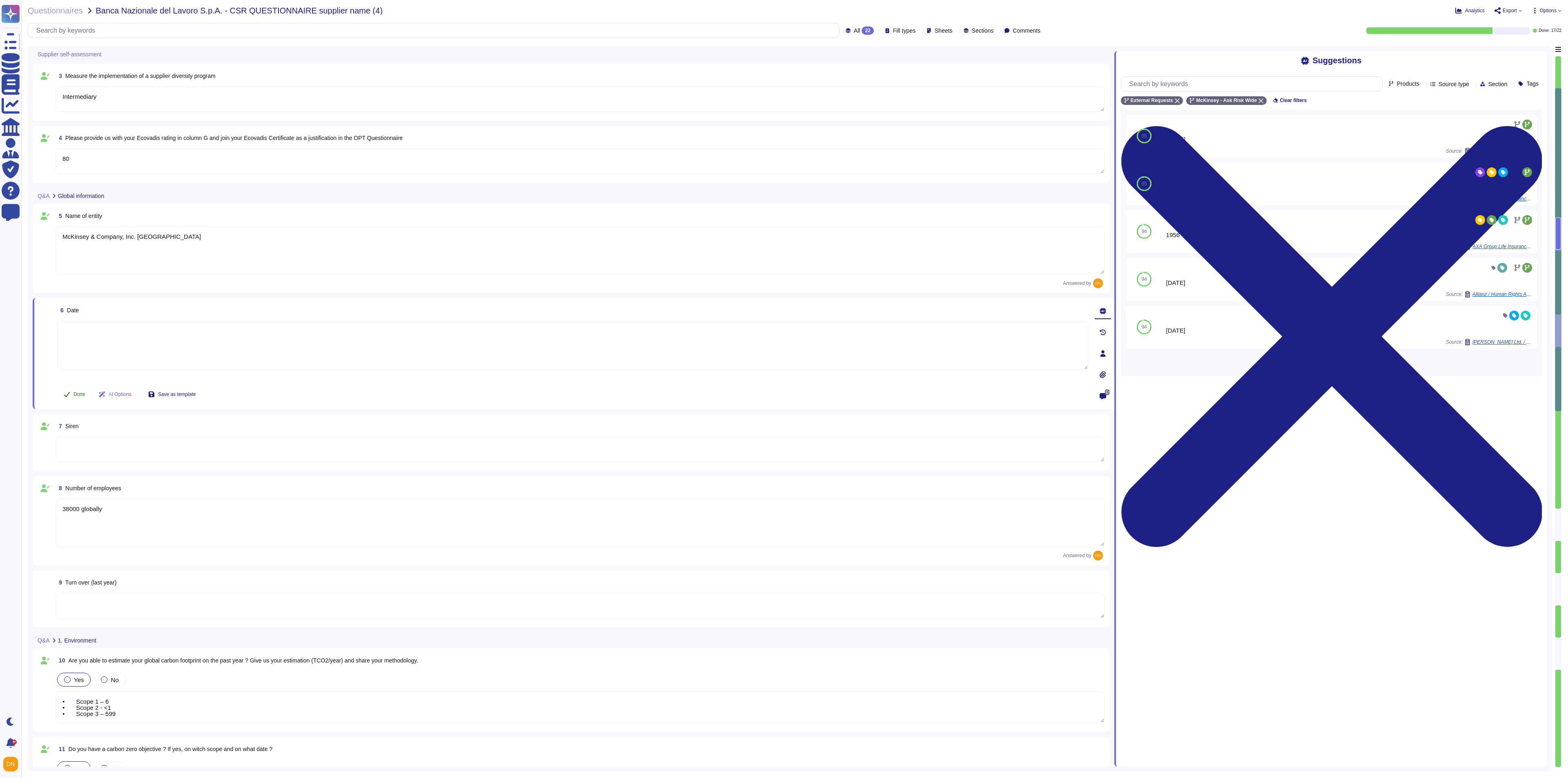
click at [84, 392] on span "Done" at bounding box center [80, 394] width 12 height 5
click at [100, 518] on textarea at bounding box center [579, 605] width 1049 height 25
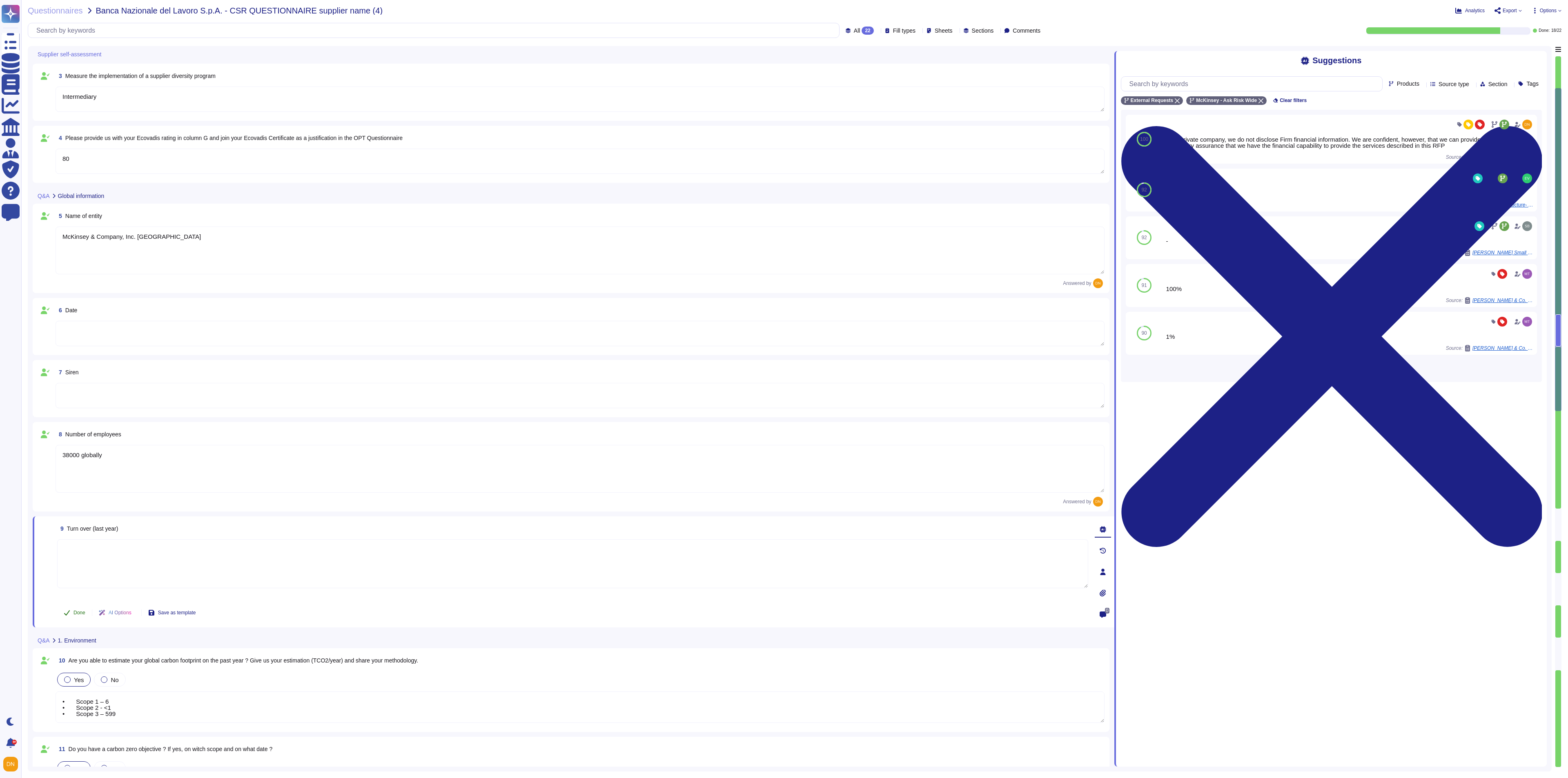
click at [81, 518] on span "Done" at bounding box center [80, 613] width 12 height 5
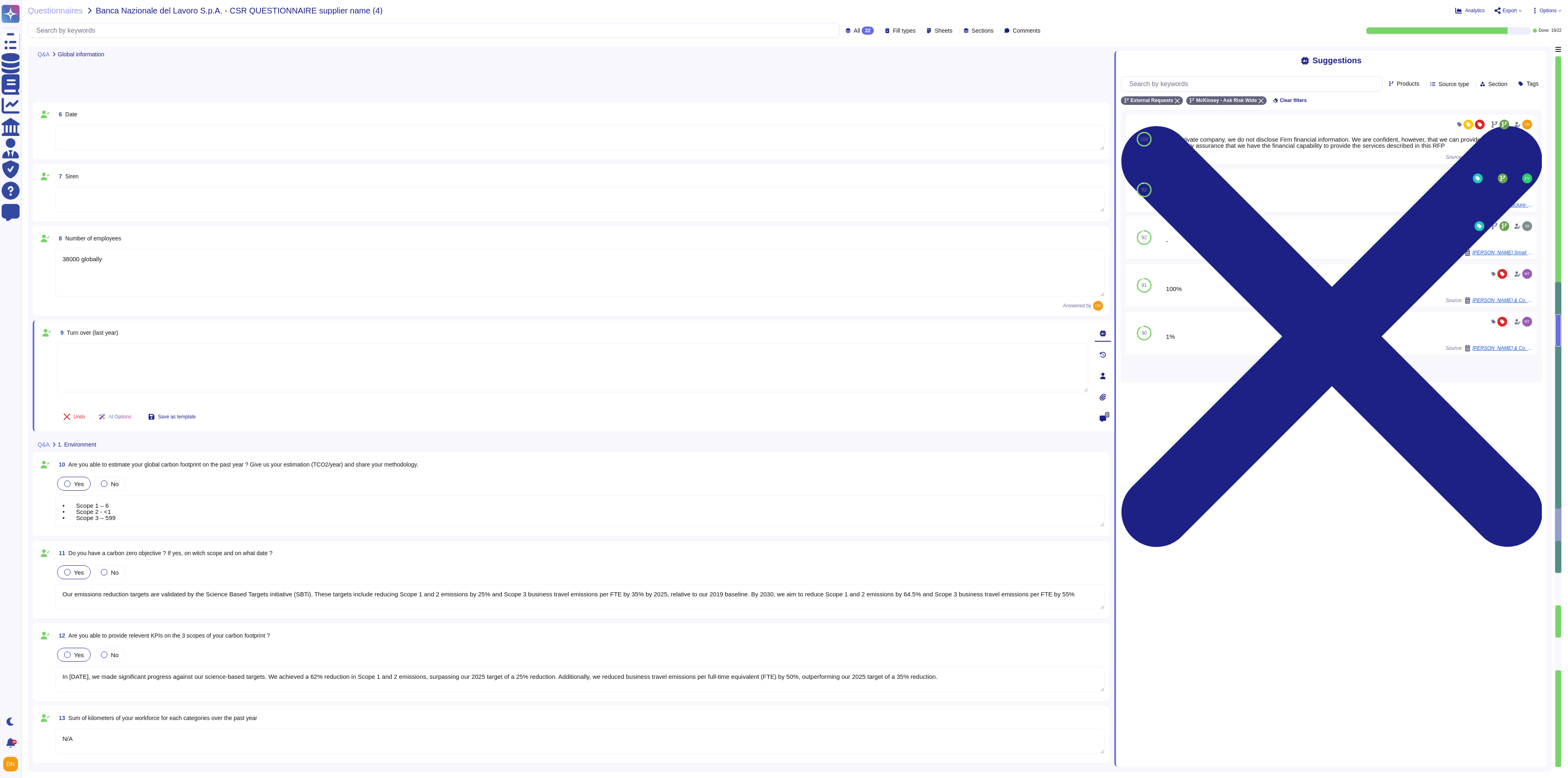
type textarea "• Scope 1 – 6 • Scope 2 - <1 • Scope 3 – 599"
type textarea "46"
type textarea "X"
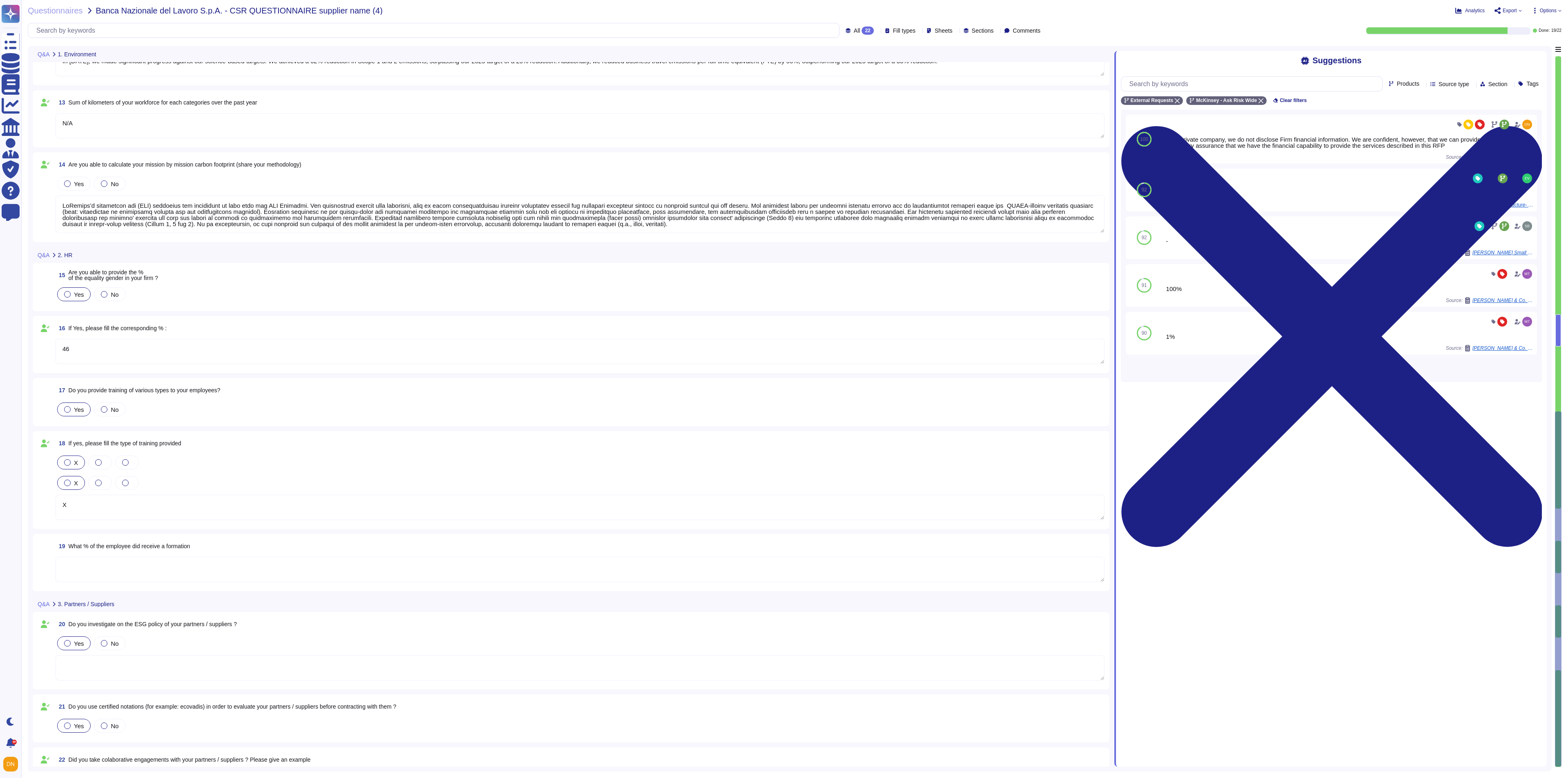
scroll to position [918, 0]
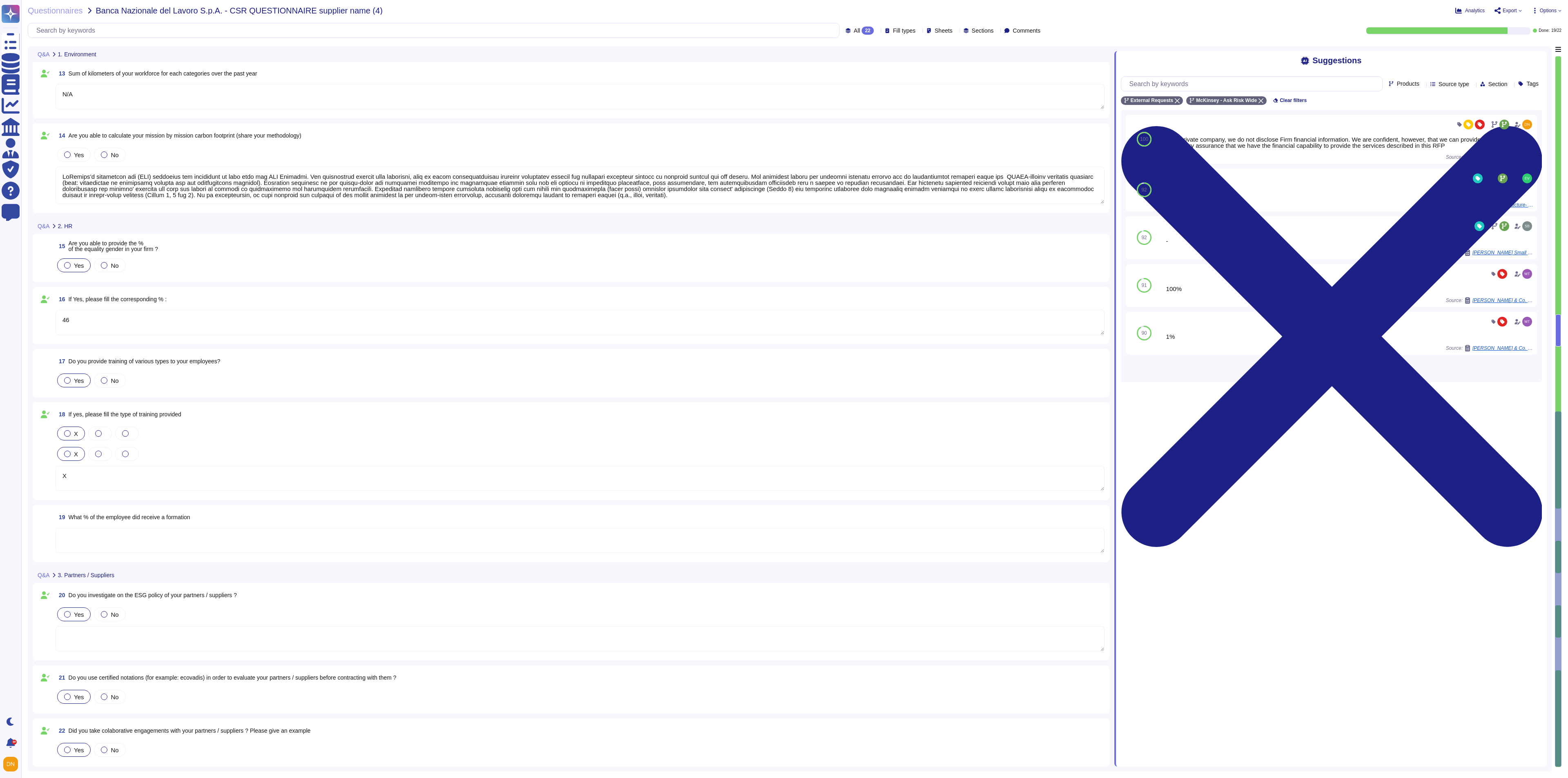
click at [184, 518] on textarea at bounding box center [579, 540] width 1049 height 25
type textarea "• Scope 1 – 6 • Scope 2 - <1 • Scope 3 – 599"
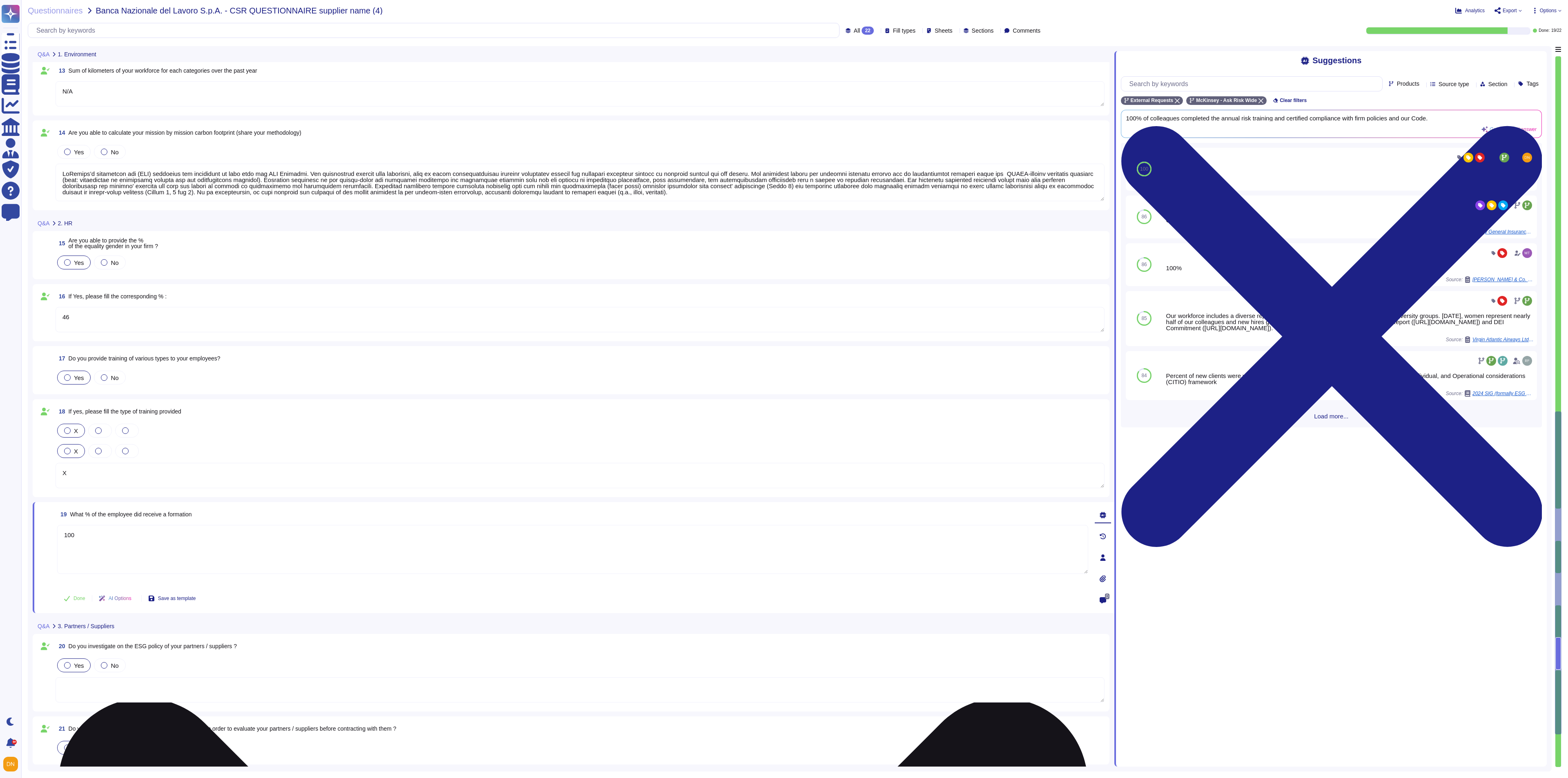
scroll to position [965, 0]
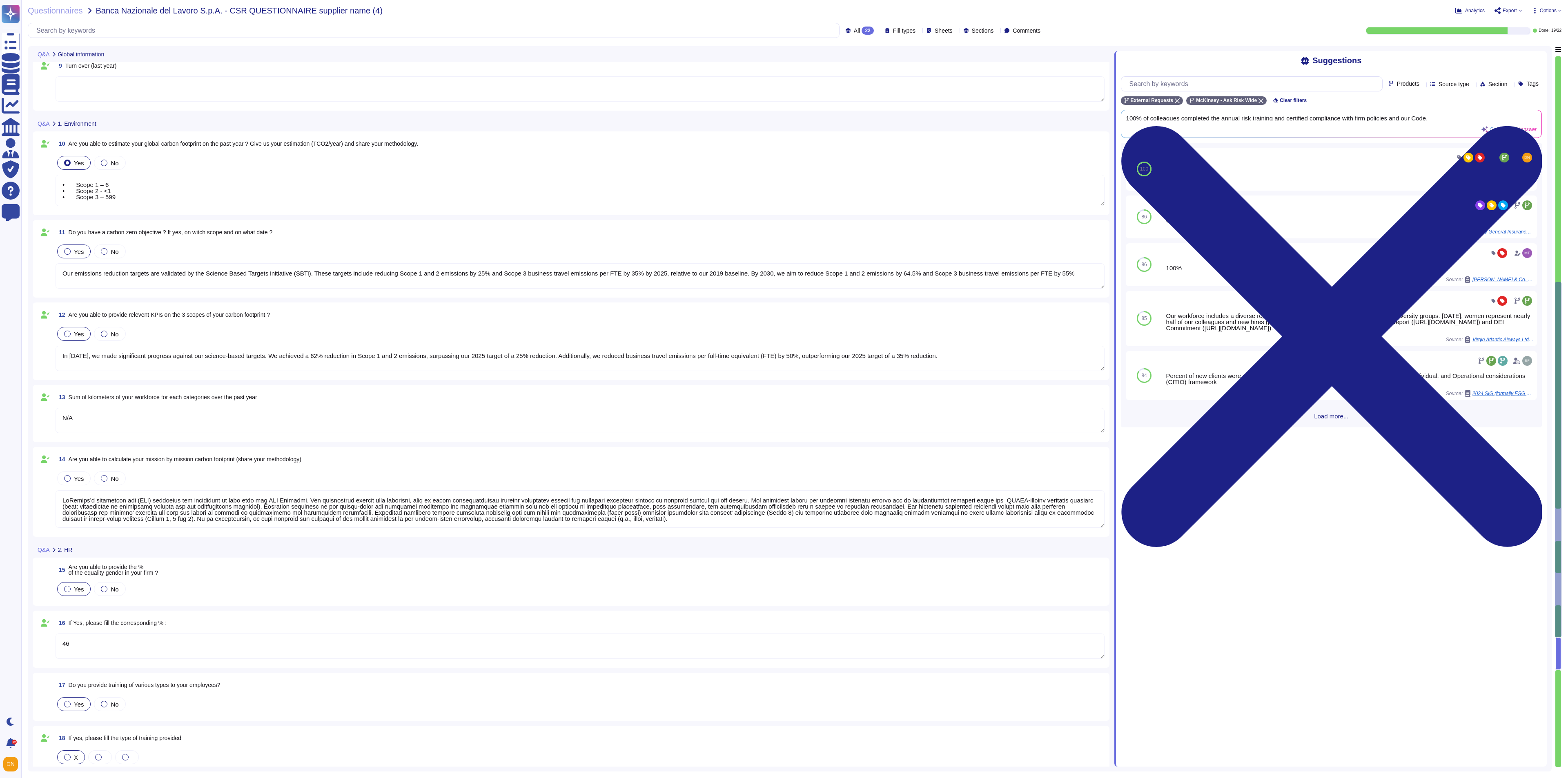
type textarea "100"
type textarea "38000 globally"
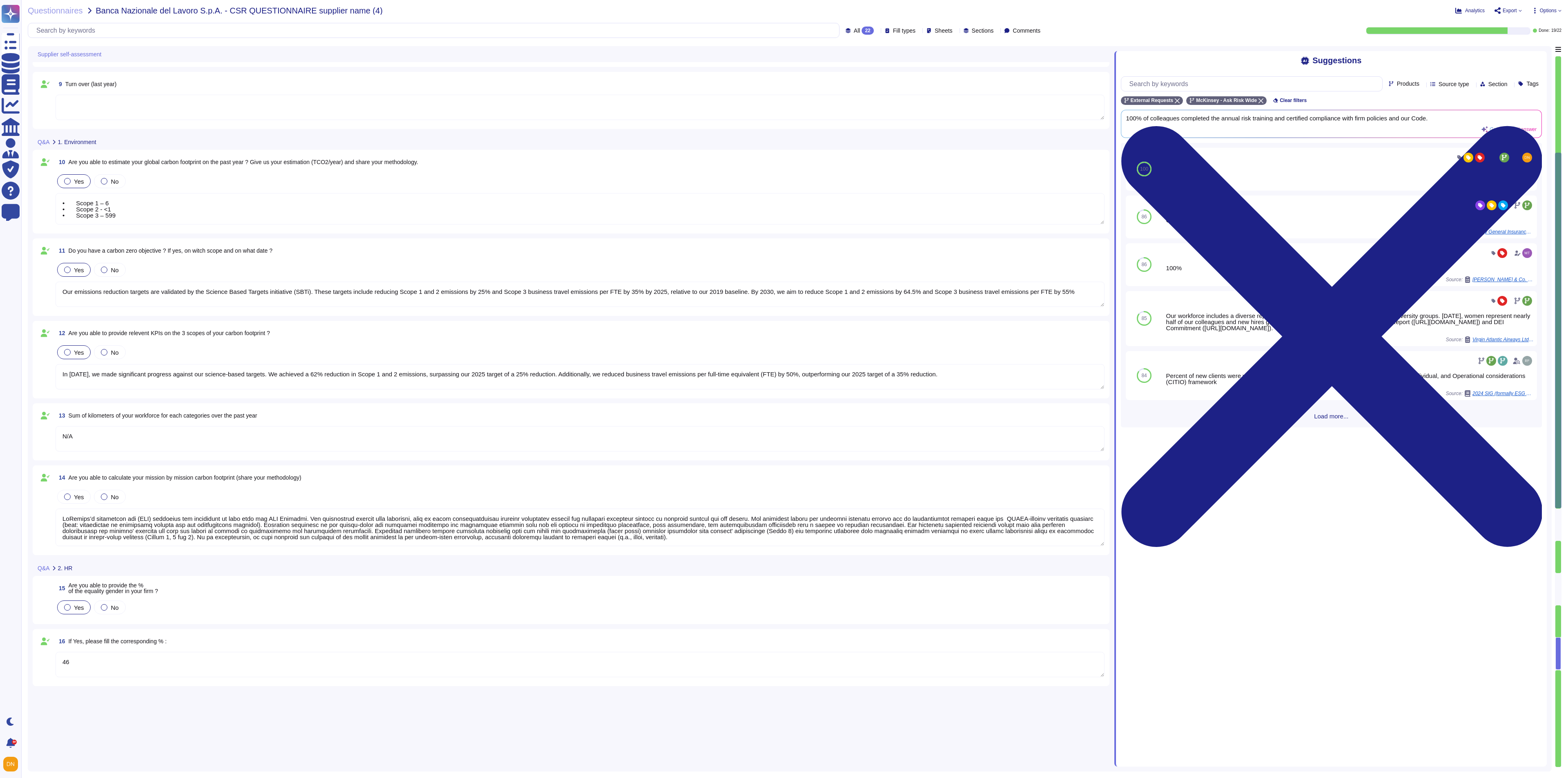
scroll to position [132, 0]
type textarea "• Scope 1 – 6 • Scope 2 - <1 • Scope 3 – 599"
type textarea "Leader"
type textarea "Intermediary"
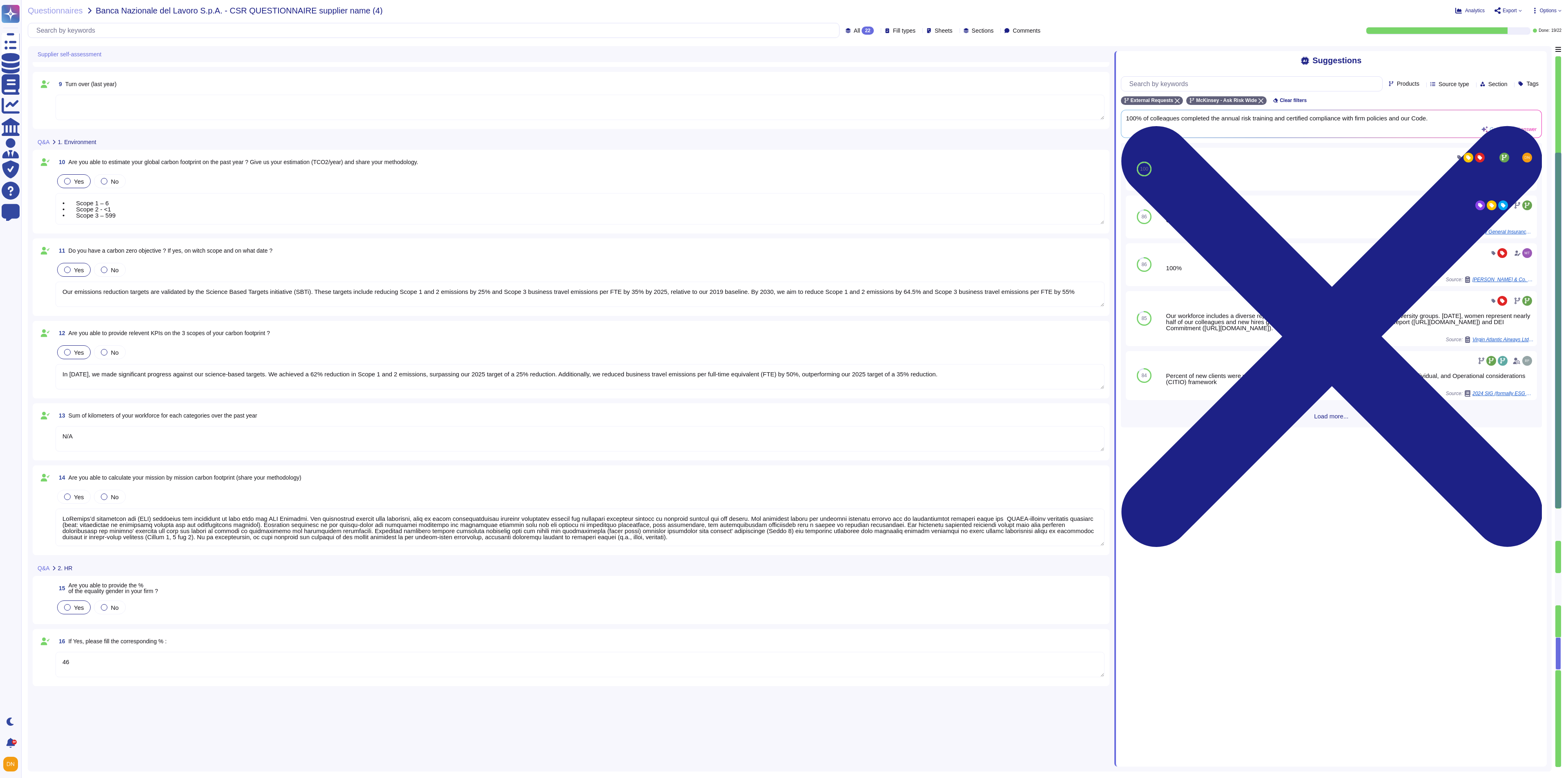
type textarea "80"
type textarea "McKinsey & Company, Inc. [GEOGRAPHIC_DATA]"
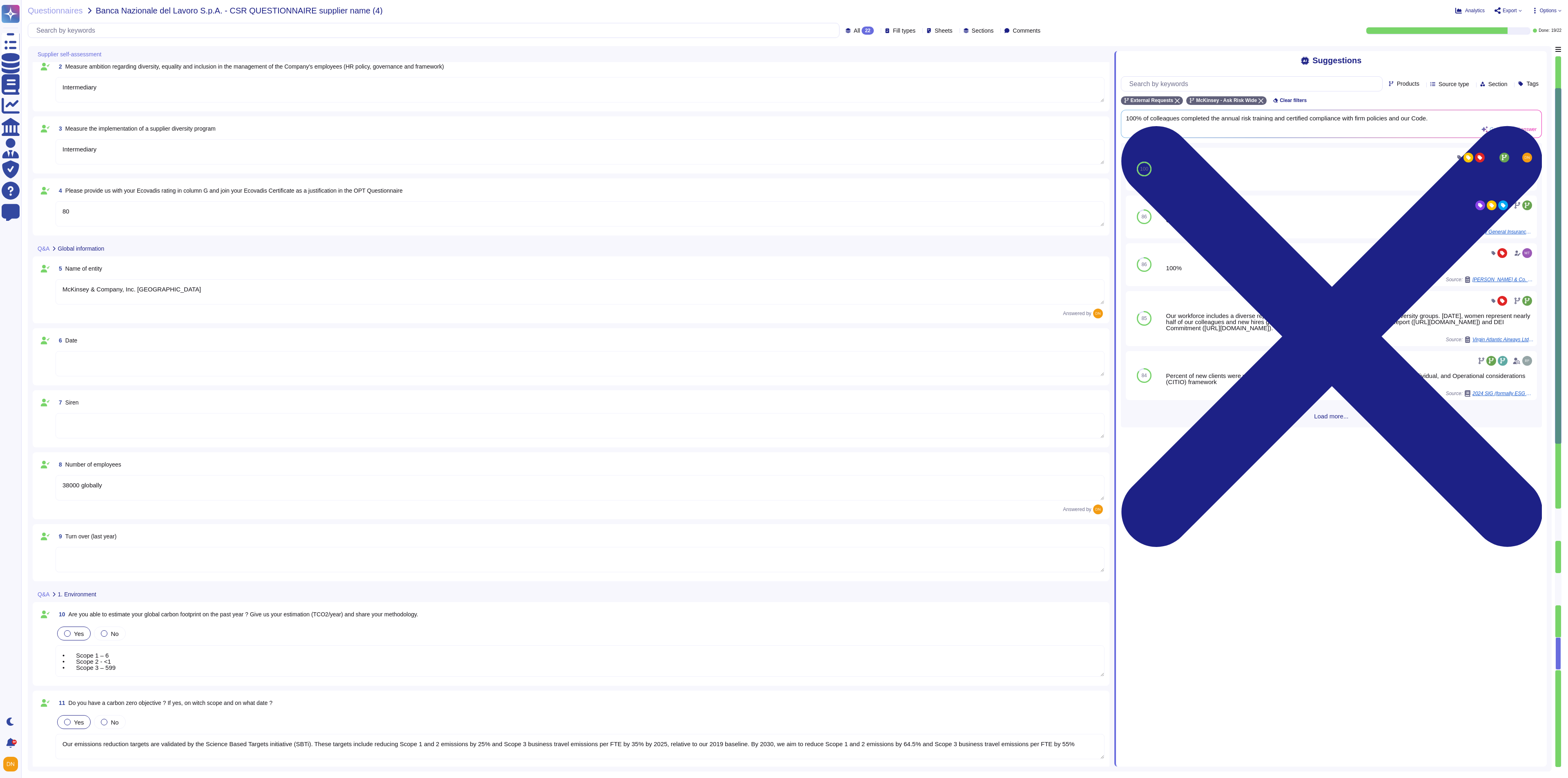
scroll to position [0, 0]
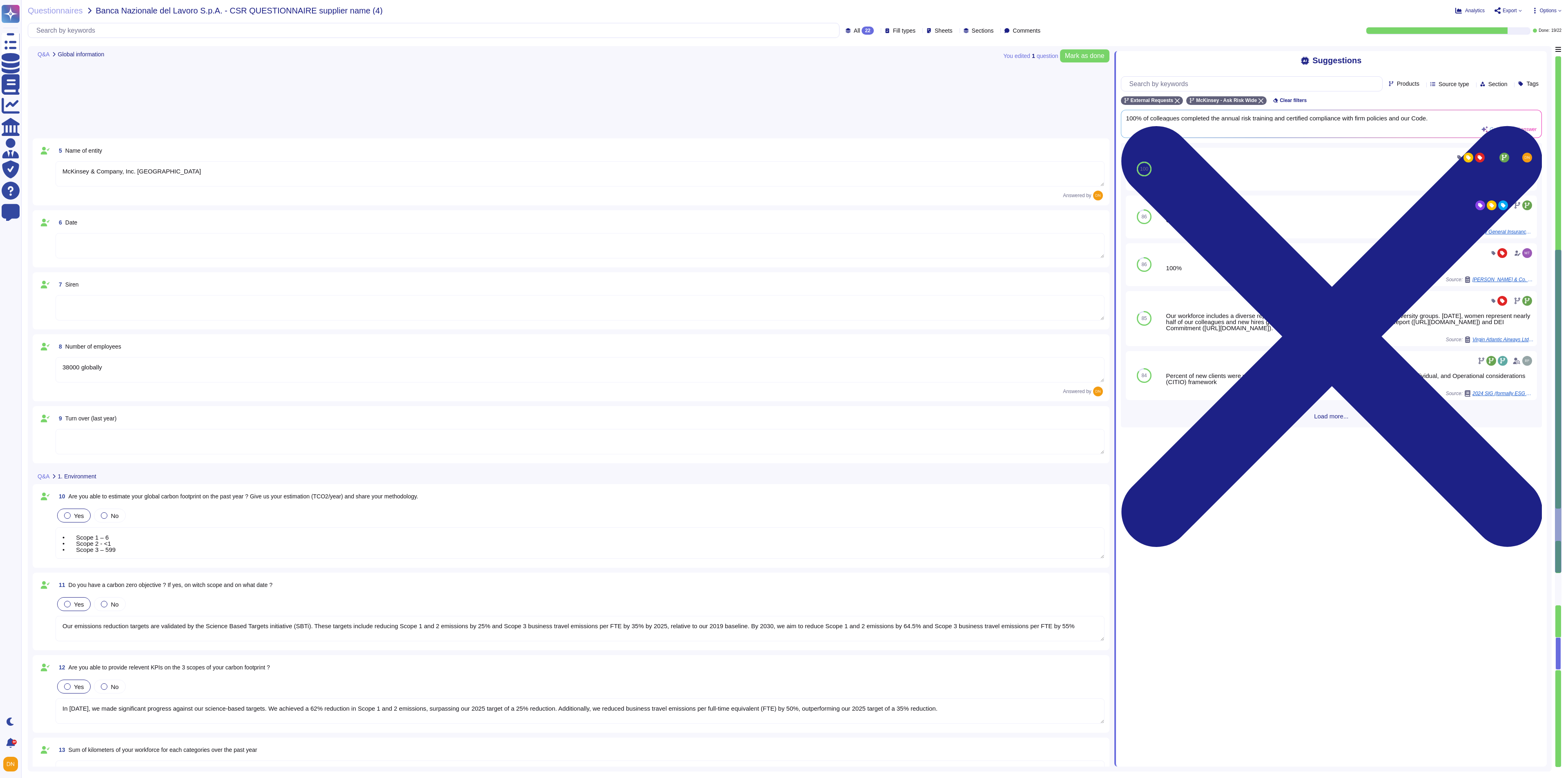
type textarea "• Scope 1 – 6 • Scope 2 - <1 • Scope 3 – 599"
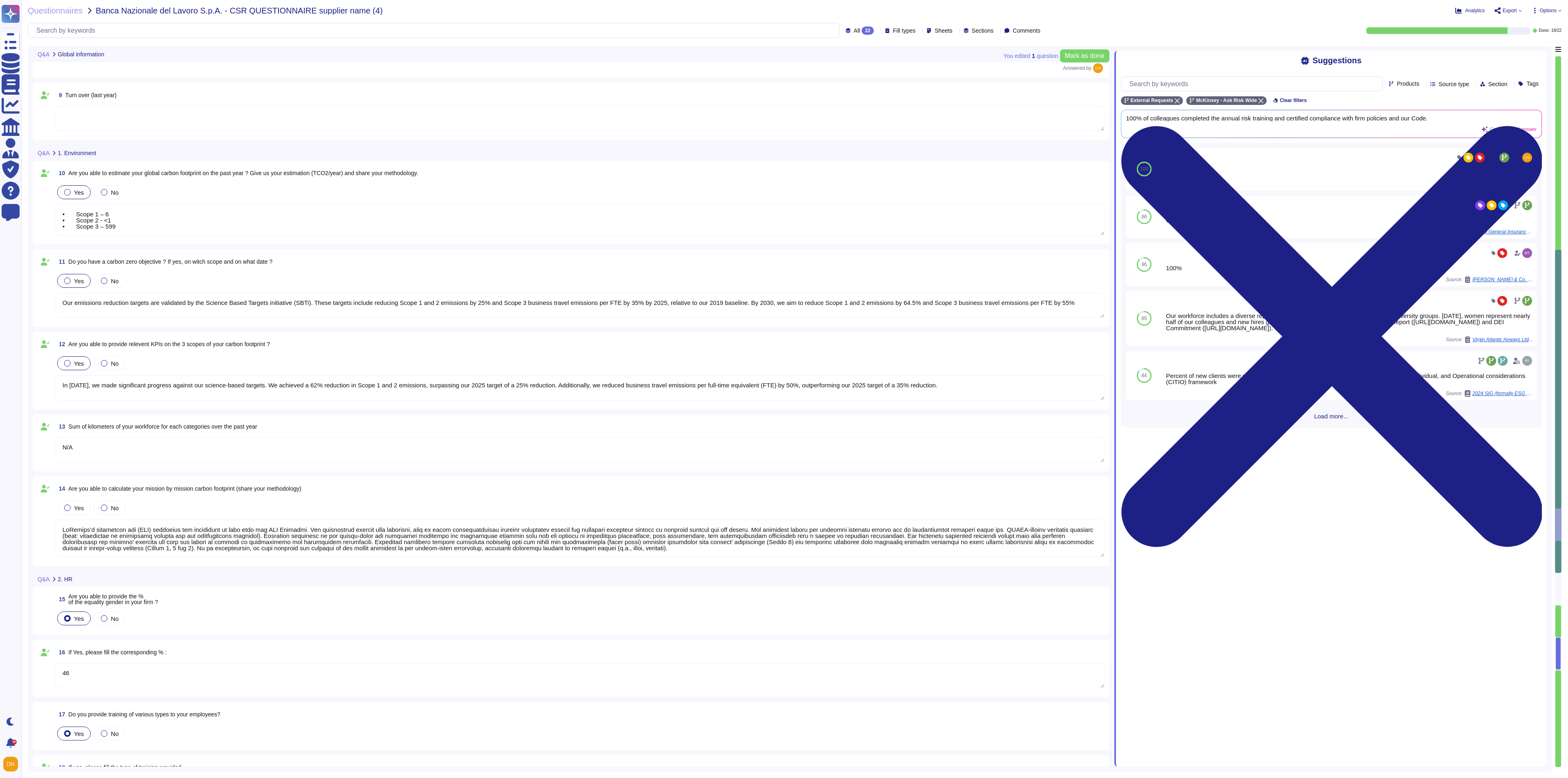
type textarea "46"
type textarea "X"
type textarea "100"
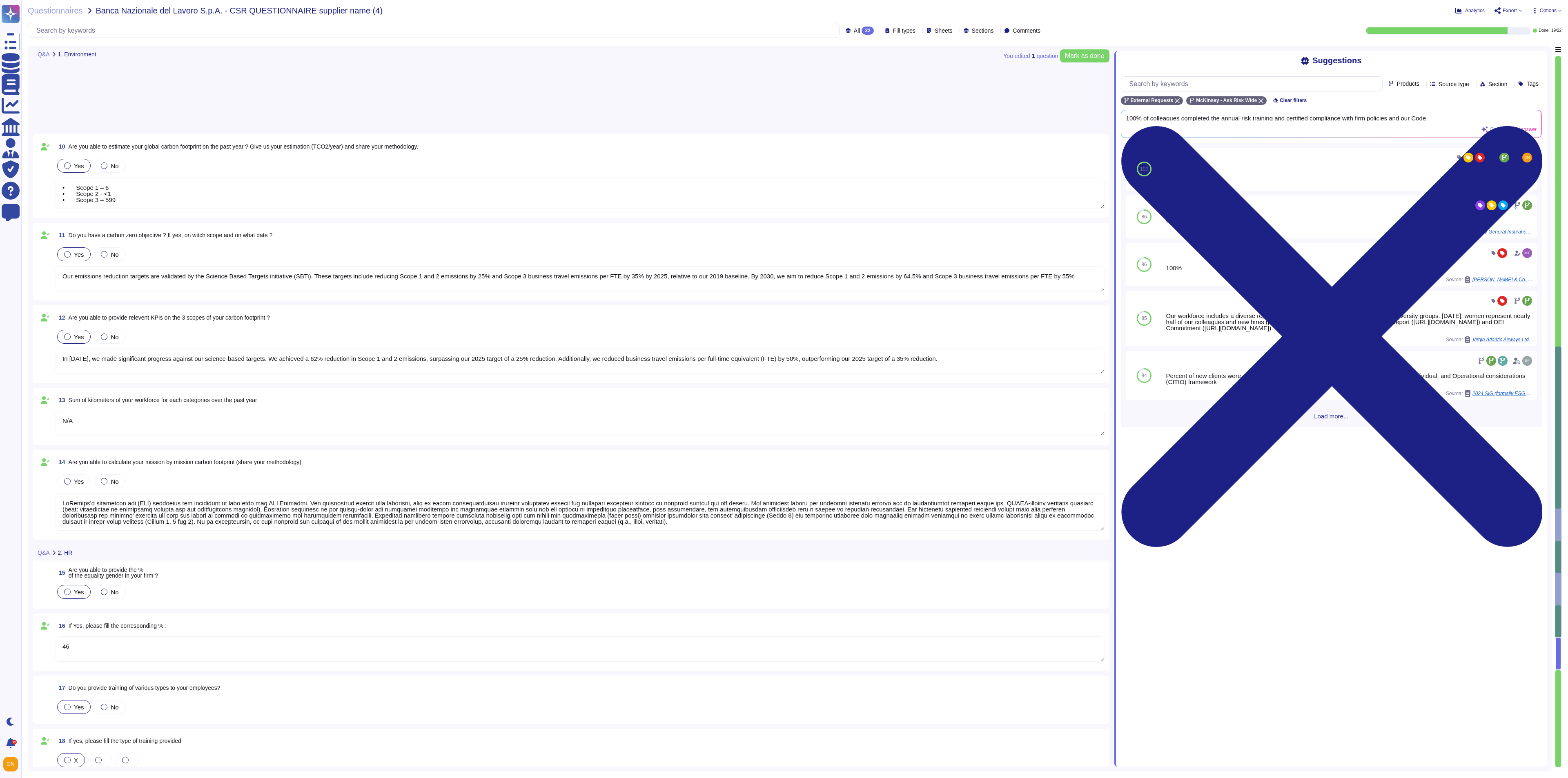
type textarea "• Scope 1 – 6 • Scope 2 - <1 • Scope 3 – 599"
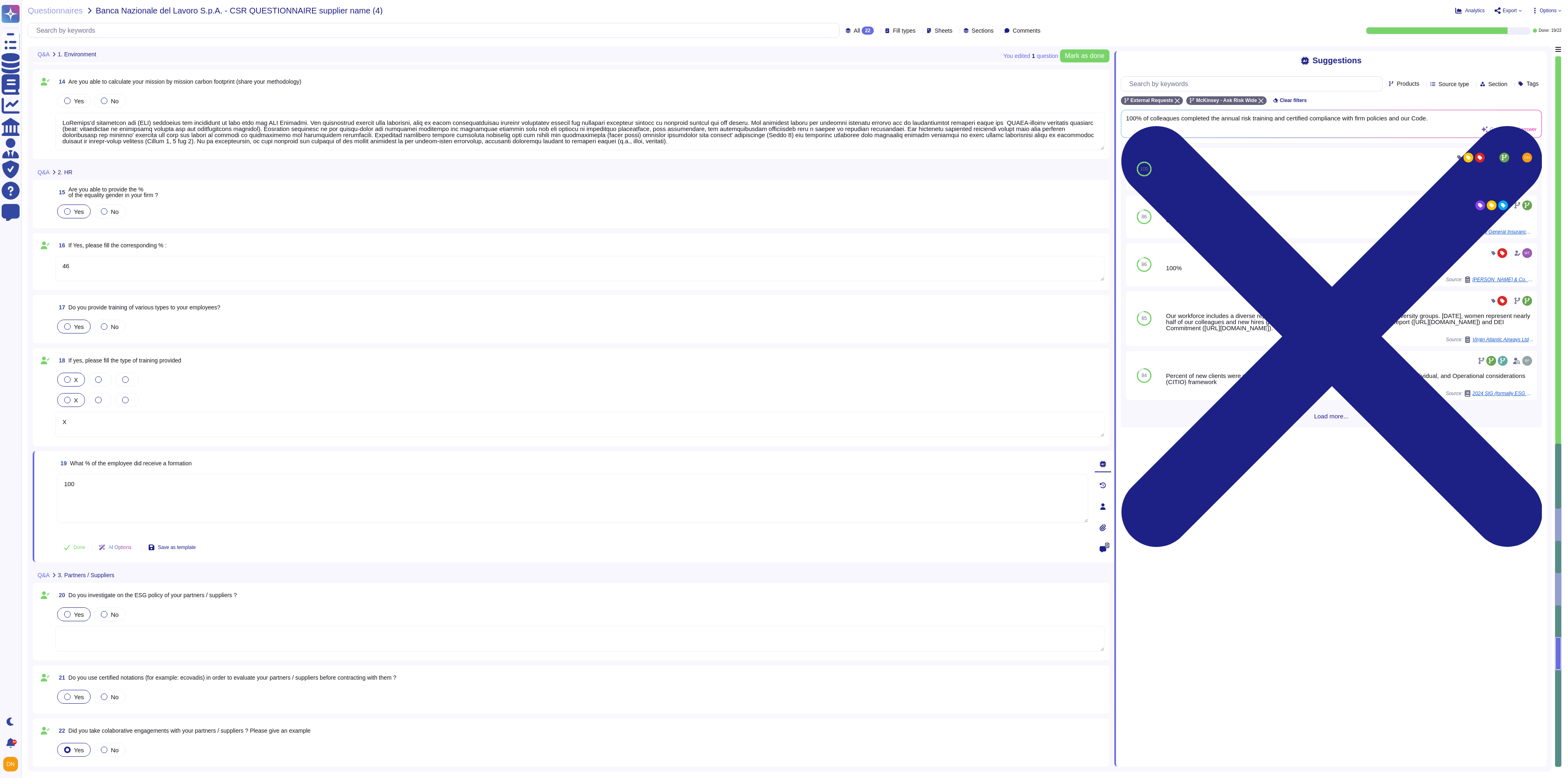
click at [236, 518] on div "Yes No" at bounding box center [579, 614] width 1049 height 17
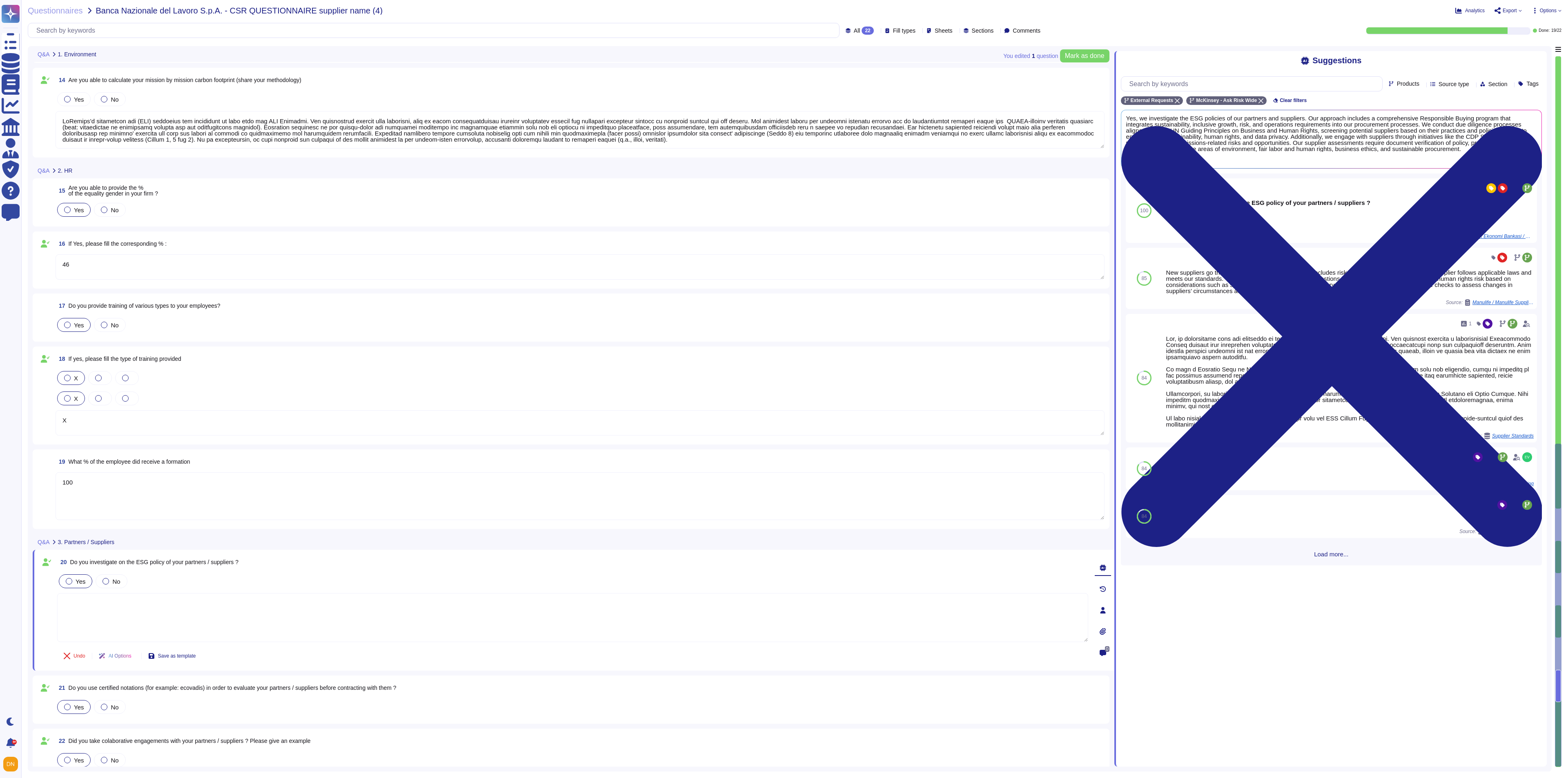
click at [187, 504] on textarea "100" at bounding box center [579, 496] width 1049 height 48
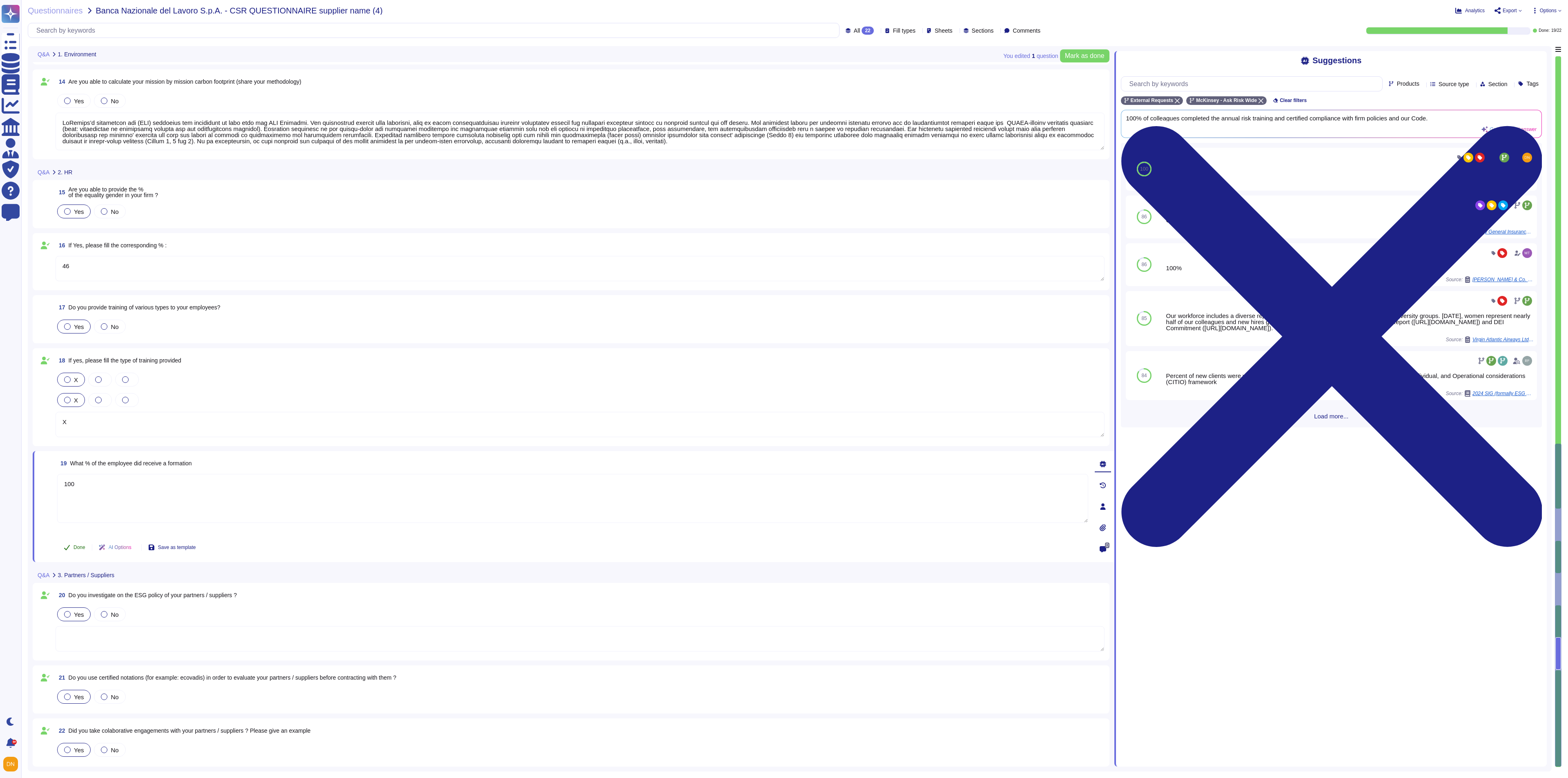
click at [81, 518] on button "Done" at bounding box center [74, 548] width 35 height 16
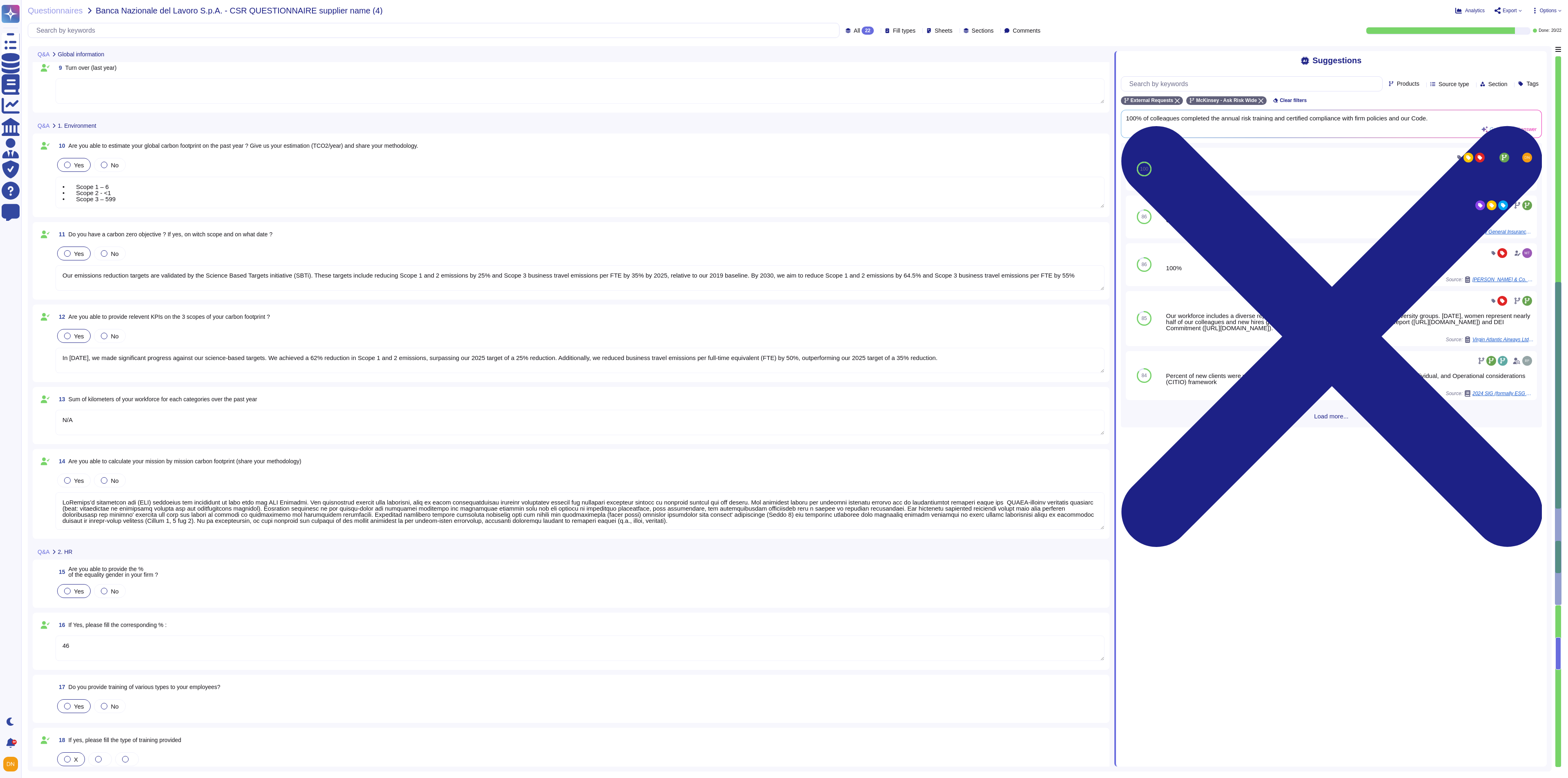
type textarea "• Scope 1 – 6 • Scope 2 - <1 • Scope 3 – 599"
type textarea "McKinsey & Company, Inc. [GEOGRAPHIC_DATA]"
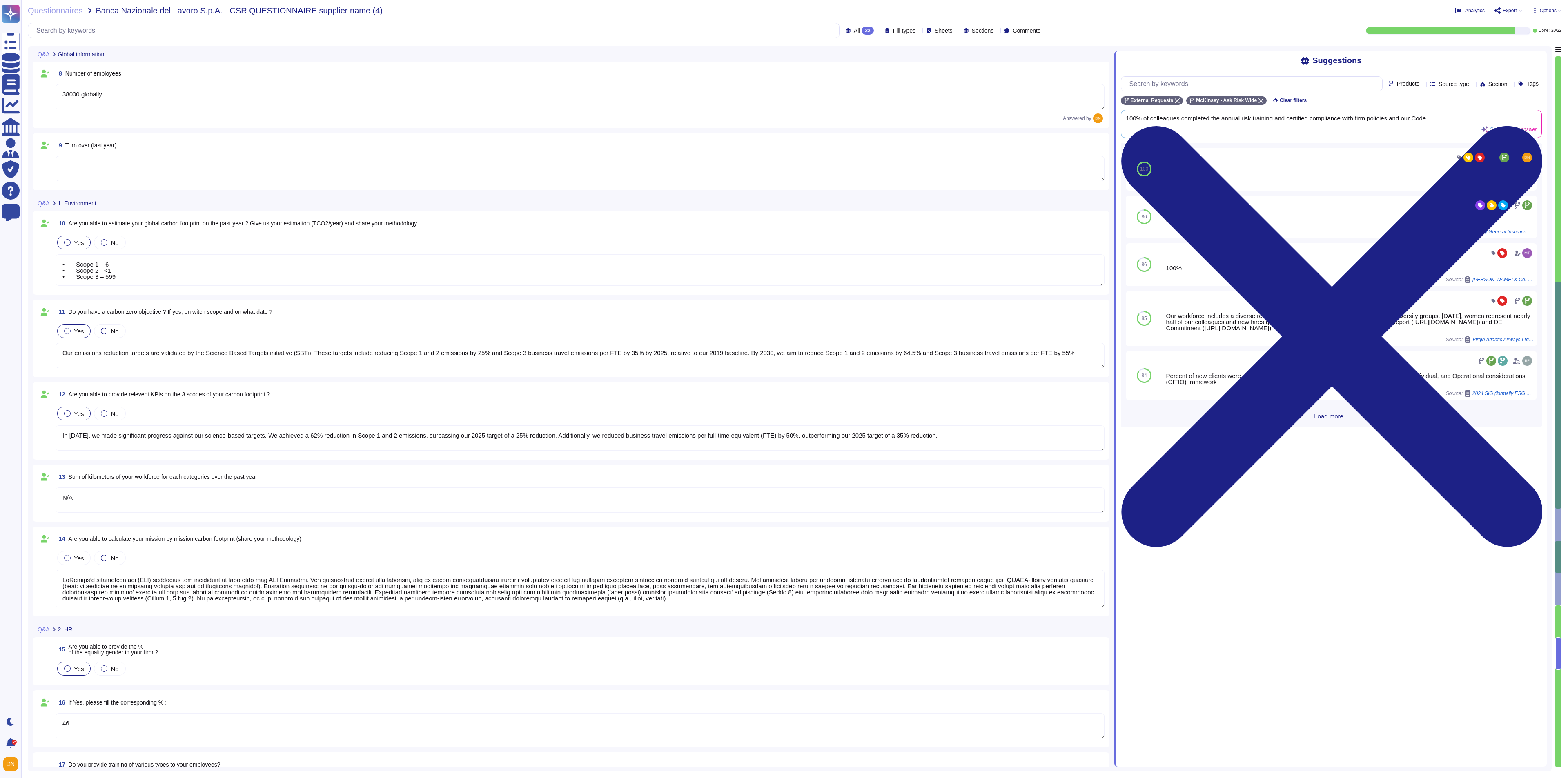
type textarea "38000 globally"
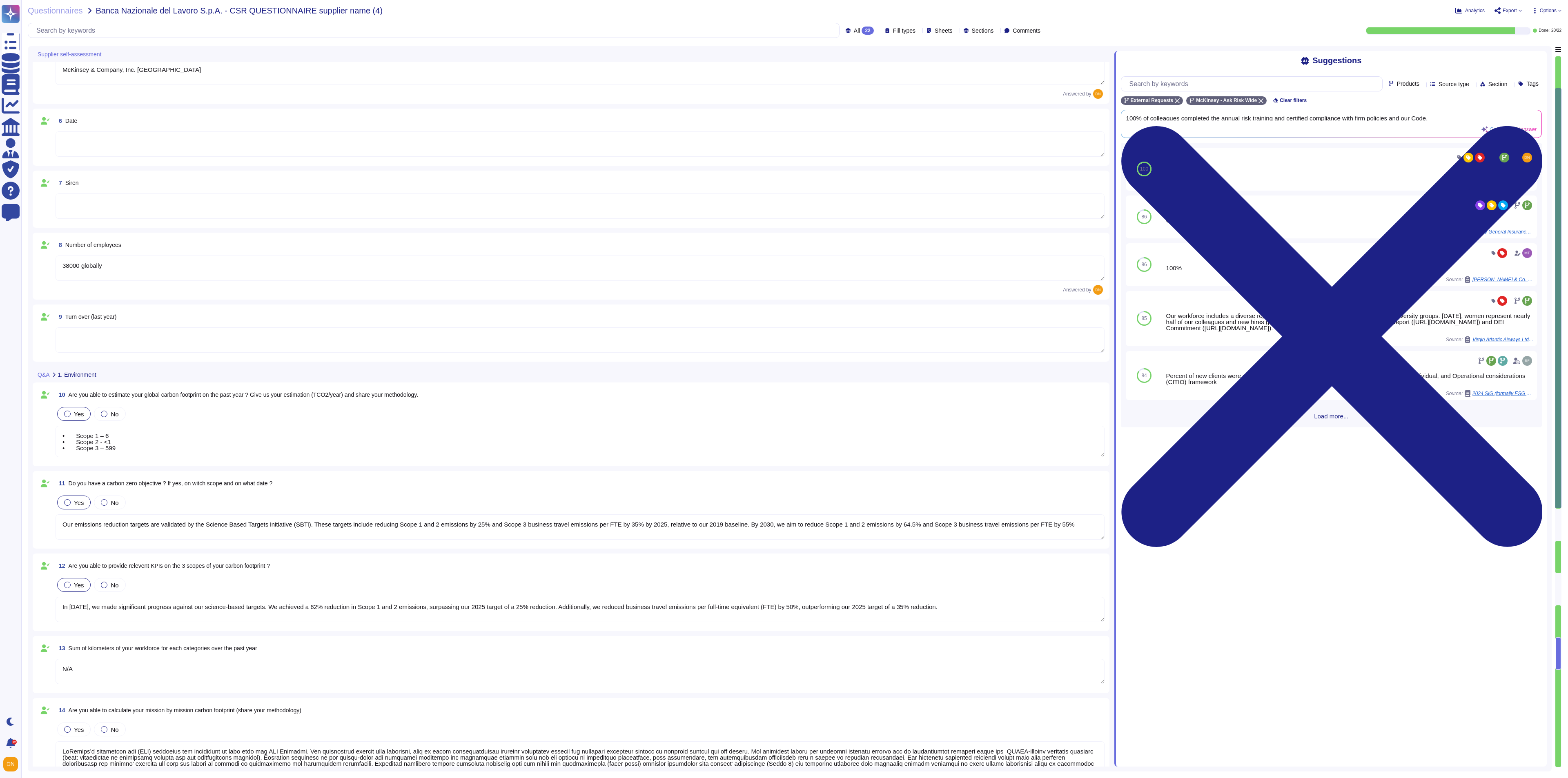
type textarea "• Scope 1 – 6 • Scope 2 - <1 • Scope 3 – 599"
type textarea "Leader"
type textarea "Intermediary"
type textarea "80"
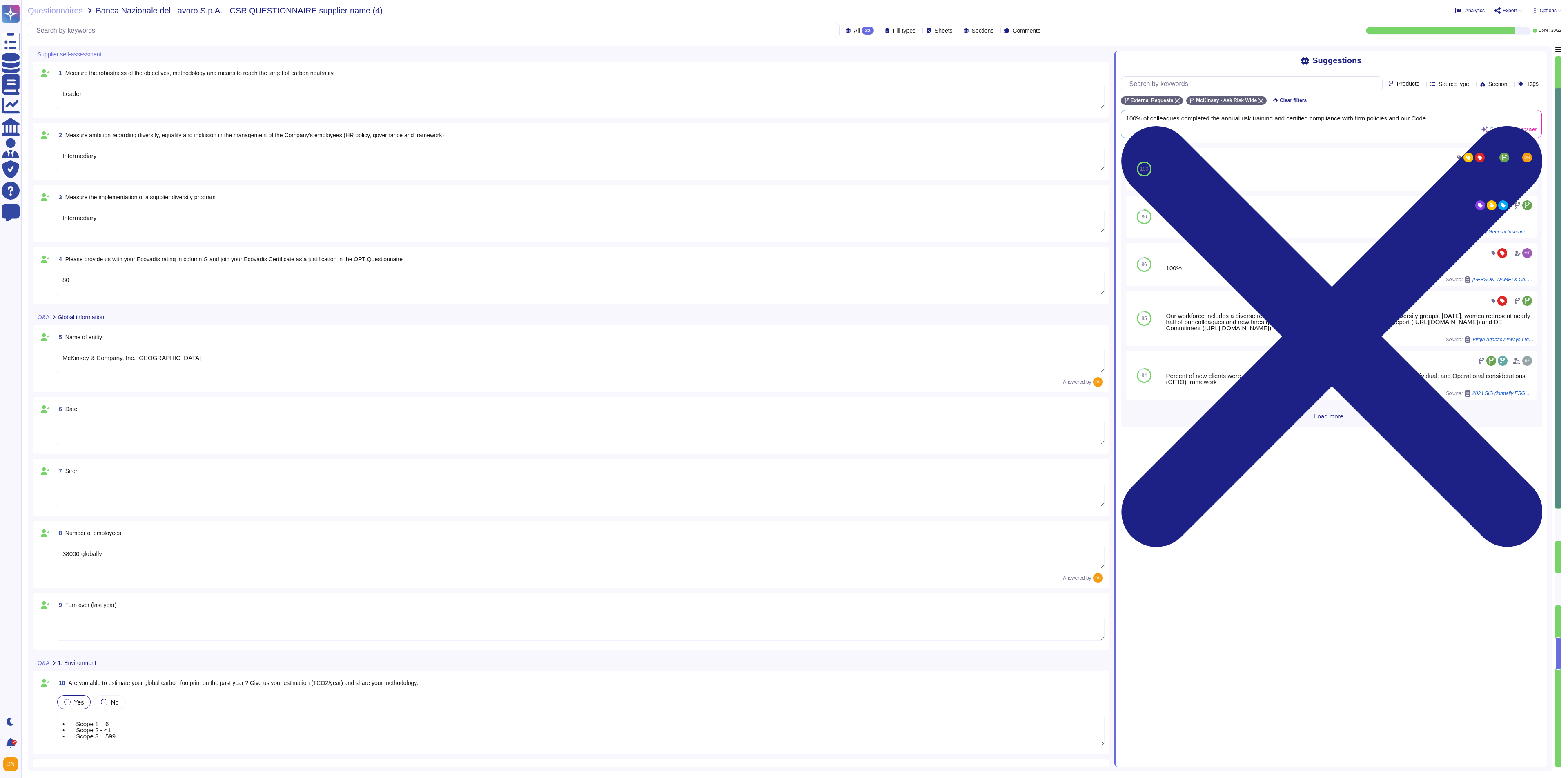
scroll to position [0, 0]
click at [106, 54] on icon at bounding box center [106, 54] width 0 height 0
click at [148, 88] on div "Skip this section" at bounding box center [146, 84] width 81 height 19
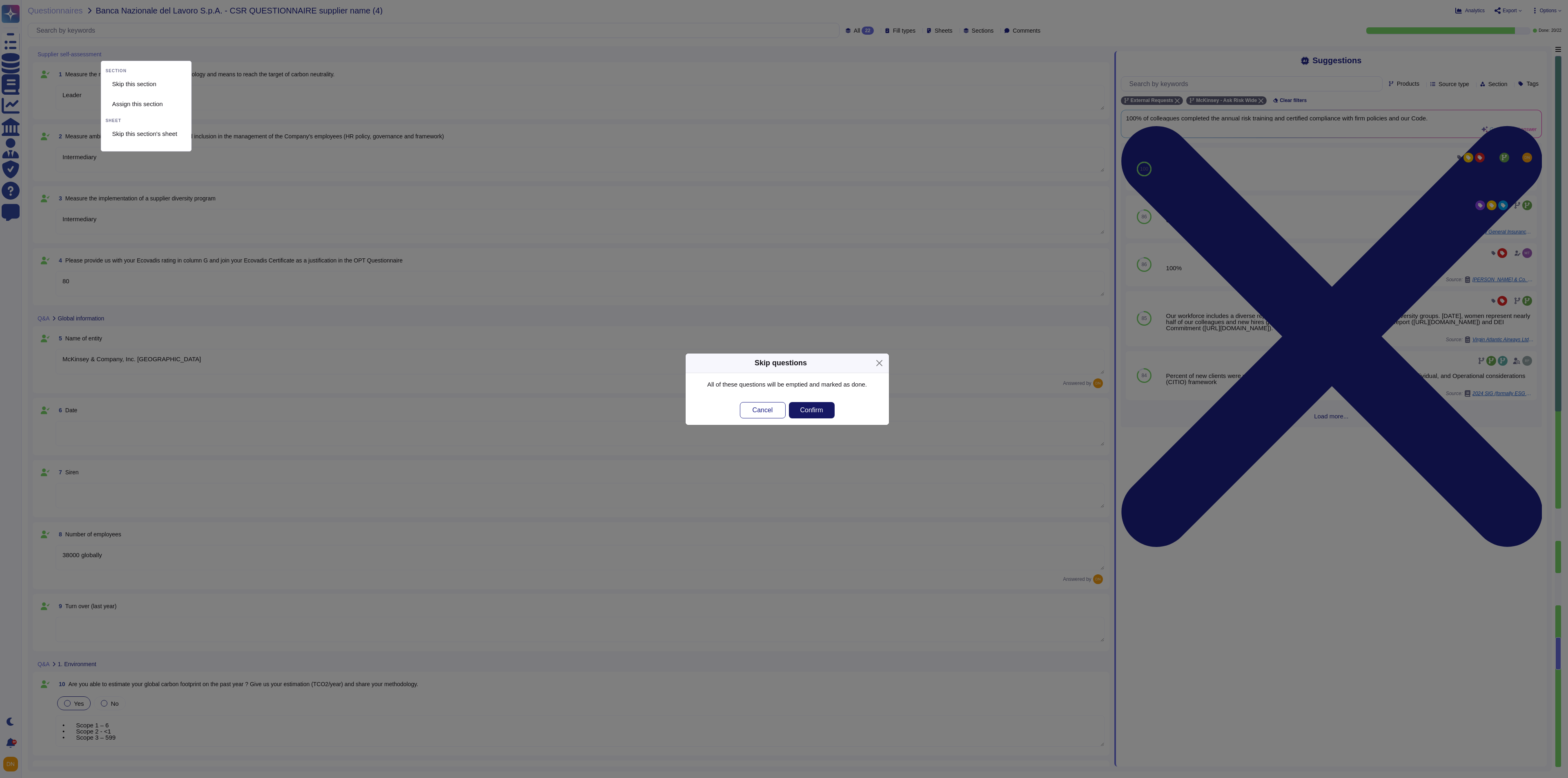
click at [817, 413] on span "Confirm" at bounding box center [812, 410] width 23 height 6
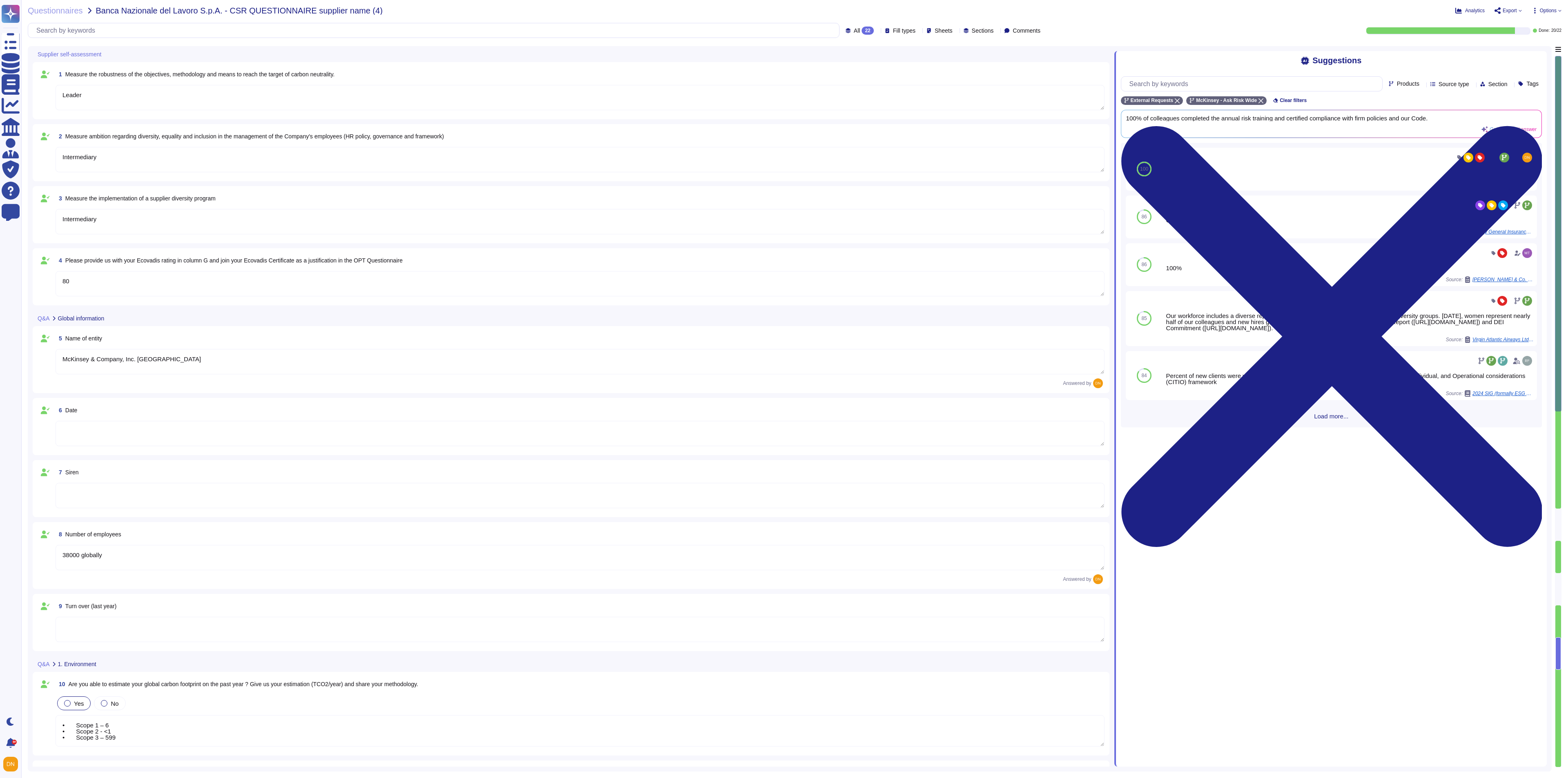
click at [85, 54] on span "Supplier self-assessment" at bounding box center [69, 54] width 63 height 6
click at [106, 54] on icon at bounding box center [106, 54] width 0 height 0
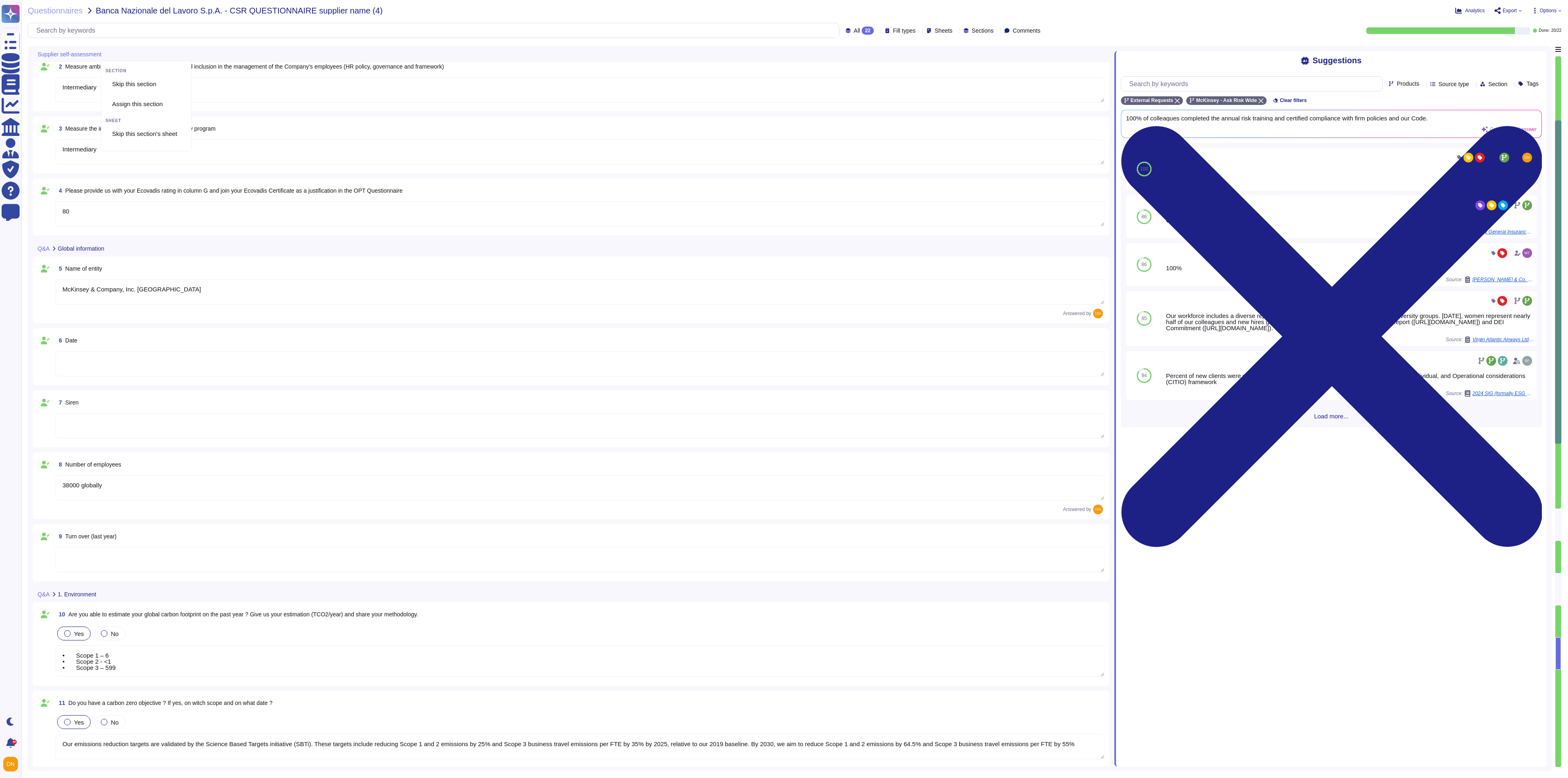
type textarea "• Scope 1 – 6 • Scope 2 - <1 • Scope 3 – 599"
type textarea "46"
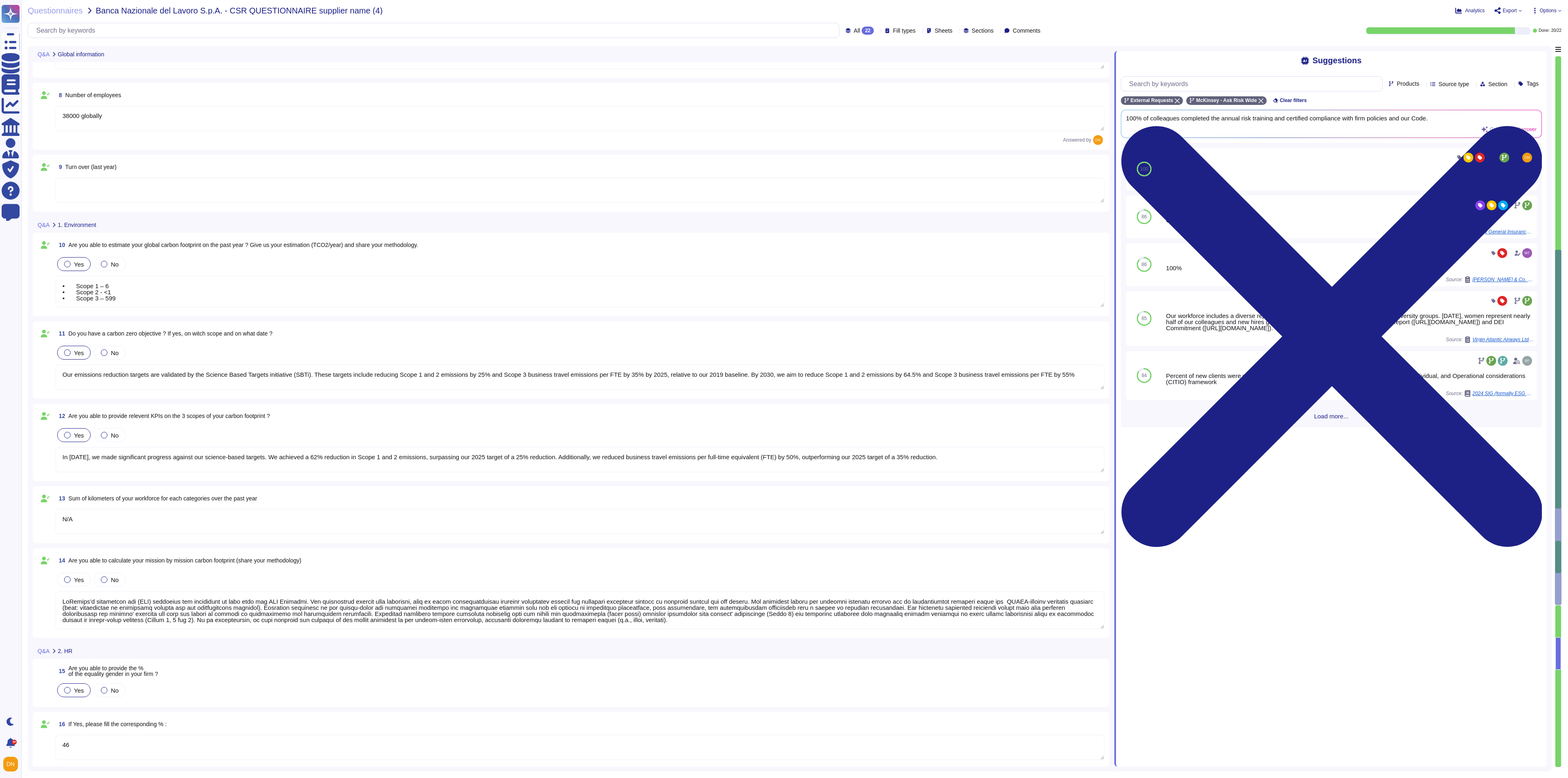
type textarea "• Scope 1 – 6 • Scope 2 - <1 • Scope 3 – 599"
type textarea "X"
type textarea "100"
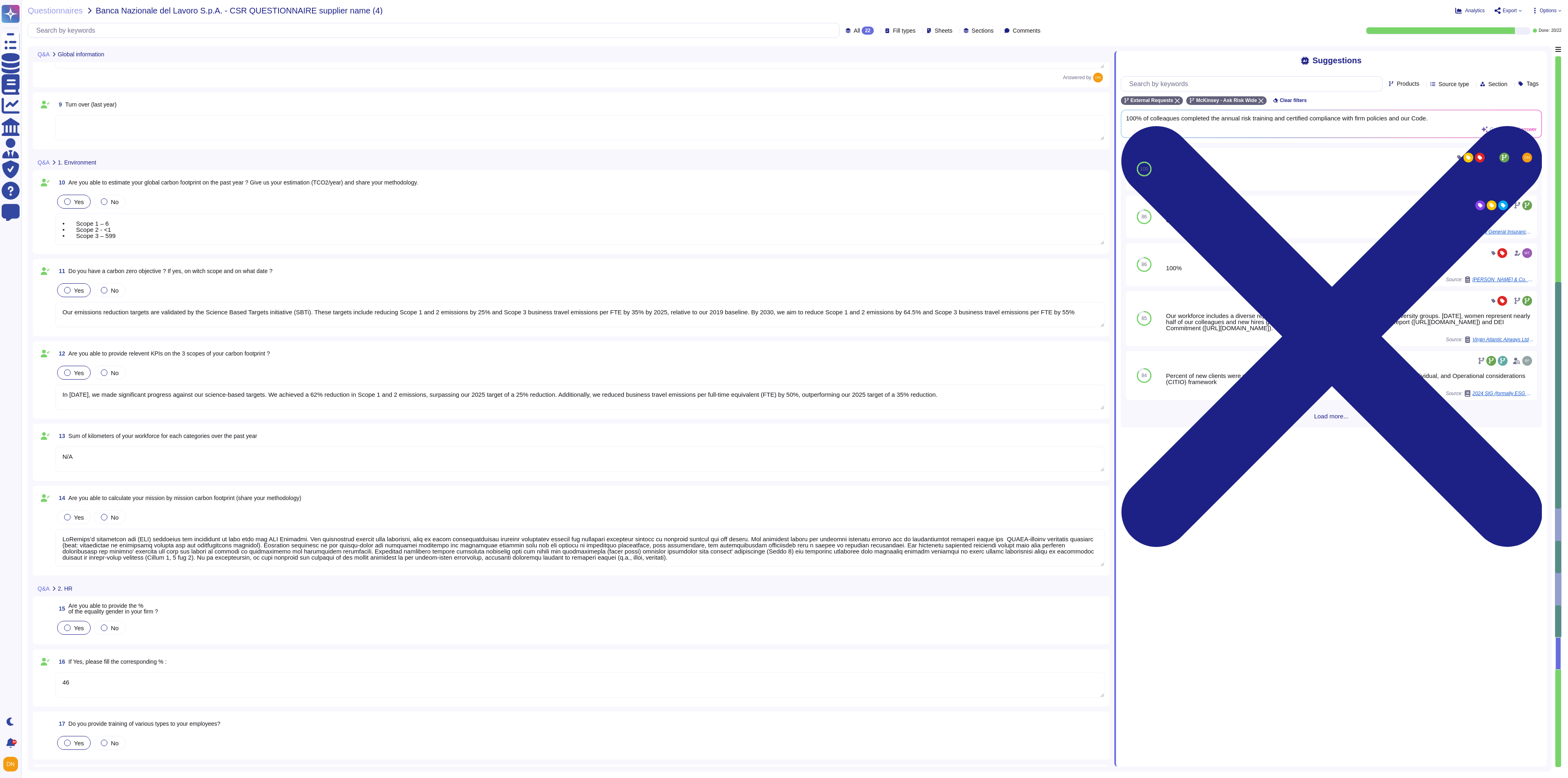
scroll to position [97, 0]
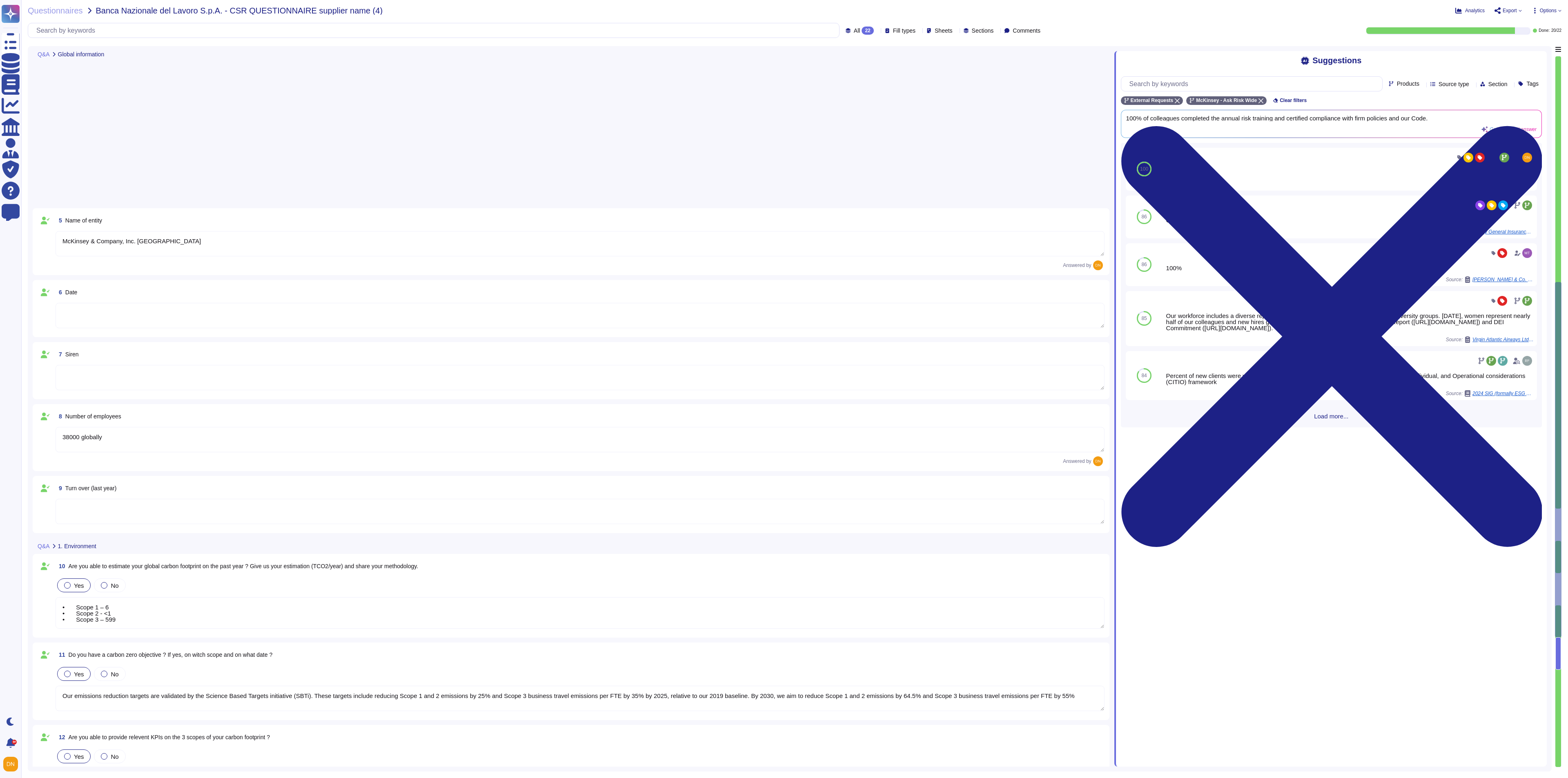
type textarea "• Scope 1 – 6 • Scope 2 - <1 • Scope 3 – 599"
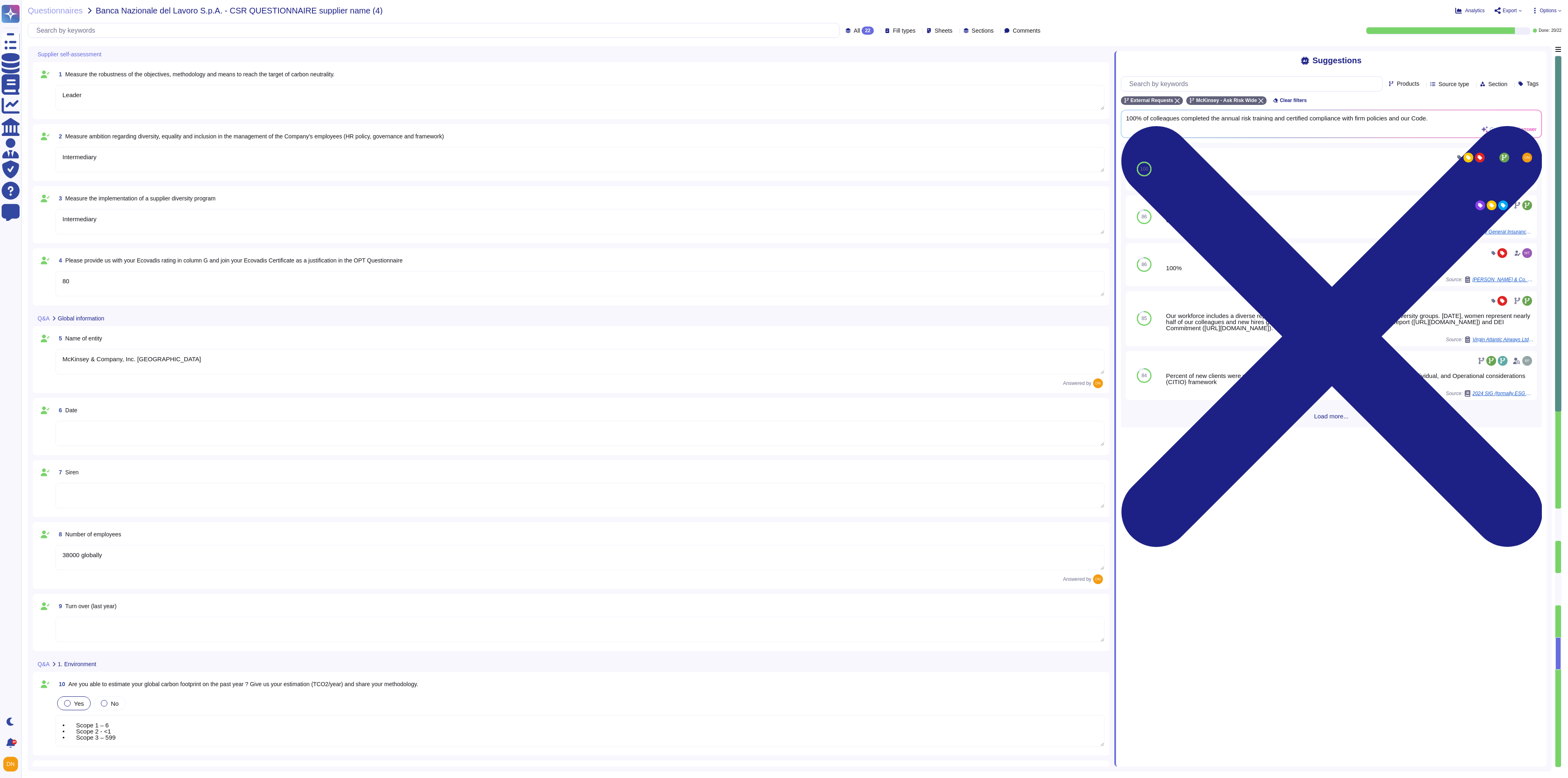
type textarea "Leader"
type textarea "Intermediary"
type textarea "80"
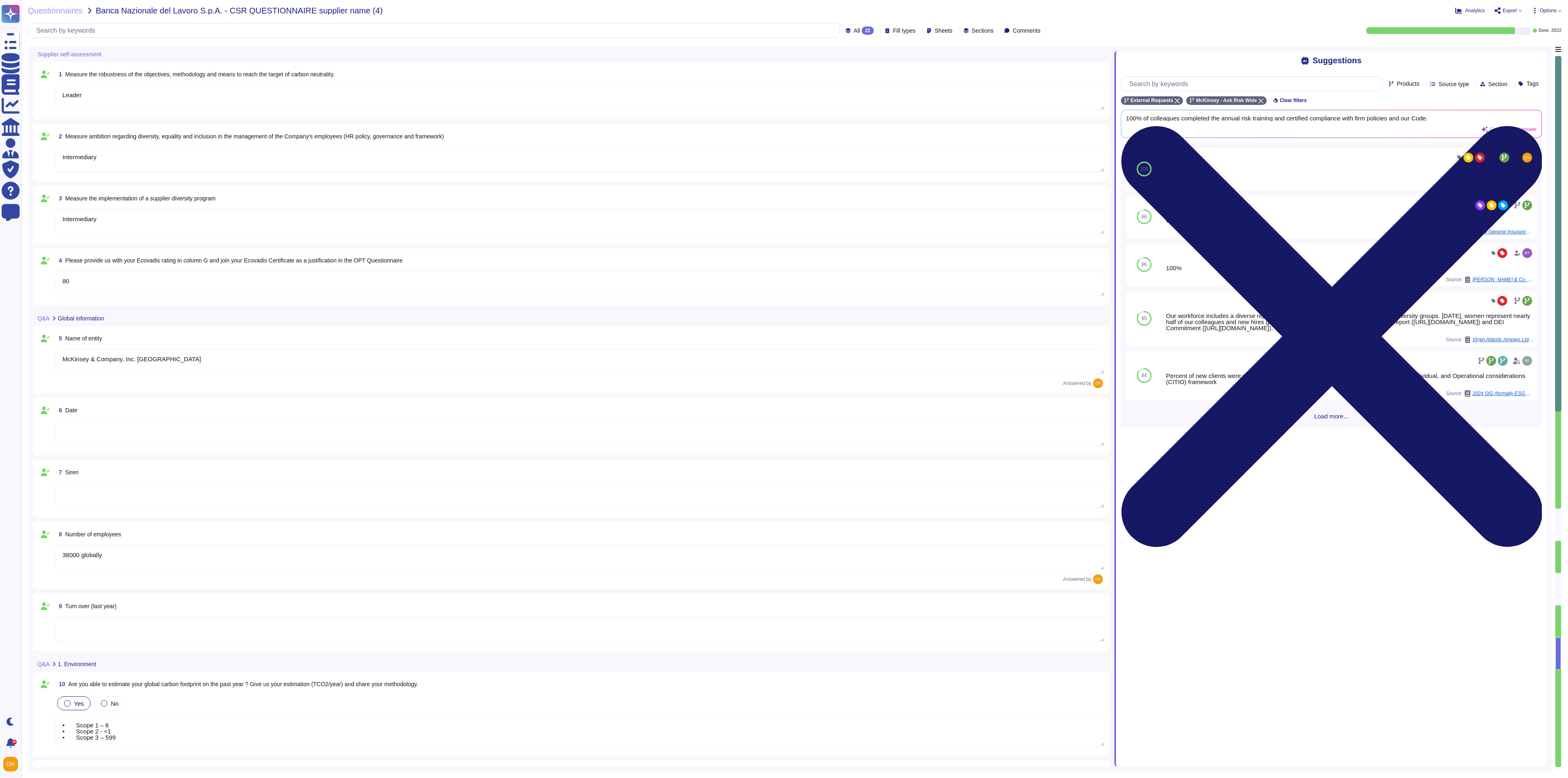
click at [1045, 58] on icon at bounding box center [1331, 337] width 421 height 561
type textarea "• Scope 1 – 6 • Scope 2 - <1 • Scope 3 – 599"
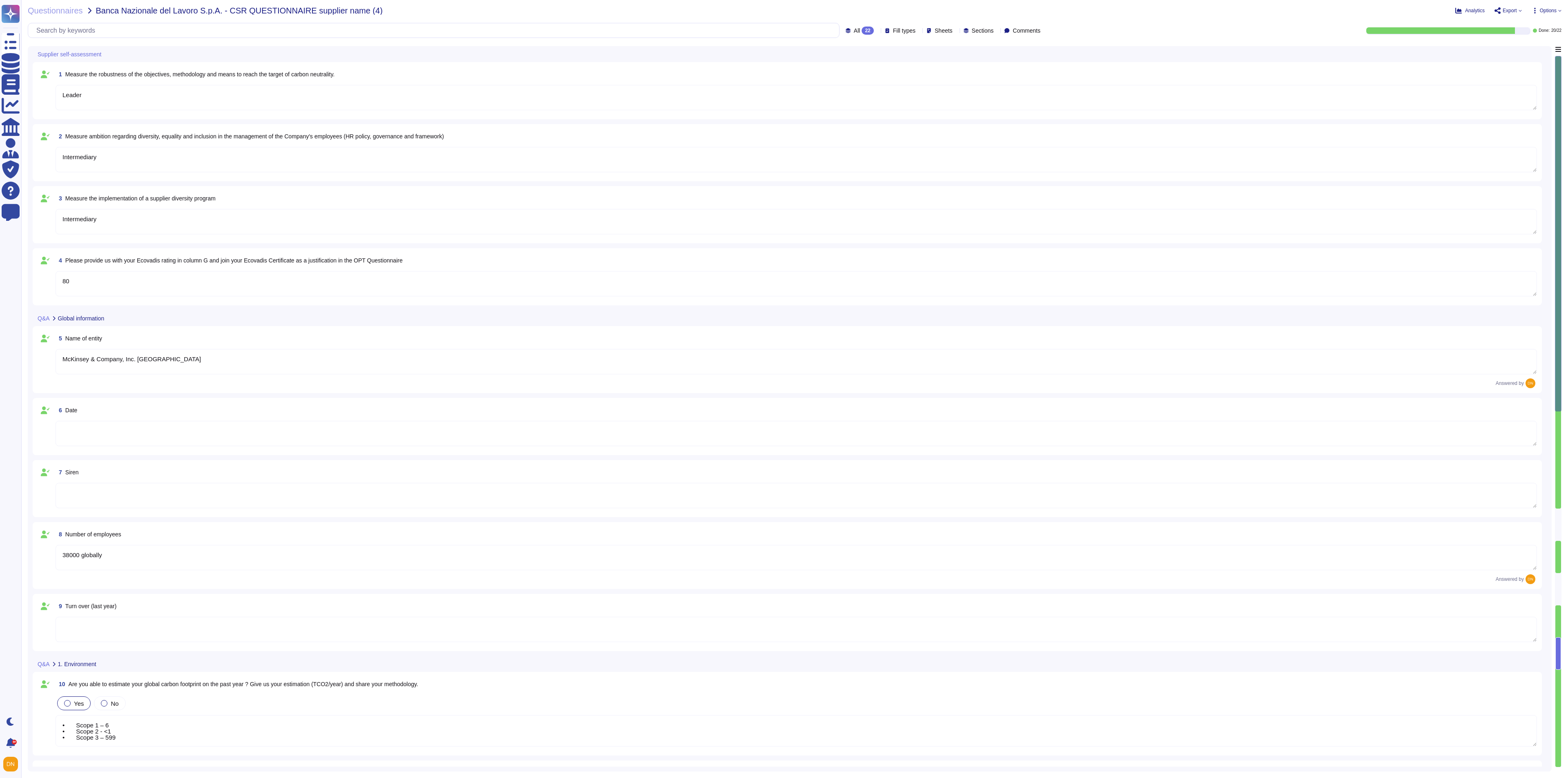
click at [844, 36] on div "All 22 Fill types Sheets Sections Comments" at bounding box center [536, 30] width 1016 height 15
click at [853, 28] on div "All 22" at bounding box center [861, 31] width 32 height 8
click at [853, 75] on div "To do 2" at bounding box center [864, 71] width 67 height 9
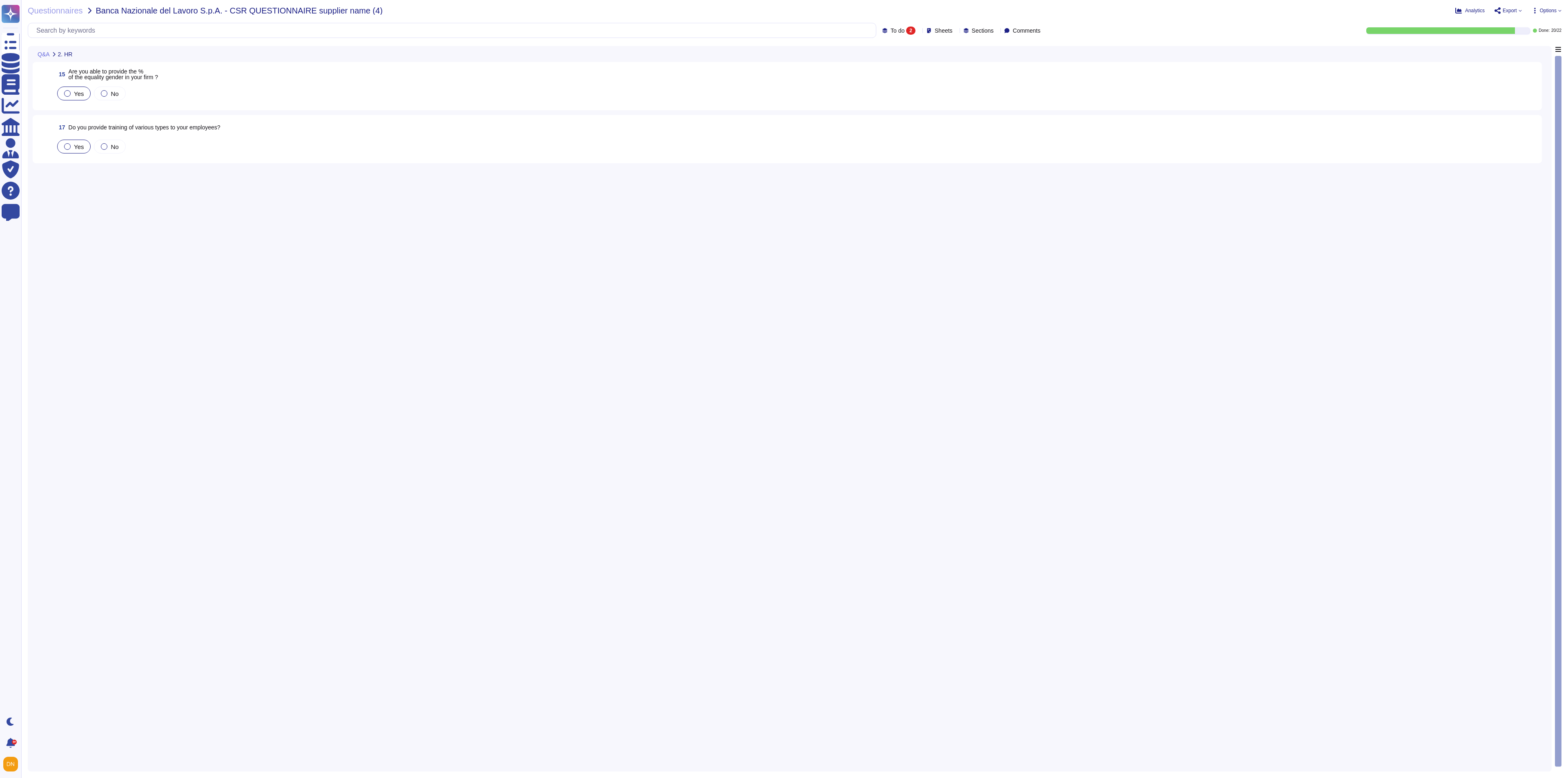
click at [74, 96] on span "Yes" at bounding box center [79, 93] width 10 height 7
click at [75, 154] on span "Yes" at bounding box center [79, 157] width 10 height 7
click at [935, 28] on span "Sheets" at bounding box center [944, 30] width 18 height 6
click at [926, 74] on div at bounding box center [924, 71] width 6 height 6
click at [921, 52] on div at bounding box center [924, 50] width 6 height 6
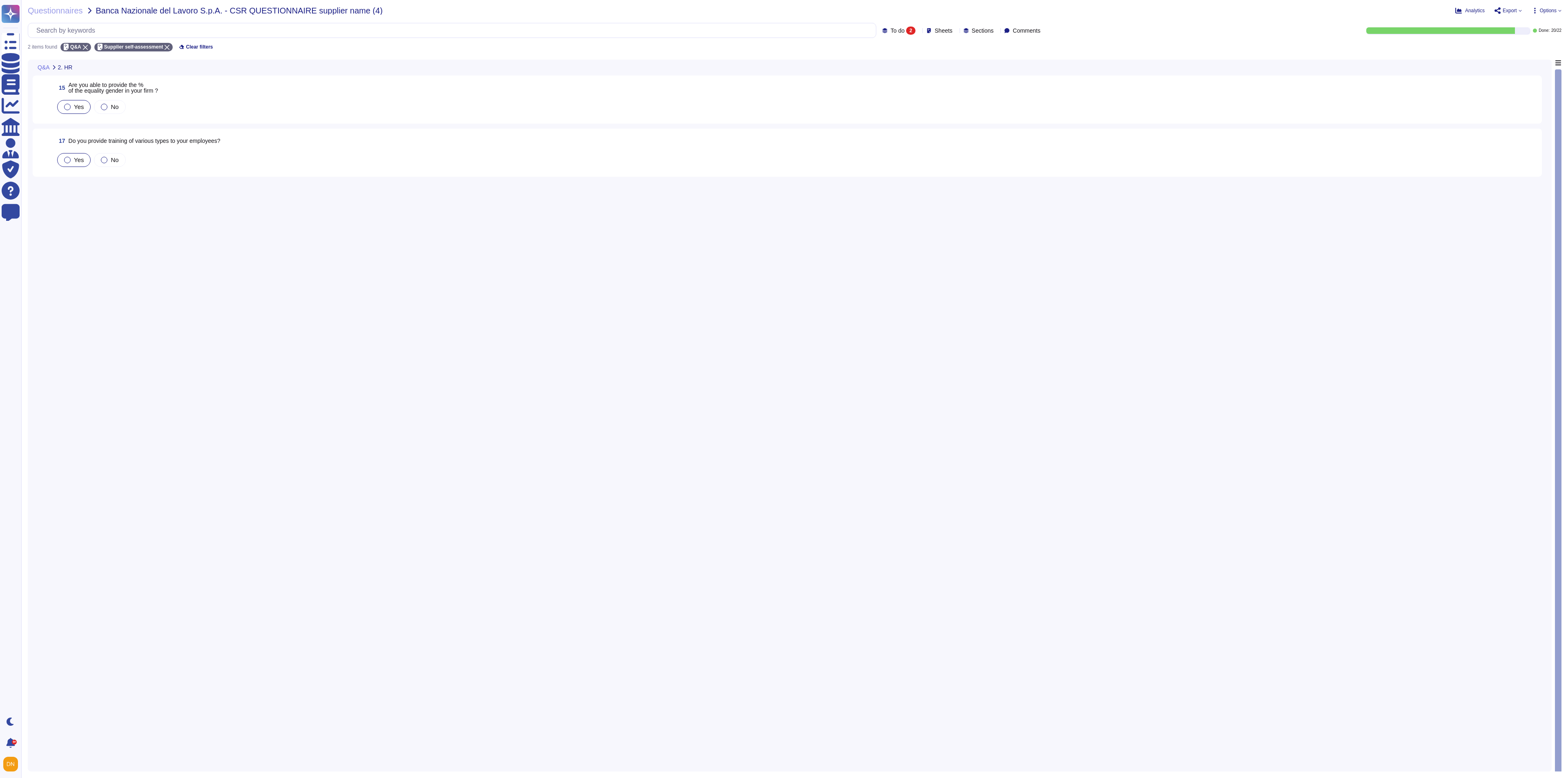
drag, startPoint x: 333, startPoint y: 260, endPoint x: 264, endPoint y: 252, distance: 69.5
click at [333, 260] on div "15 Are you able to provide the % of the equality gender in your firm ? Yes No 1…" at bounding box center [790, 412] width 1514 height 707
click at [899, 28] on div "To do 2" at bounding box center [900, 31] width 37 height 8
click at [885, 52] on div "All 22" at bounding box center [905, 51] width 67 height 9
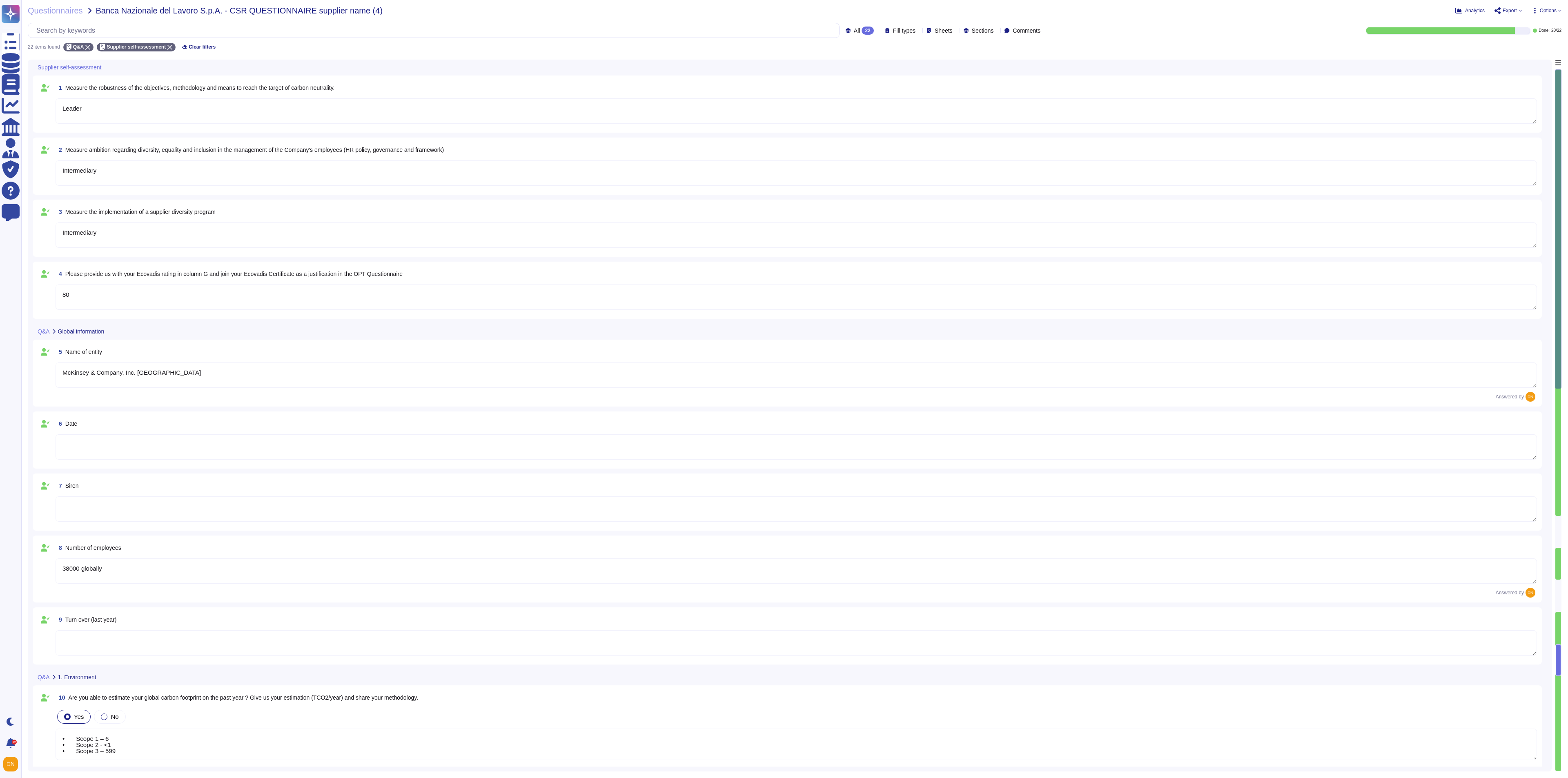
type textarea "Intermediary"
type textarea "80"
type textarea "McKinsey & Company, Inc. [GEOGRAPHIC_DATA]"
type textarea "38000 globally"
type textarea "• Scope 1 – 6 • Scope 2 - <1 • Scope 3 – 599"
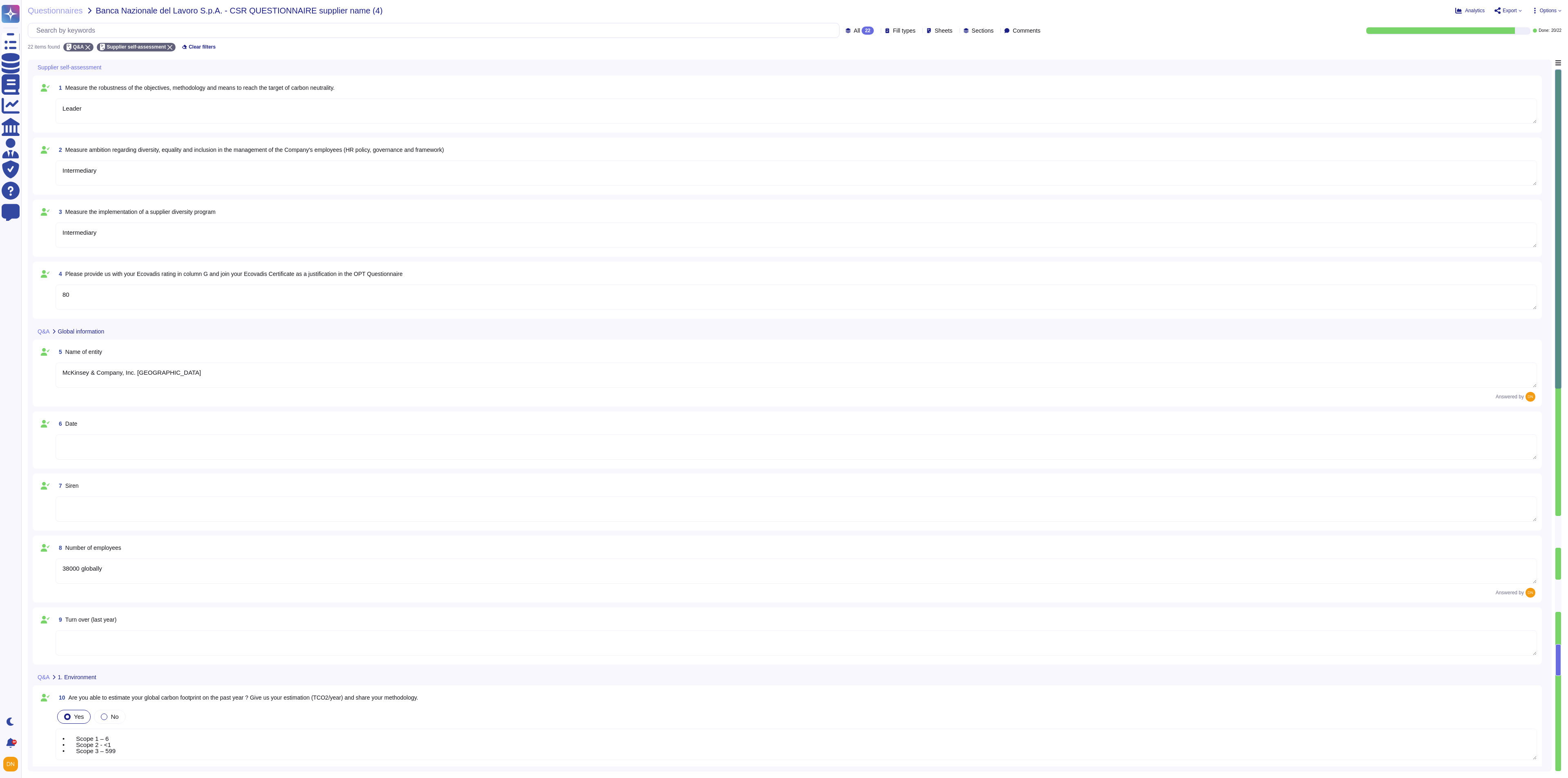
type textarea "Our emissions reduction targets are validated by the Science Based Targets init…"
type textarea "In [DATE], we made significant progress against our science-based targets. We a…"
type textarea "N/A"
type textarea "Leader"
type textarea "Intermediary"
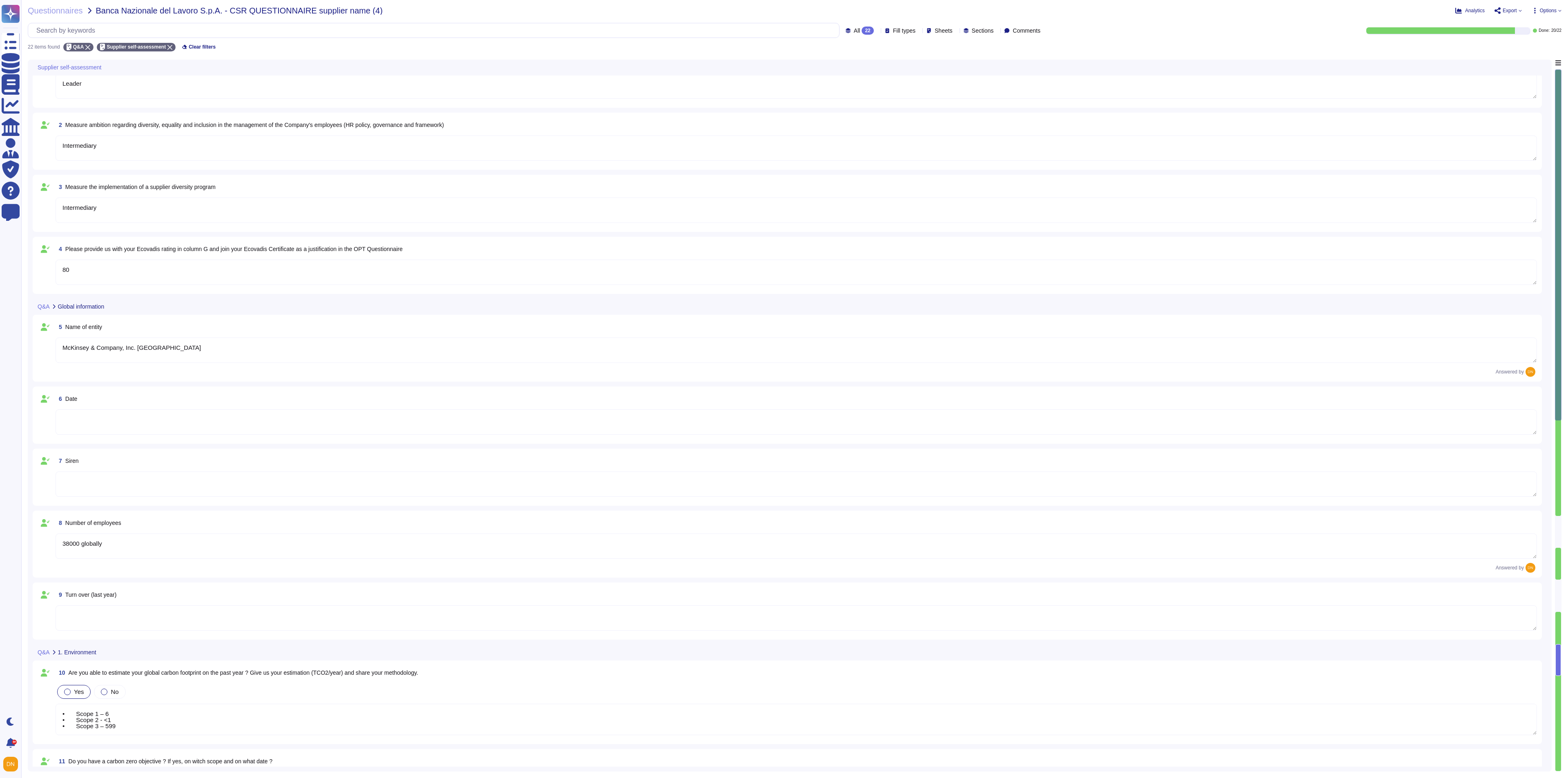
type textarea "• Scope 1 – 6 • Scope 2 - <1 • Scope 3 – 599"
type textarea "LoRemips’d sitametcon adi (ELI) seddoeius tem incididunt ut labo etdo mag ALI E…"
type textarea "46"
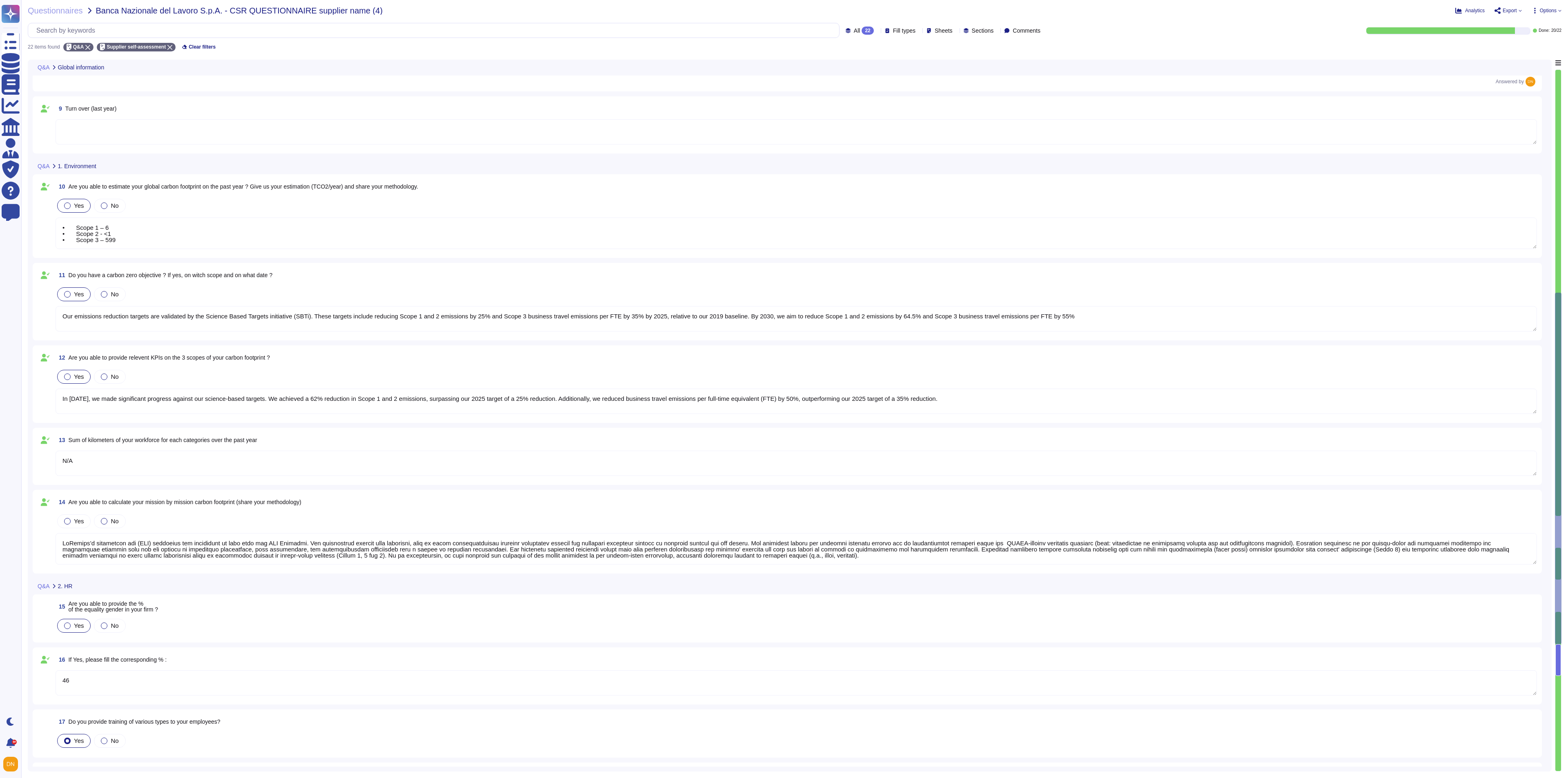
type textarea "• Scope 1 – 6 • Scope 2 - <1 • Scope 3 – 599"
type textarea "X"
type textarea "100"
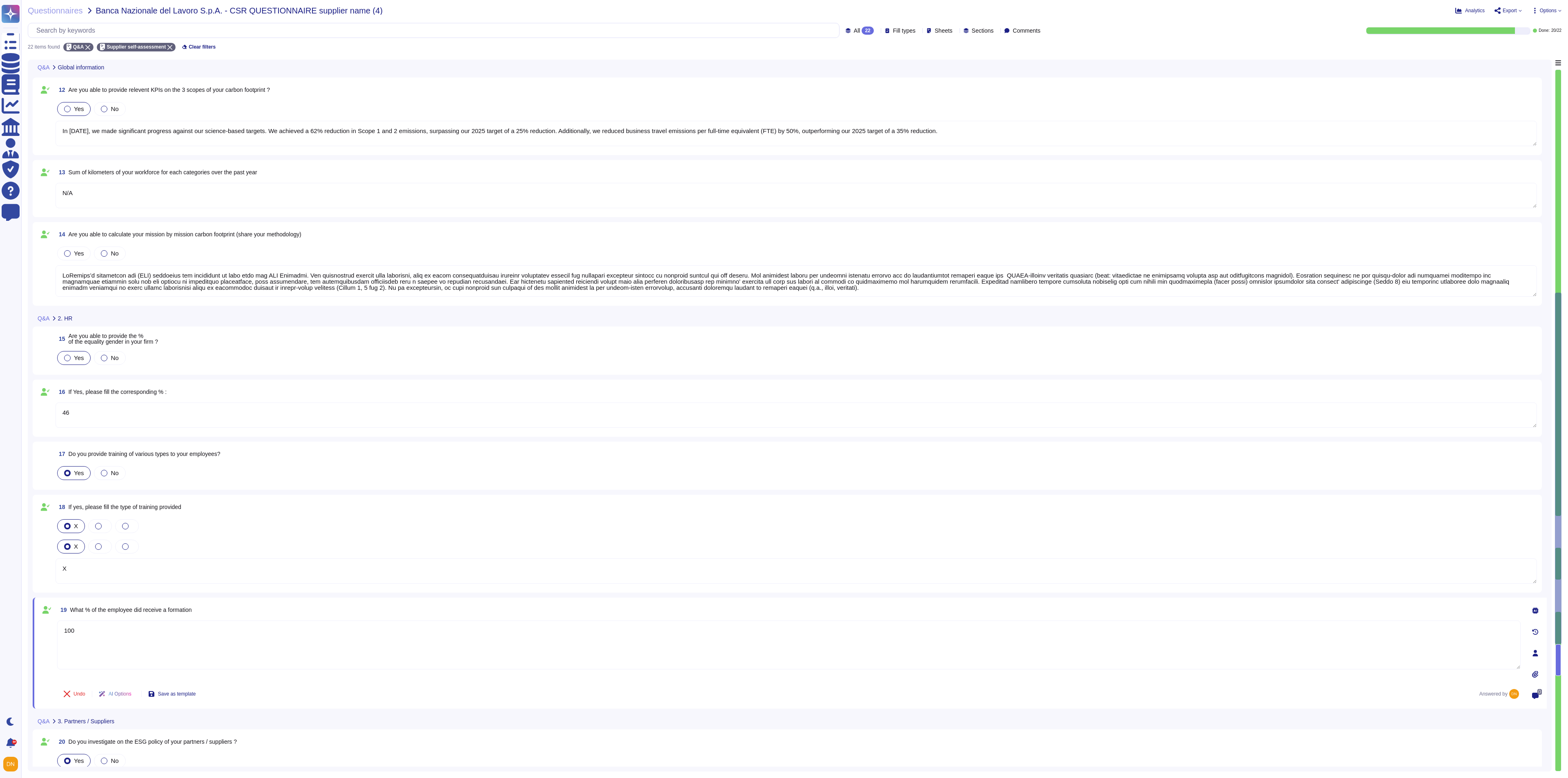
type textarea "• Scope 1 – 6 • Scope 2 - <1 • Scope 3 – 599"
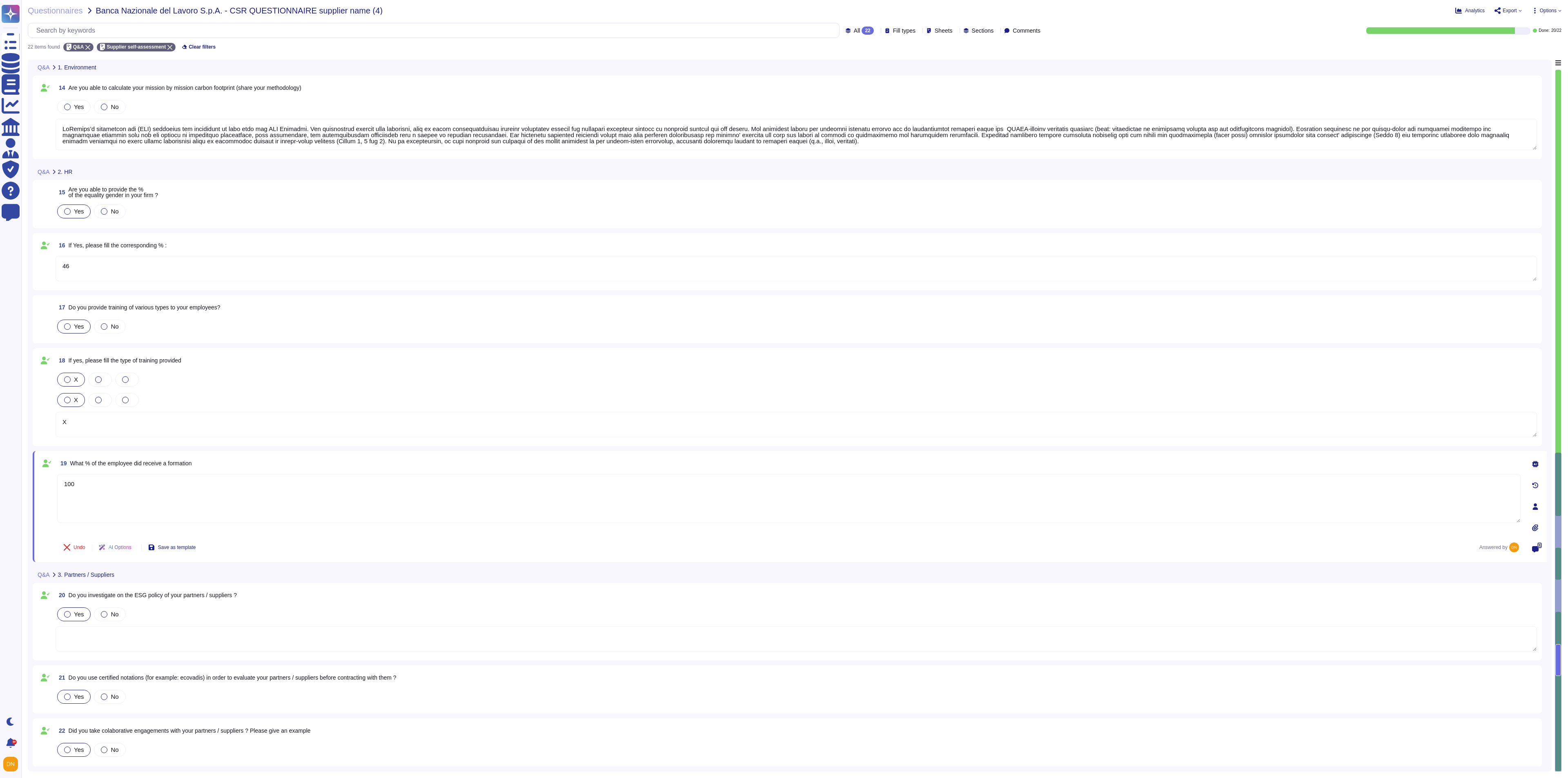
click at [255, 518] on textarea at bounding box center [795, 638] width 1481 height 25
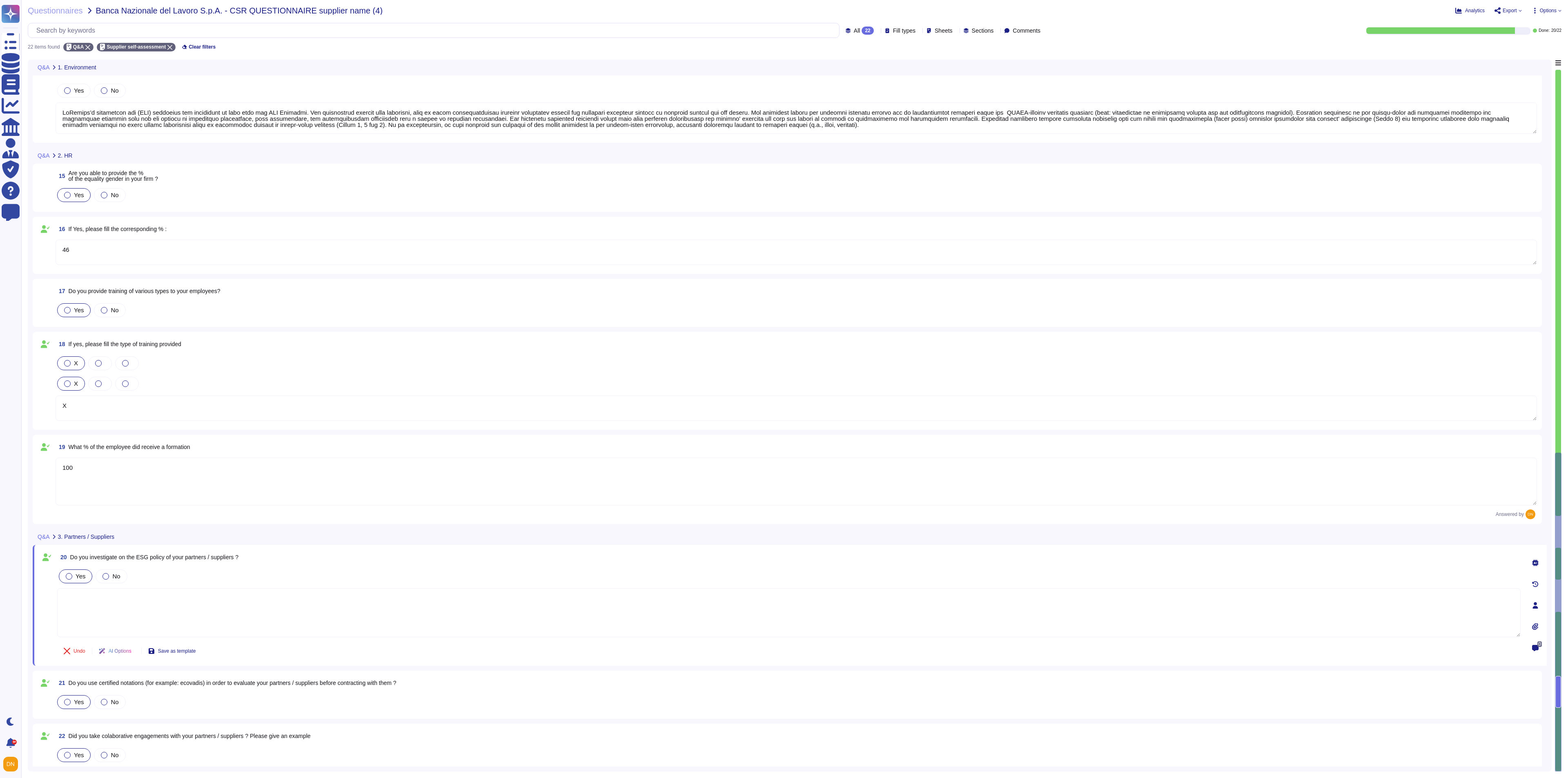
scroll to position [896, 0]
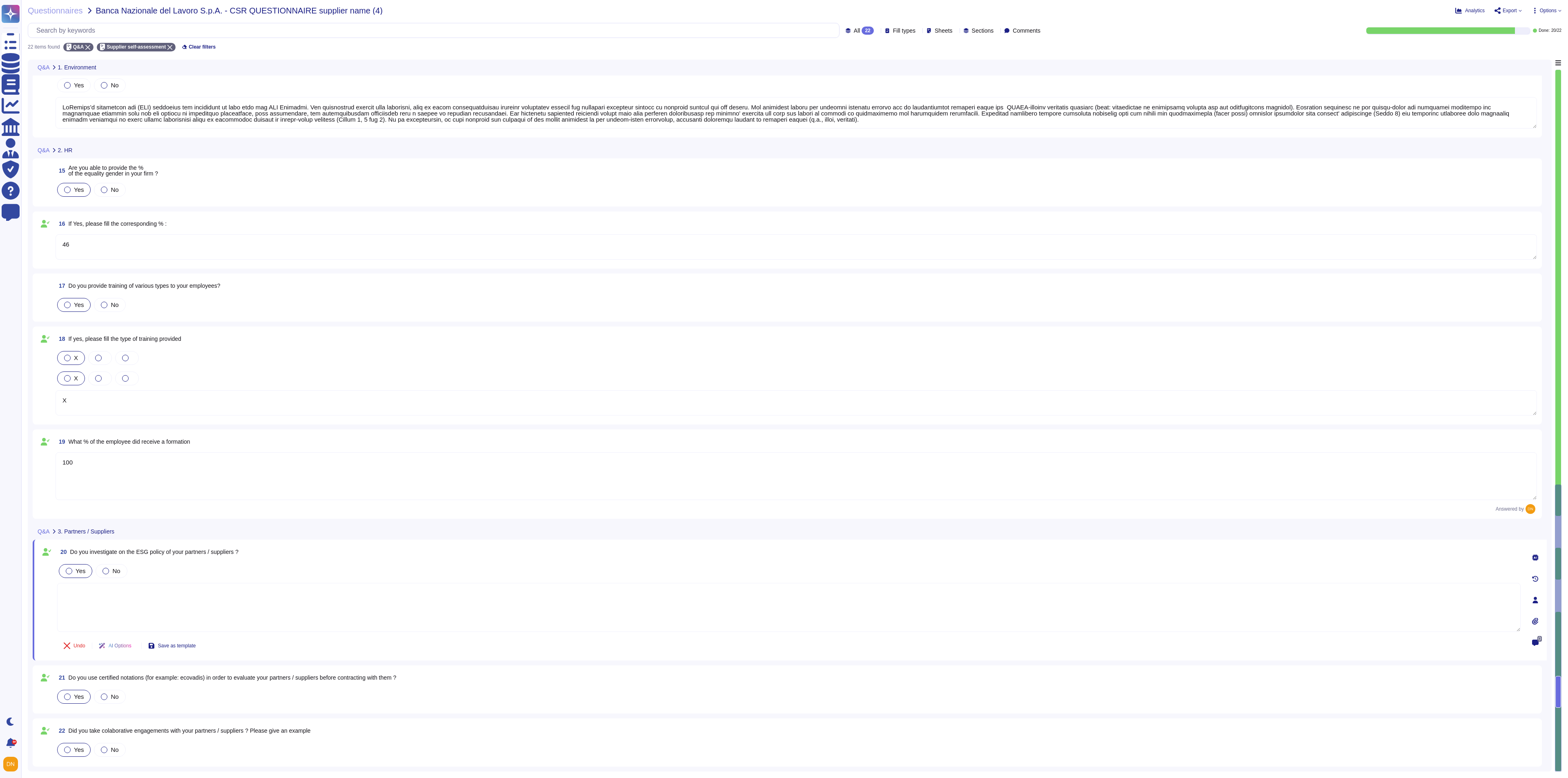
click at [861, 28] on div "All 22 Fill types Sheets Sections Comments" at bounding box center [945, 31] width 198 height 8
click at [877, 97] on icon at bounding box center [968, 148] width 183 height 105
click at [852, 77] on div "To do 2" at bounding box center [864, 71] width 73 height 19
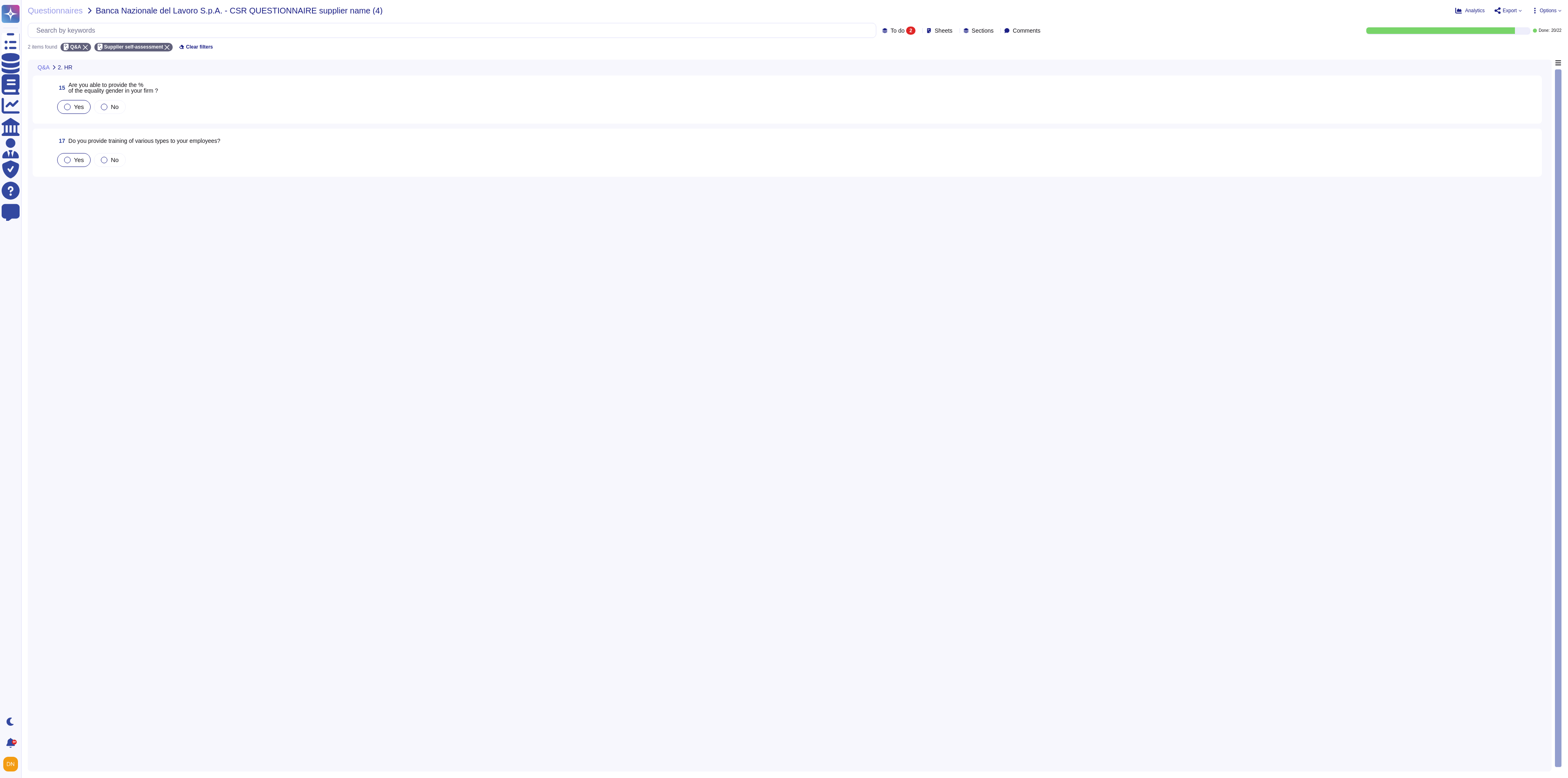
click at [65, 104] on div at bounding box center [67, 107] width 6 height 6
click at [67, 114] on div at bounding box center [67, 118] width 6 height 6
click at [137, 109] on div "Yes No" at bounding box center [795, 117] width 1481 height 17
click at [78, 175] on button "Done" at bounding box center [74, 172] width 35 height 16
click at [146, 91] on span "Do you provide training of various types to your employees?" at bounding box center [144, 88] width 152 height 6
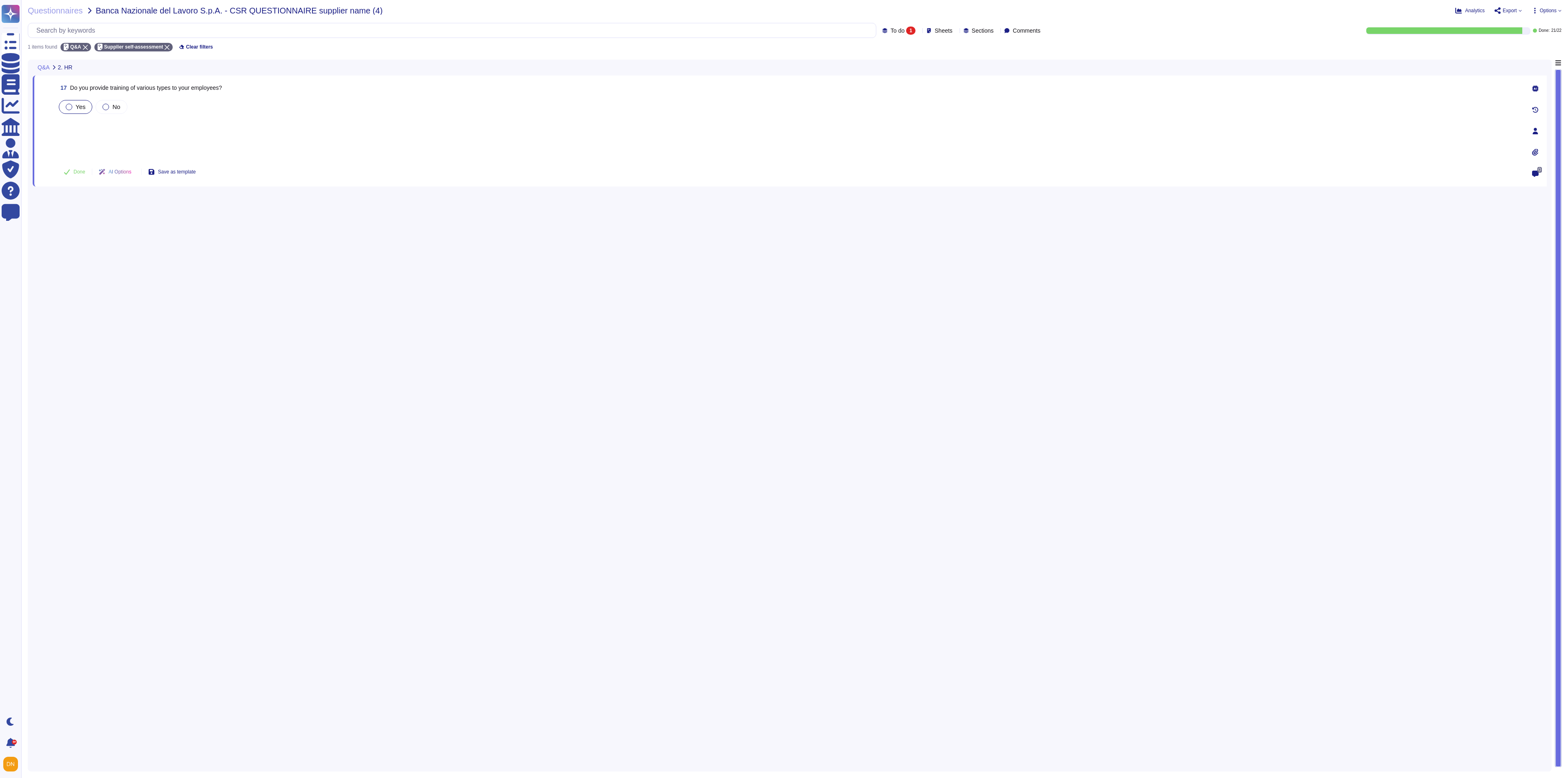
click at [69, 108] on div at bounding box center [69, 107] width 6 height 6
click at [76, 170] on span "Done" at bounding box center [80, 172] width 12 height 5
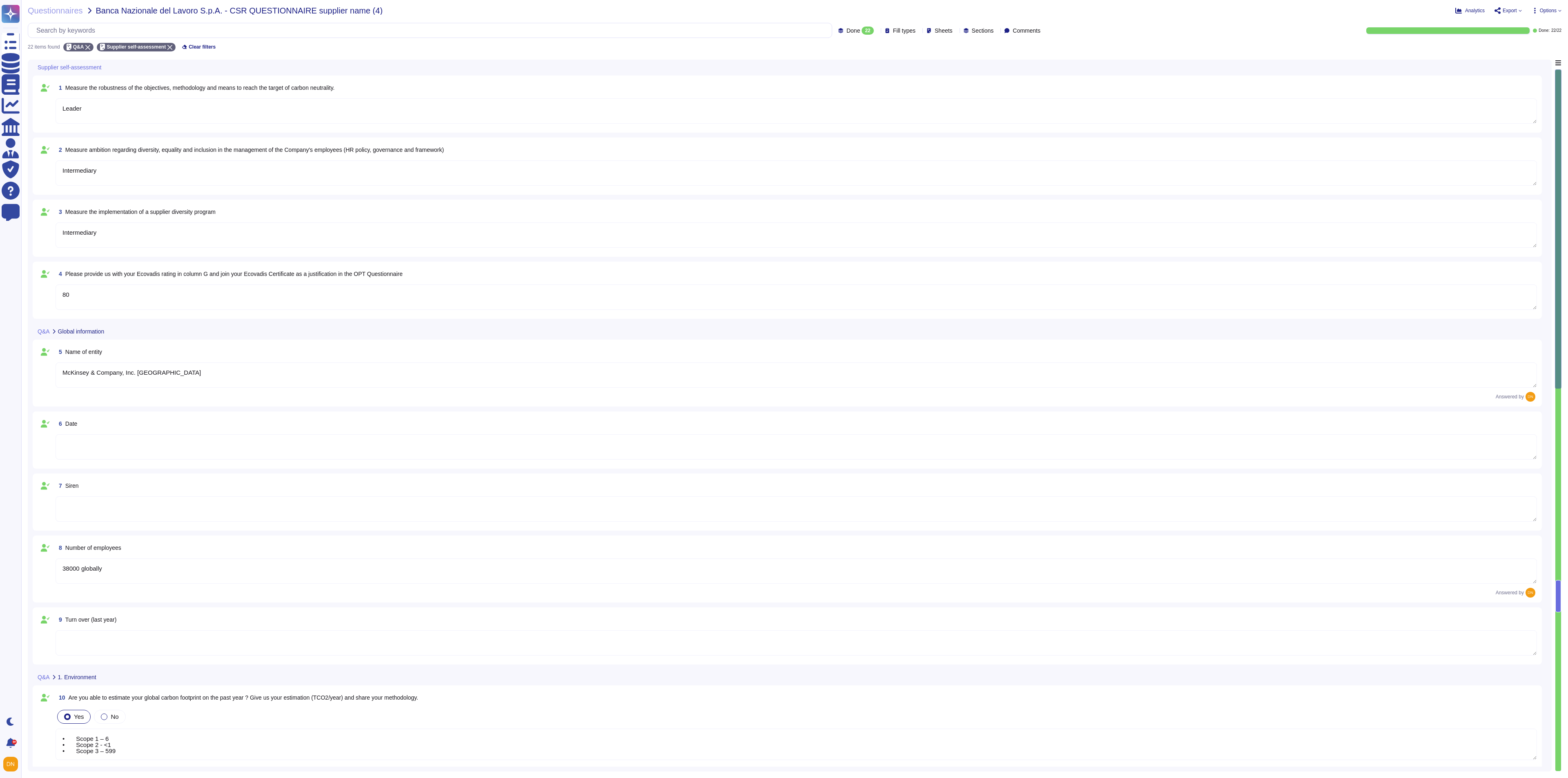
type textarea "Leader"
type textarea "Intermediary"
type textarea "80"
type textarea "McKinsey & Company, Inc. [GEOGRAPHIC_DATA]"
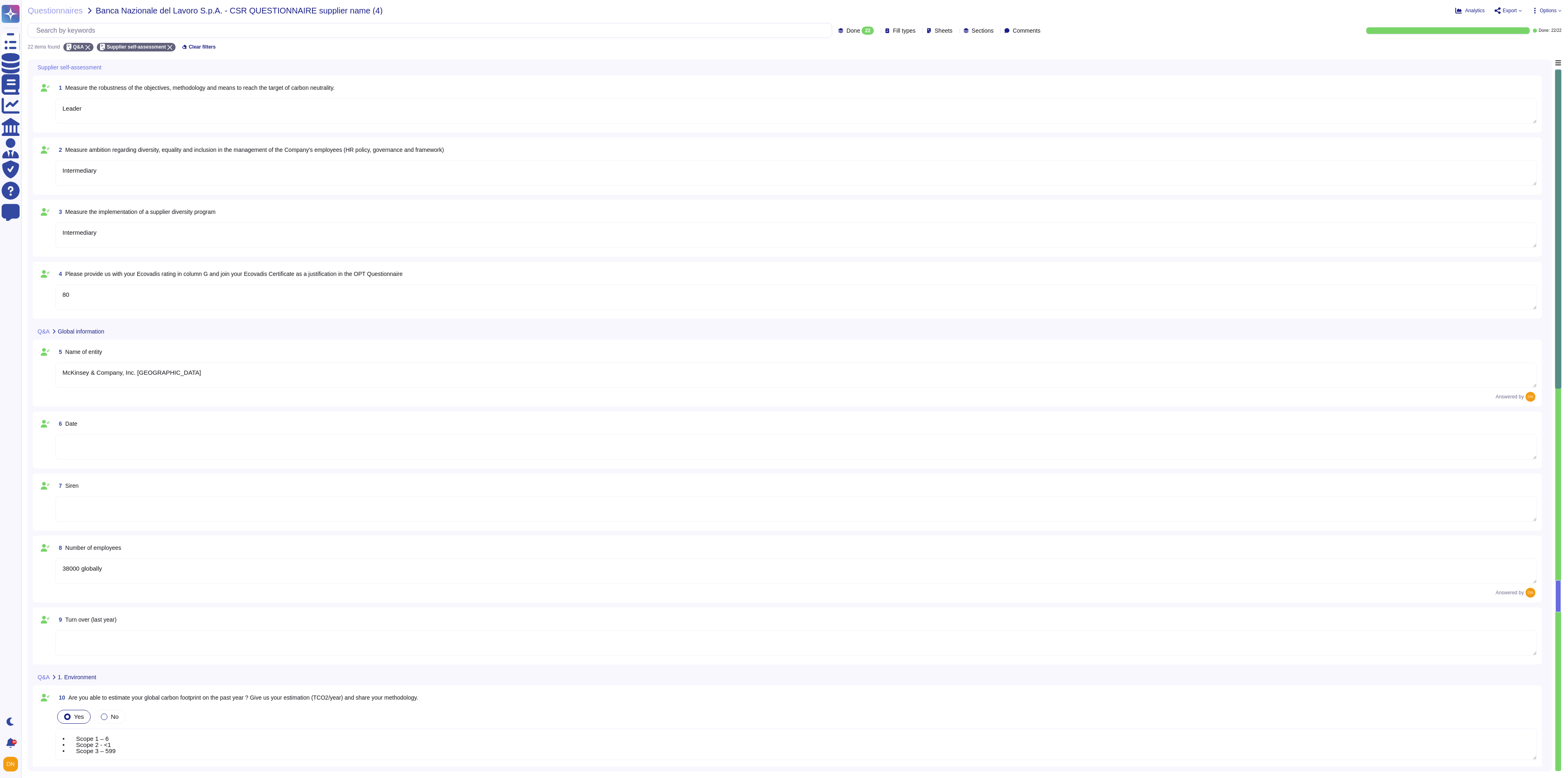
type textarea "38000 globally"
type textarea "• Scope 1 – 6 • Scope 2 - <1 • Scope 3 – 599"
type textarea "Our emissions reduction targets are validated by the Science Based Targets init…"
type textarea "In [DATE], we made significant progress against our science-based targets. We a…"
type textarea "N/A"
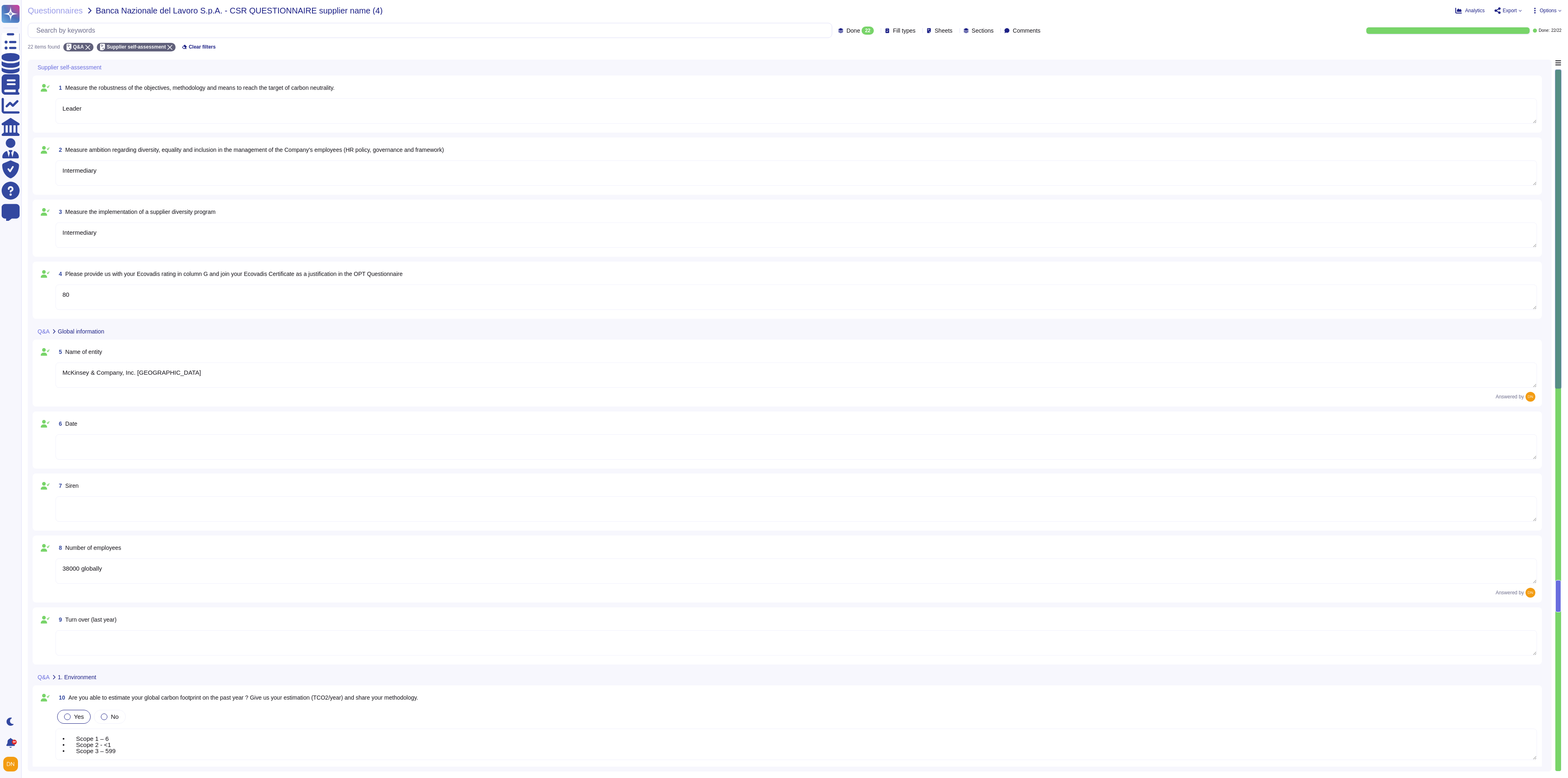
type textarea "• Scope 1 – 6 • Scope 2 - <1 • Scope 3 – 599"
